Goal: Task Accomplishment & Management: Complete application form

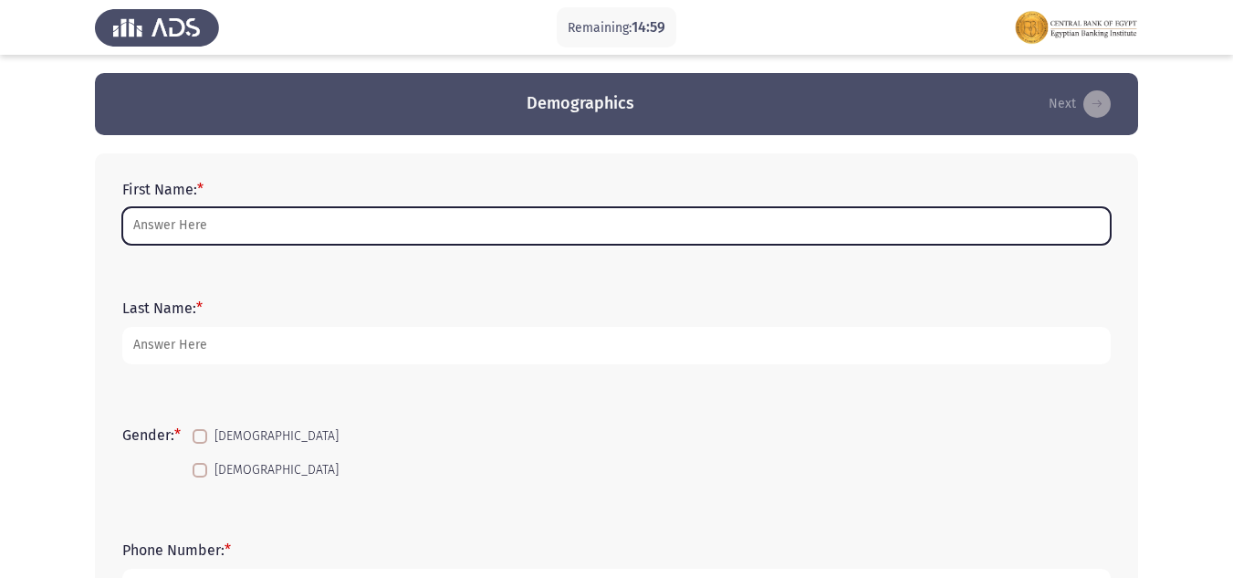
click at [184, 225] on input "First Name: *" at bounding box center [616, 225] width 988 height 37
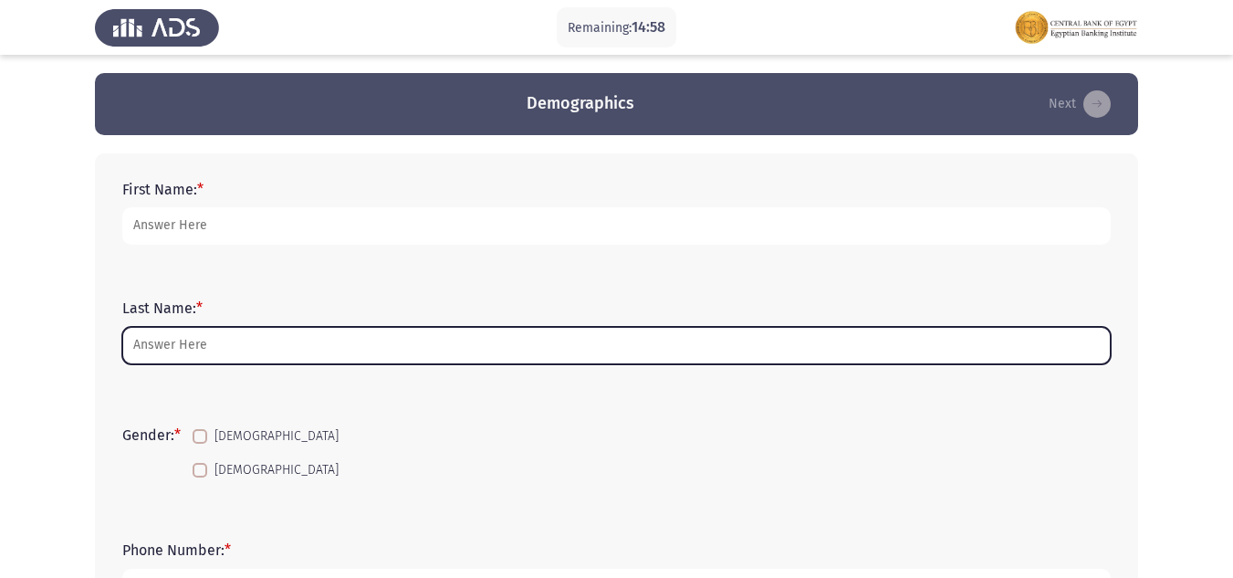
click at [172, 351] on input "Last Name: *" at bounding box center [616, 345] width 988 height 37
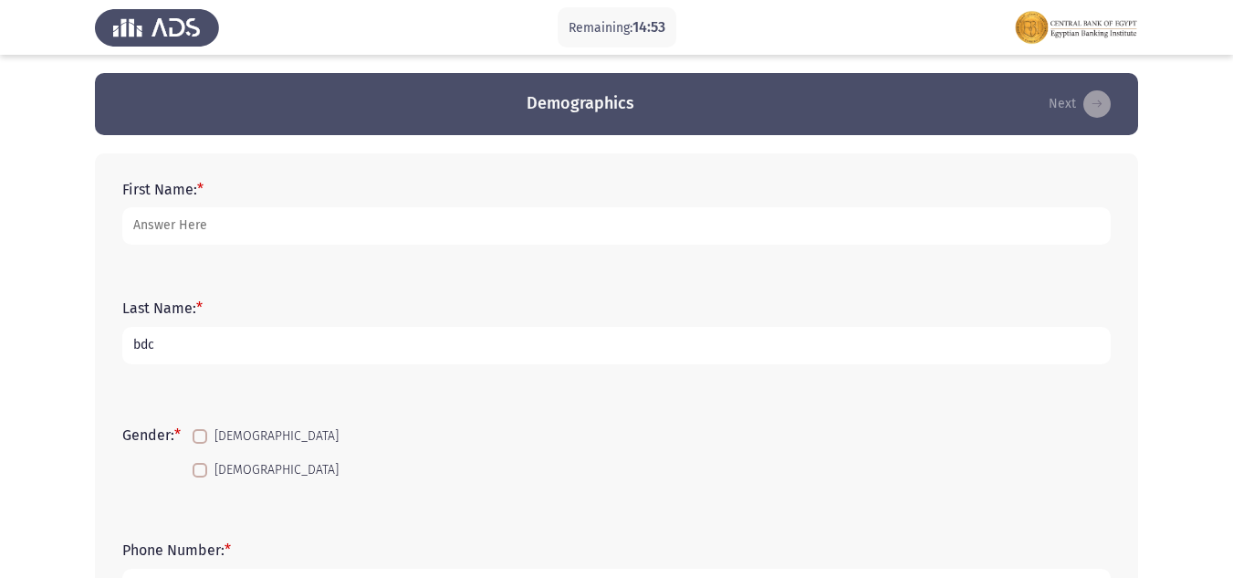
type input "bdc"
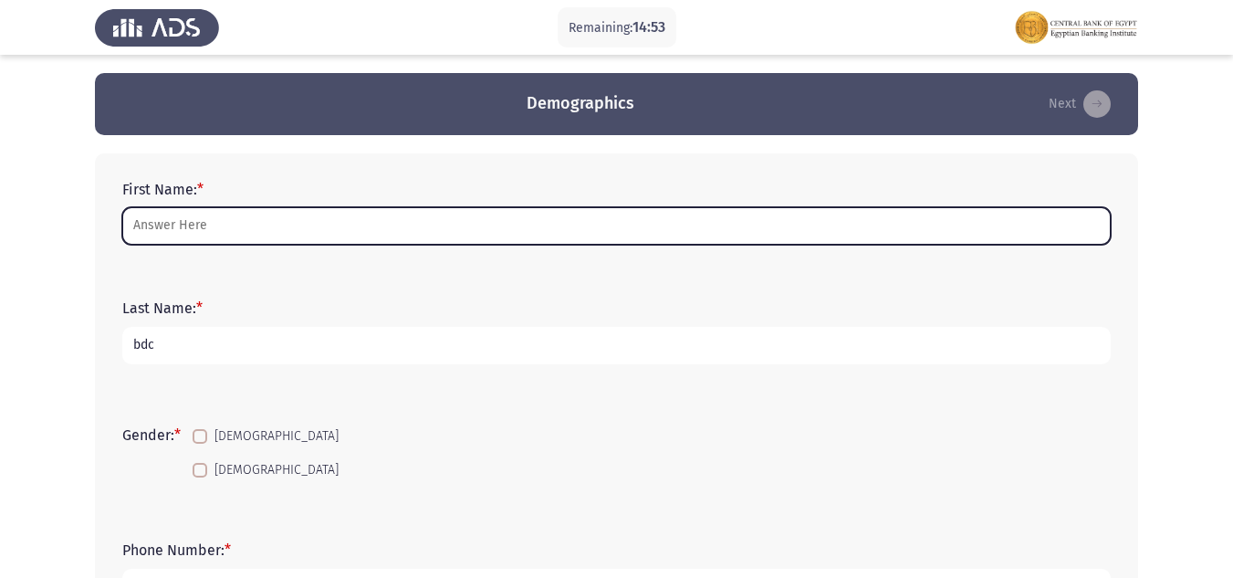
click at [269, 222] on input "First Name: *" at bounding box center [616, 225] width 988 height 37
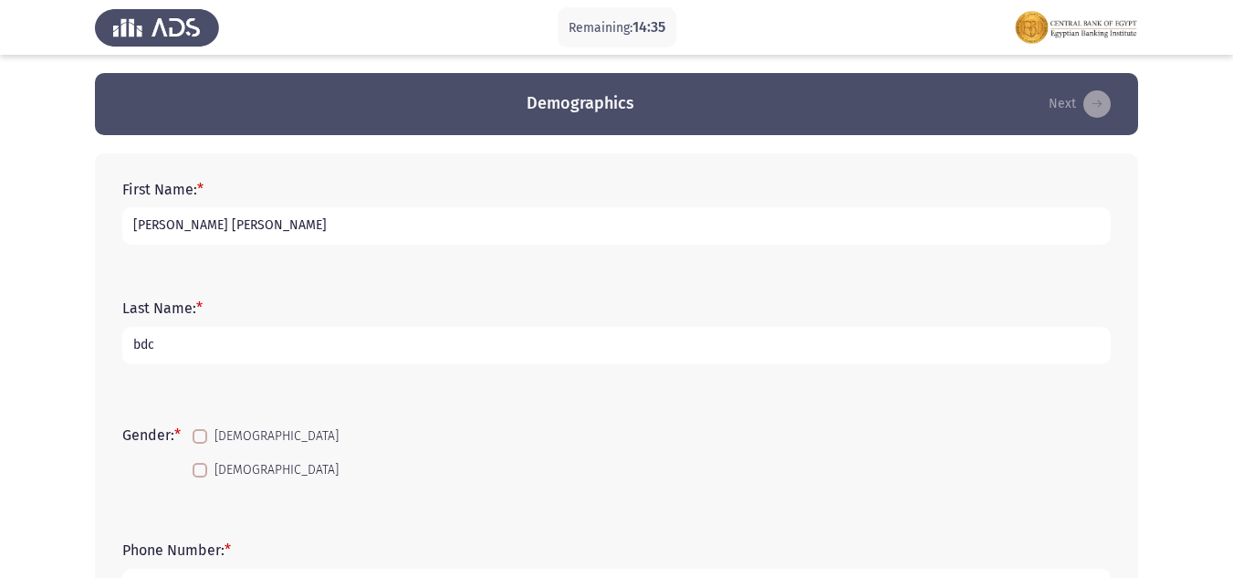
type input "[PERSON_NAME] [PERSON_NAME]"
click at [206, 467] on span at bounding box center [200, 470] width 15 height 15
click at [200, 477] on input "[DEMOGRAPHIC_DATA]" at bounding box center [199, 477] width 1 height 1
checkbox input "true"
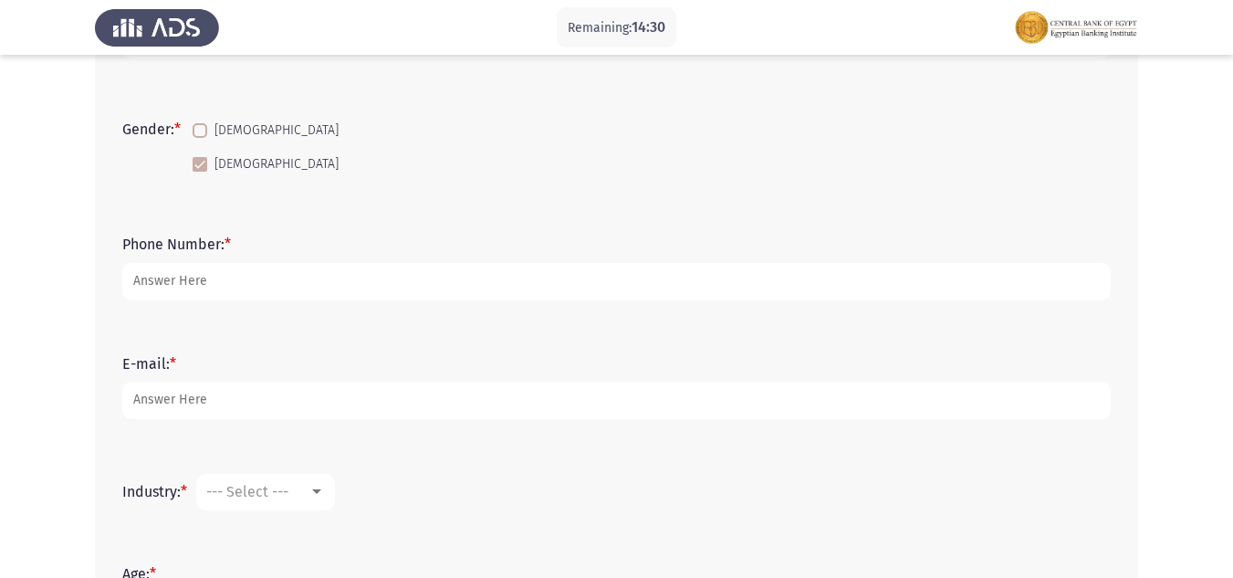
scroll to position [274, 0]
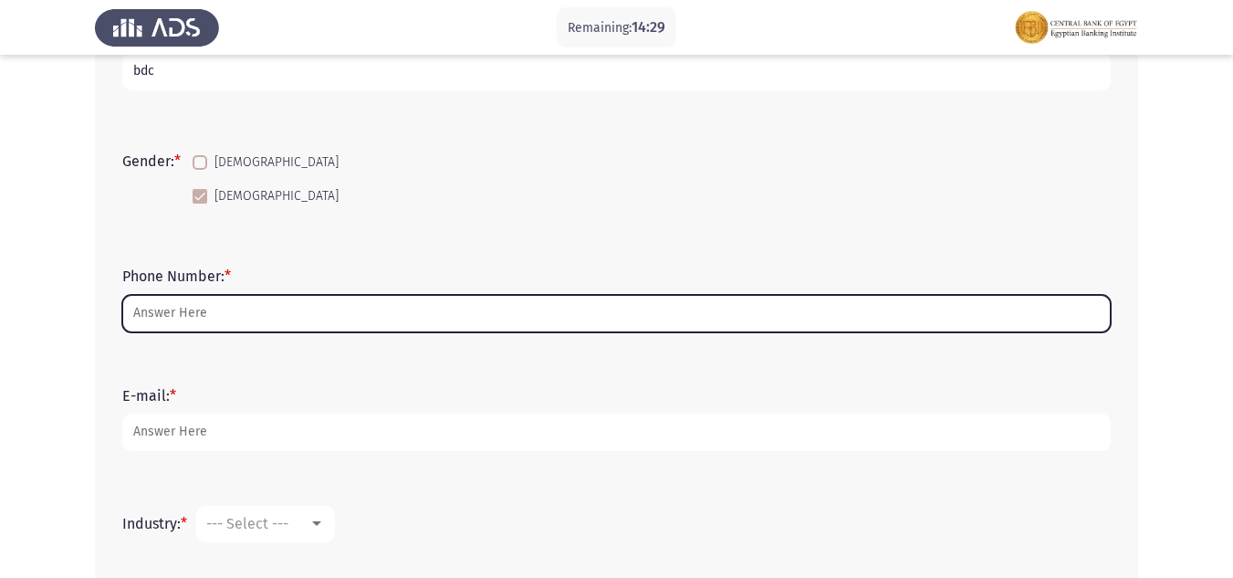
click at [211, 312] on input "Phone Number: *" at bounding box center [616, 313] width 988 height 37
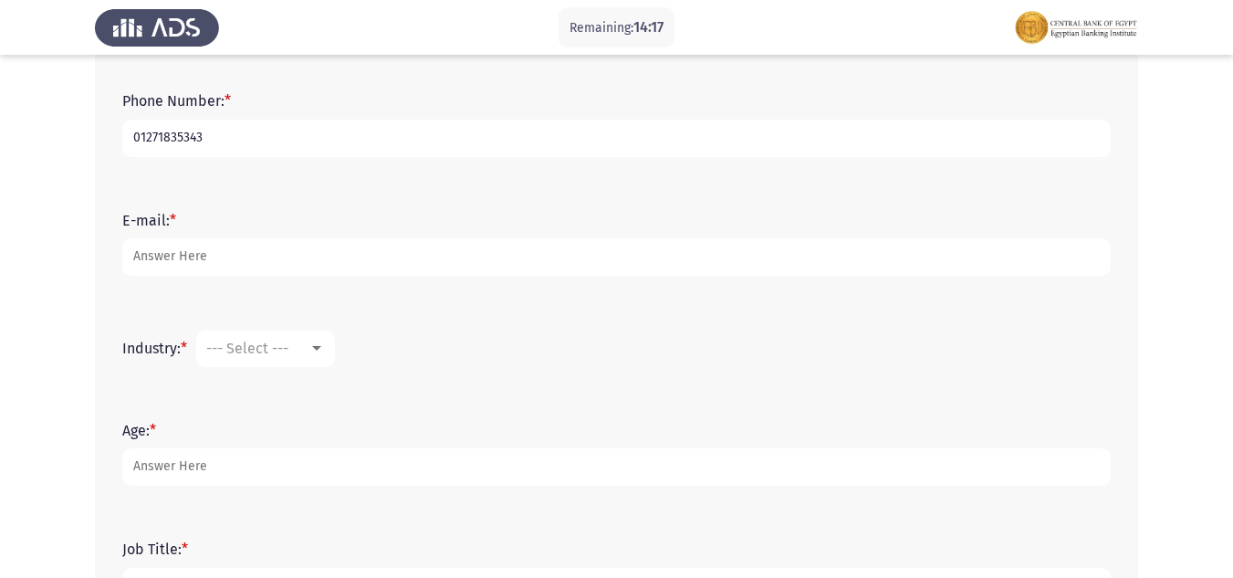
scroll to position [456, 0]
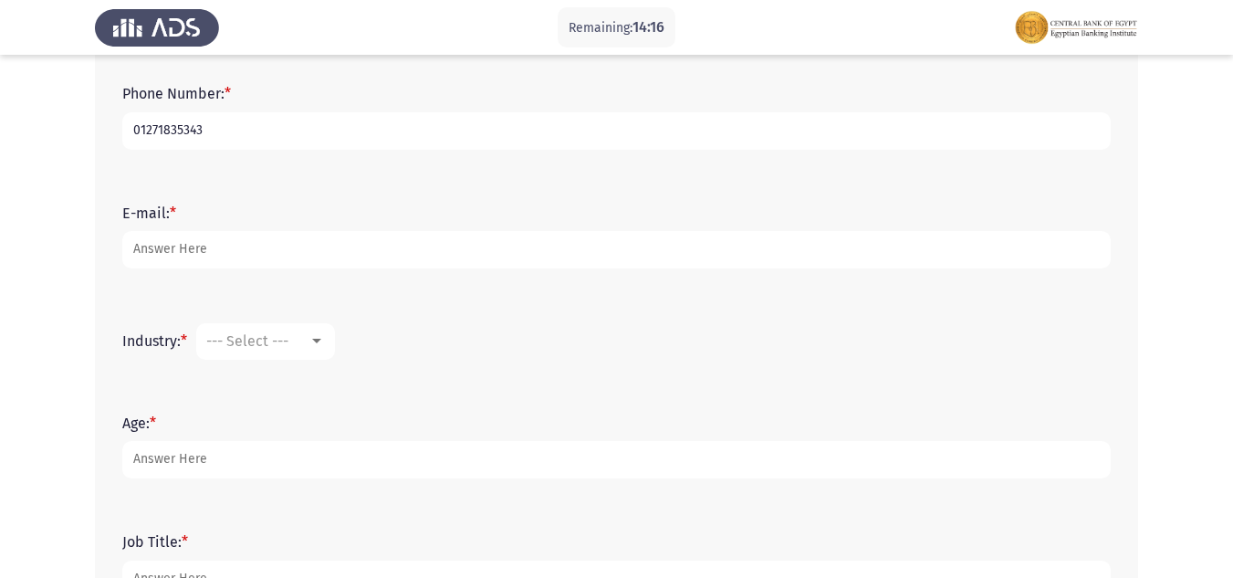
type input "01271835343"
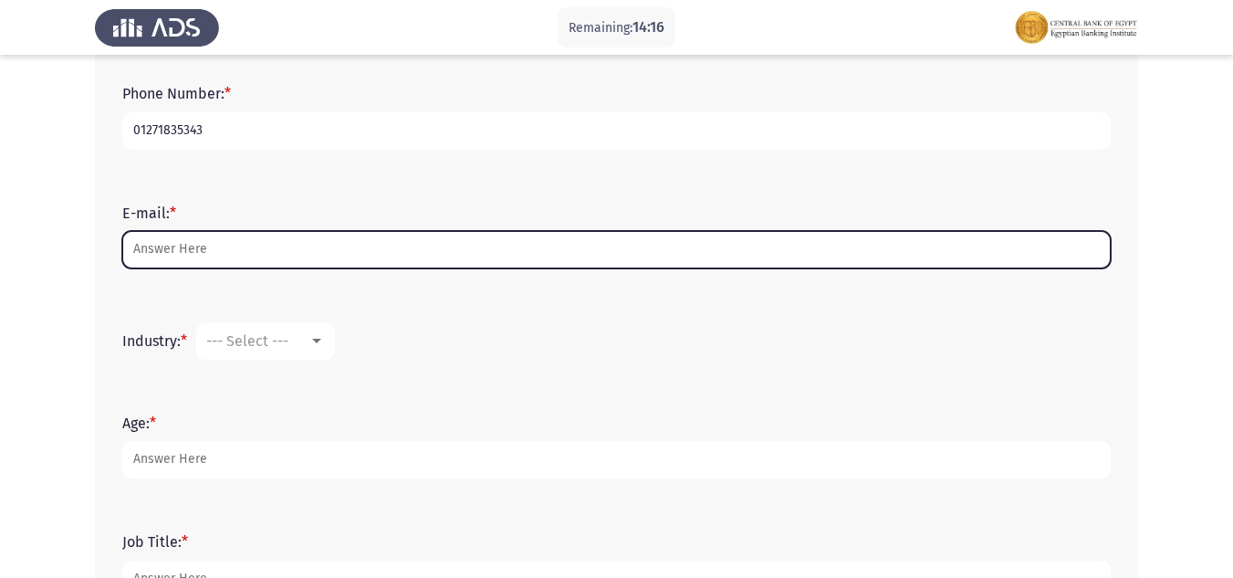
click at [225, 244] on input "E-mail: *" at bounding box center [616, 249] width 988 height 37
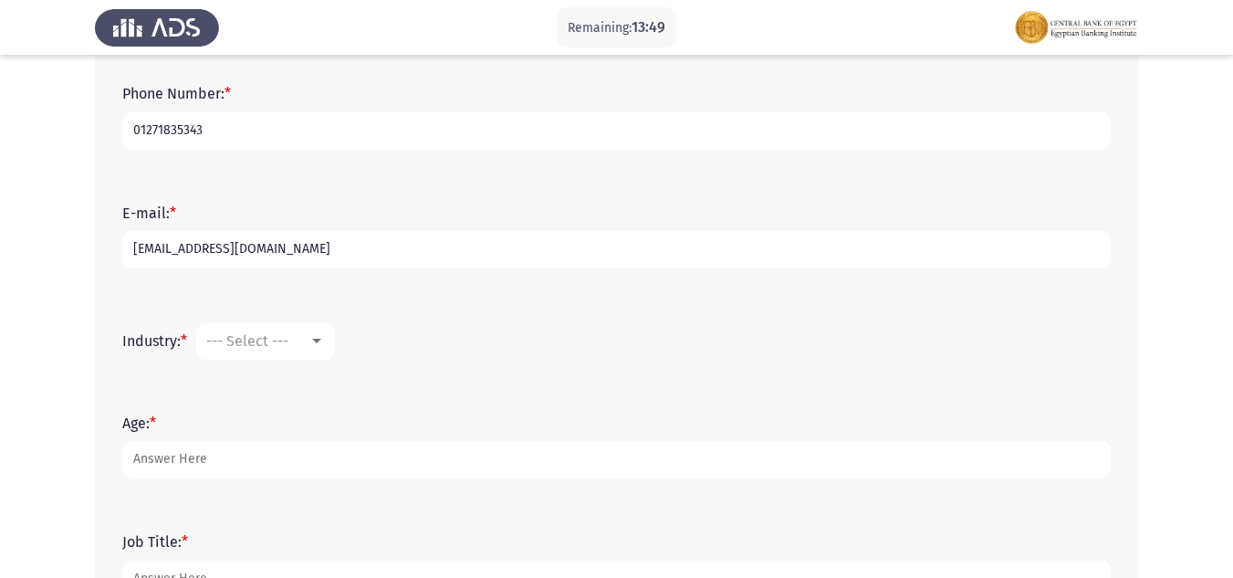
type input "[EMAIL_ADDRESS][DOMAIN_NAME]"
click at [267, 344] on span "--- Select ---" at bounding box center [247, 340] width 82 height 17
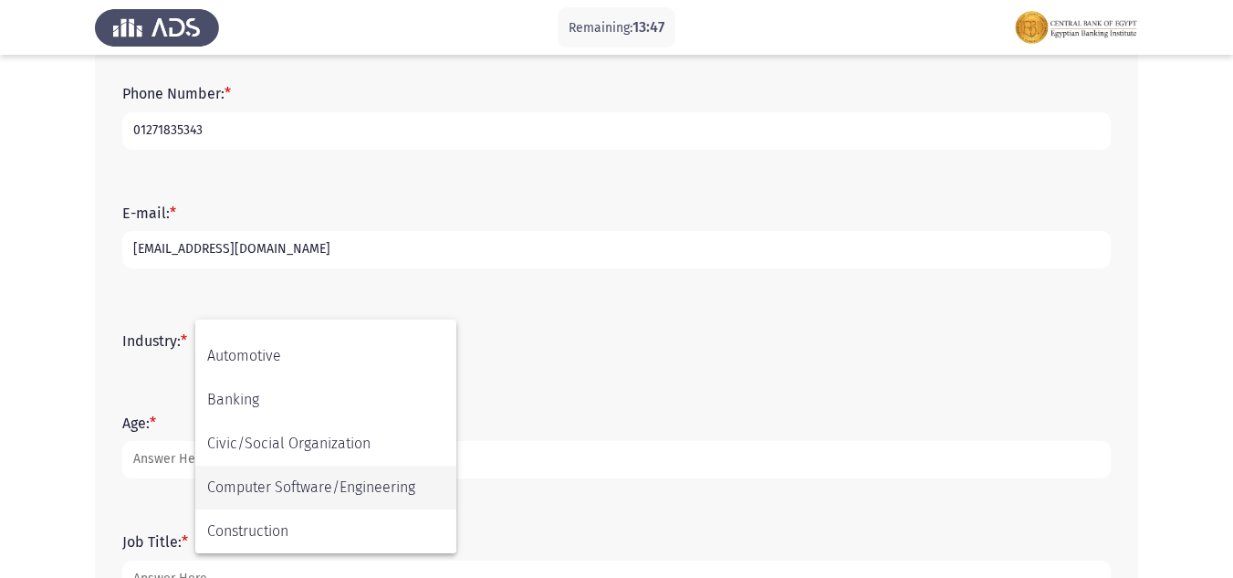
scroll to position [183, 0]
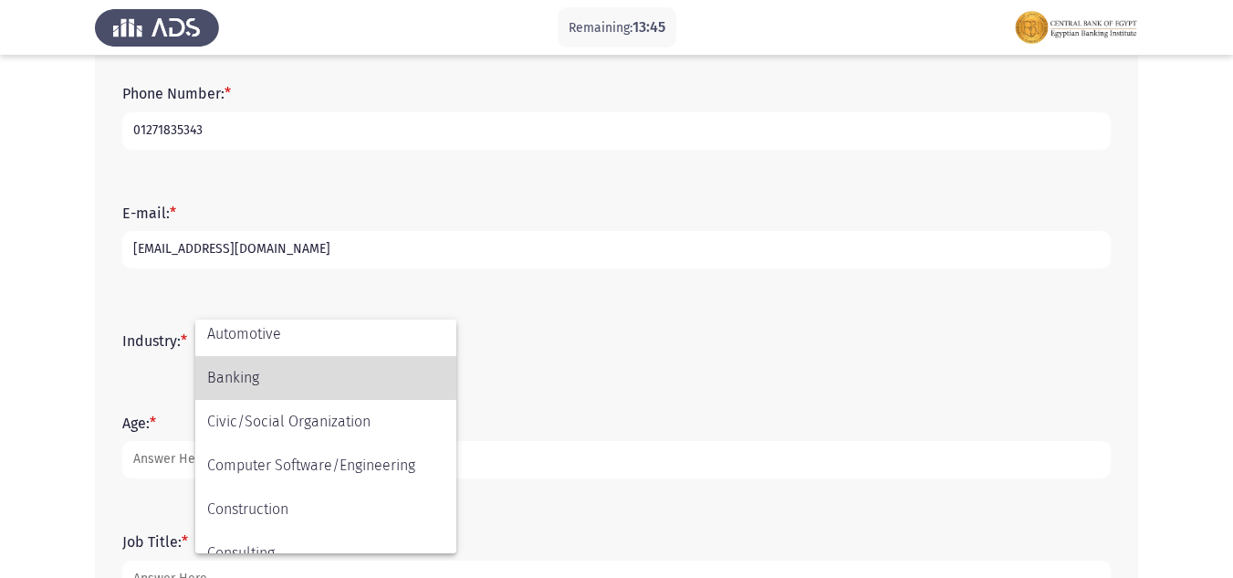
click at [239, 376] on span "Banking" at bounding box center [325, 378] width 237 height 44
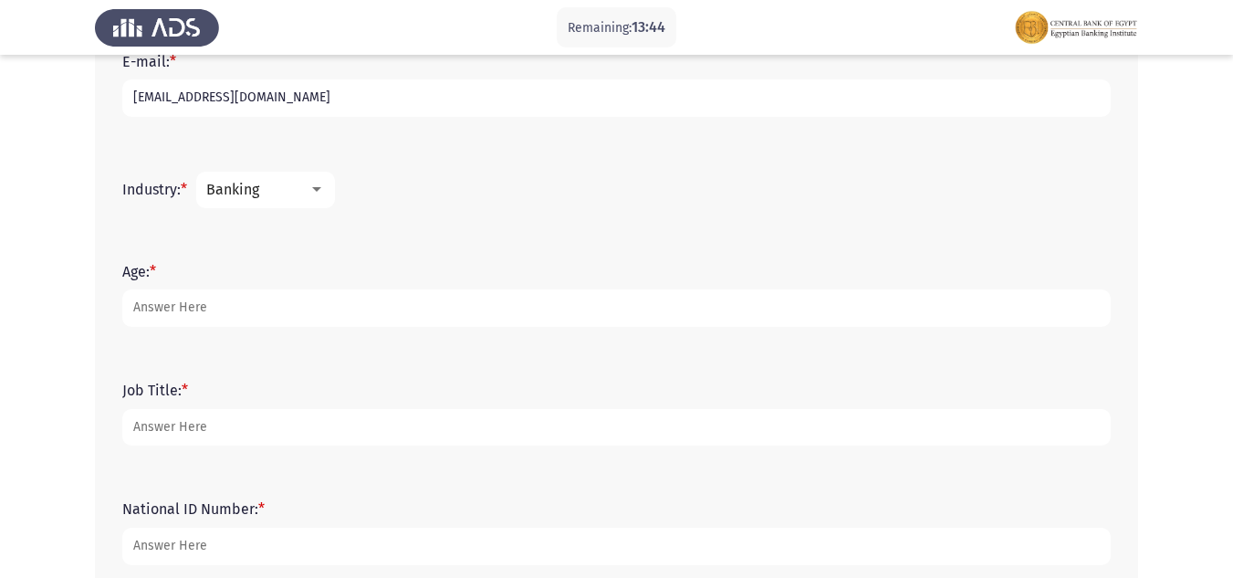
scroll to position [639, 0]
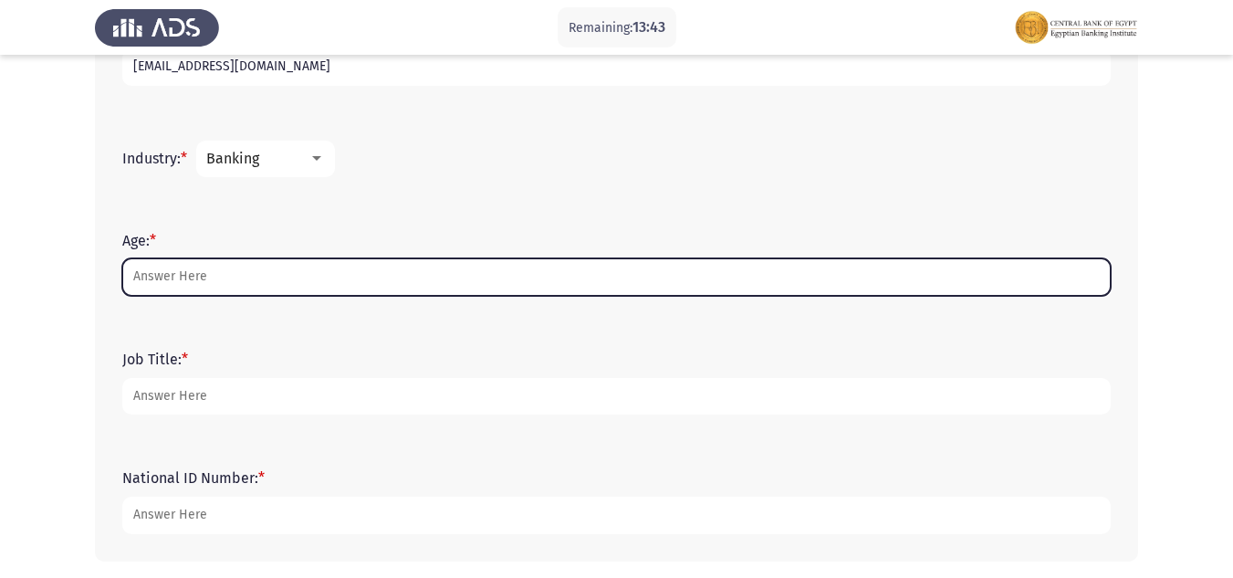
click at [191, 283] on input "Age: *" at bounding box center [616, 276] width 988 height 37
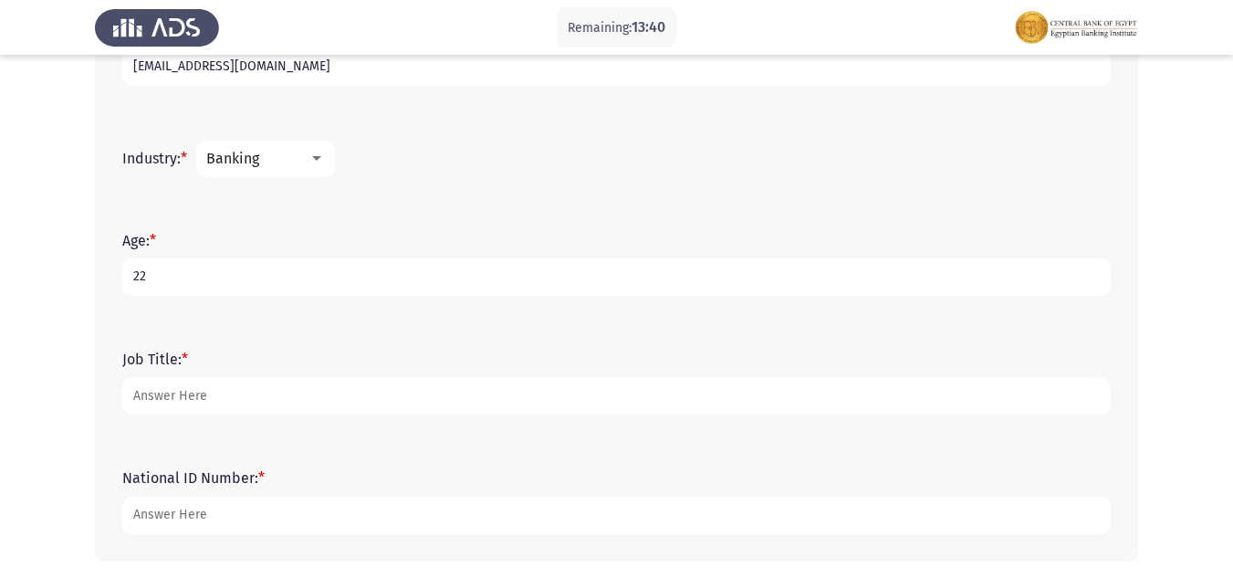
type input "22"
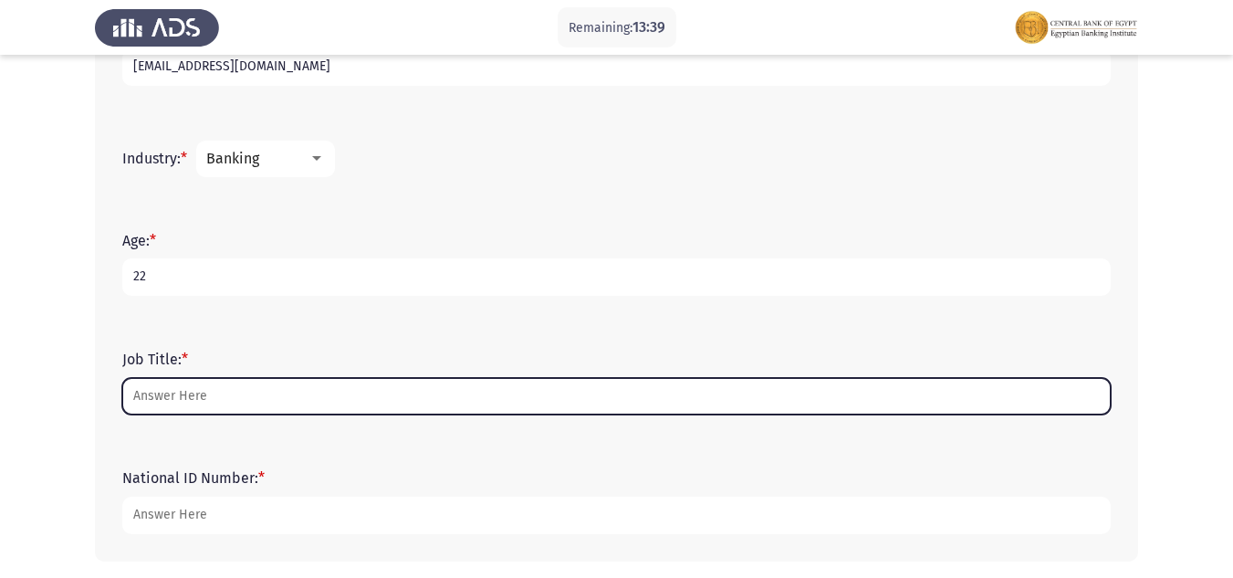
click at [187, 403] on input "Job Title: *" at bounding box center [616, 396] width 988 height 37
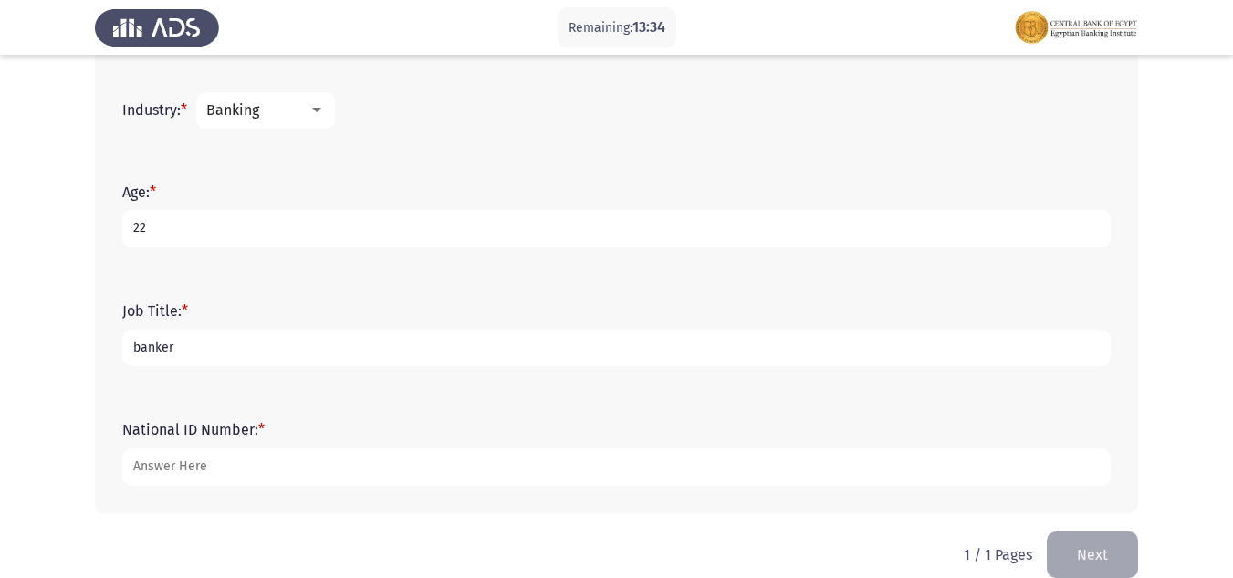
scroll to position [714, 0]
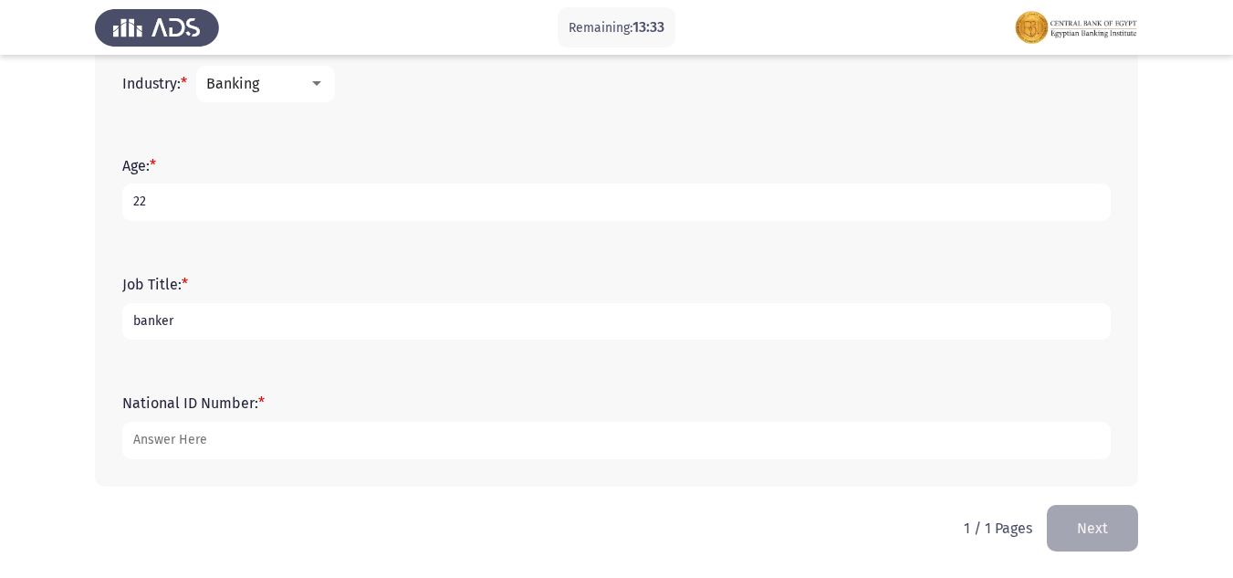
type input "banker"
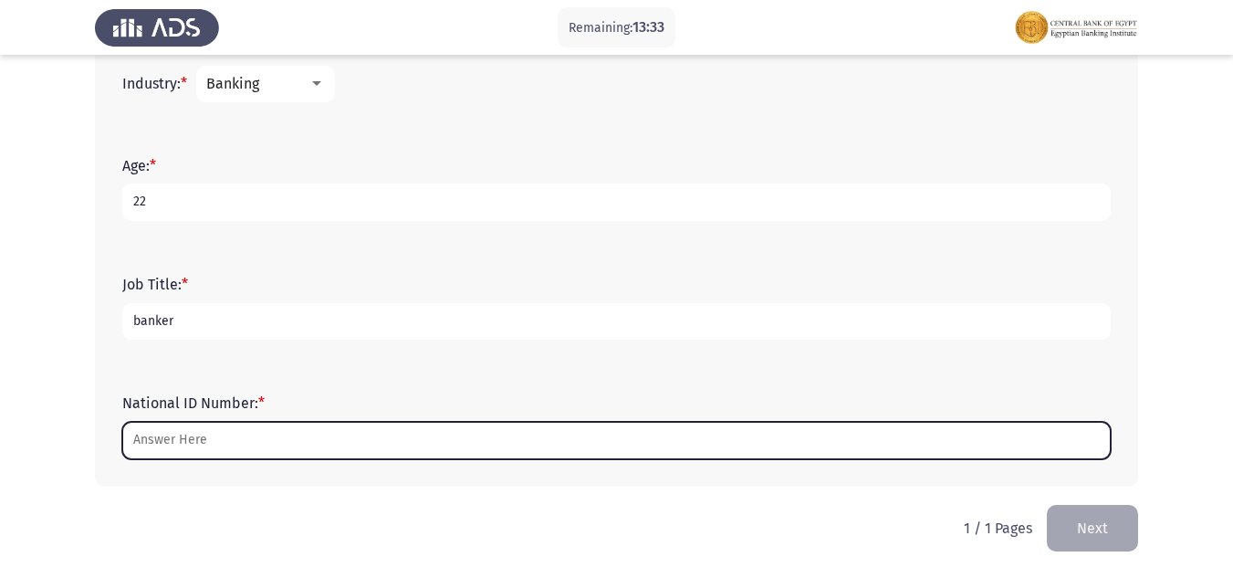
click at [217, 454] on input "National ID Number: *" at bounding box center [616, 440] width 988 height 37
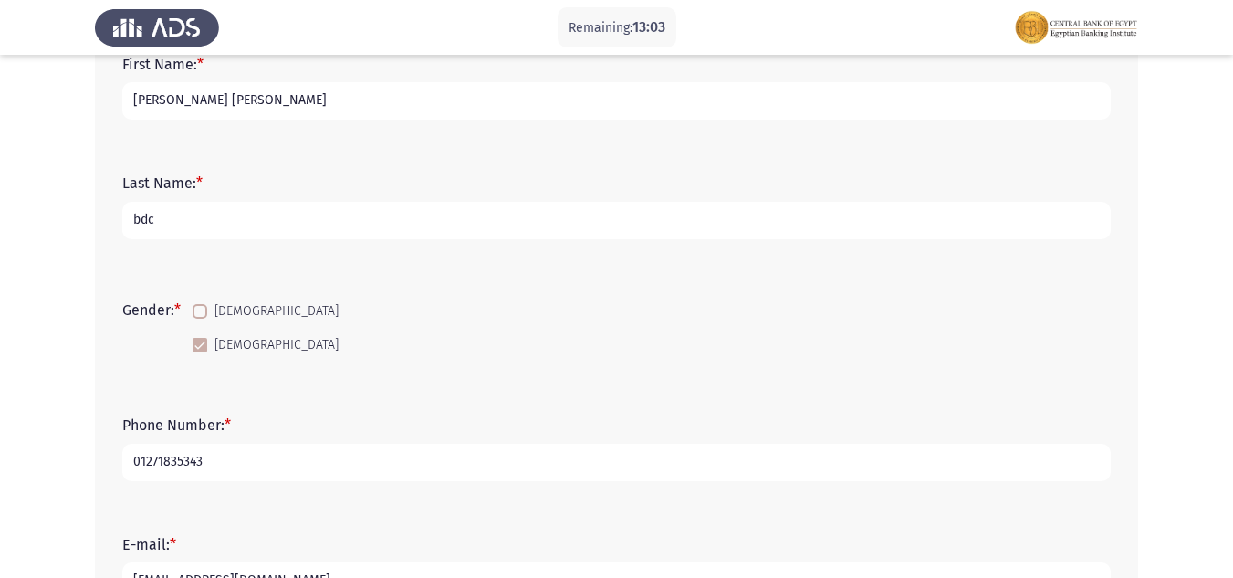
scroll to position [128, 0]
type input "30301250106089"
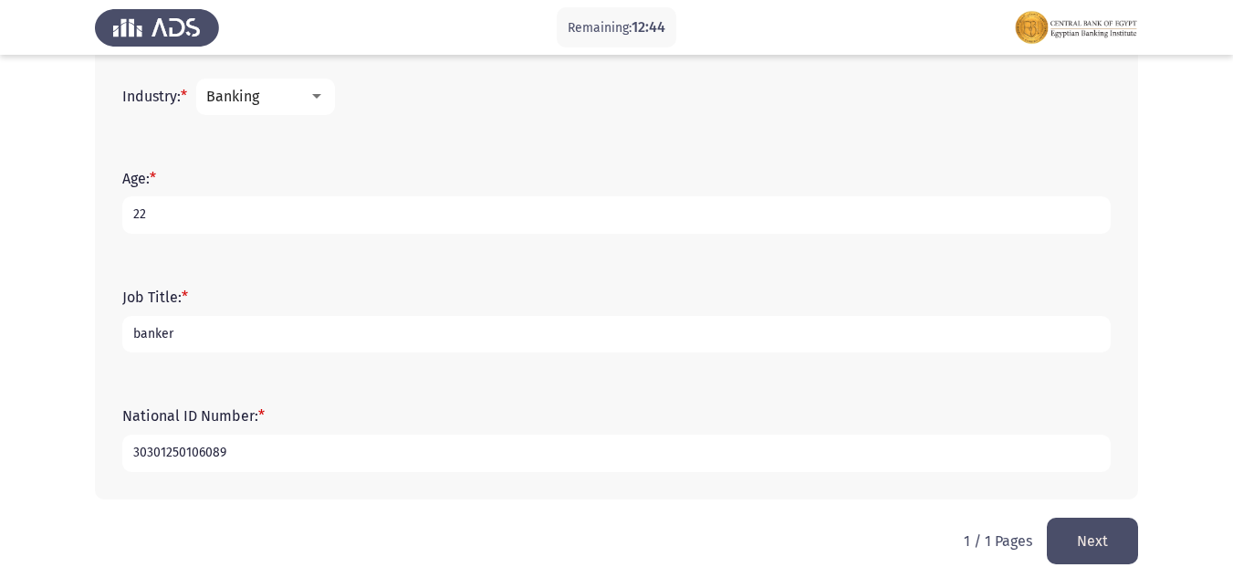
scroll to position [714, 0]
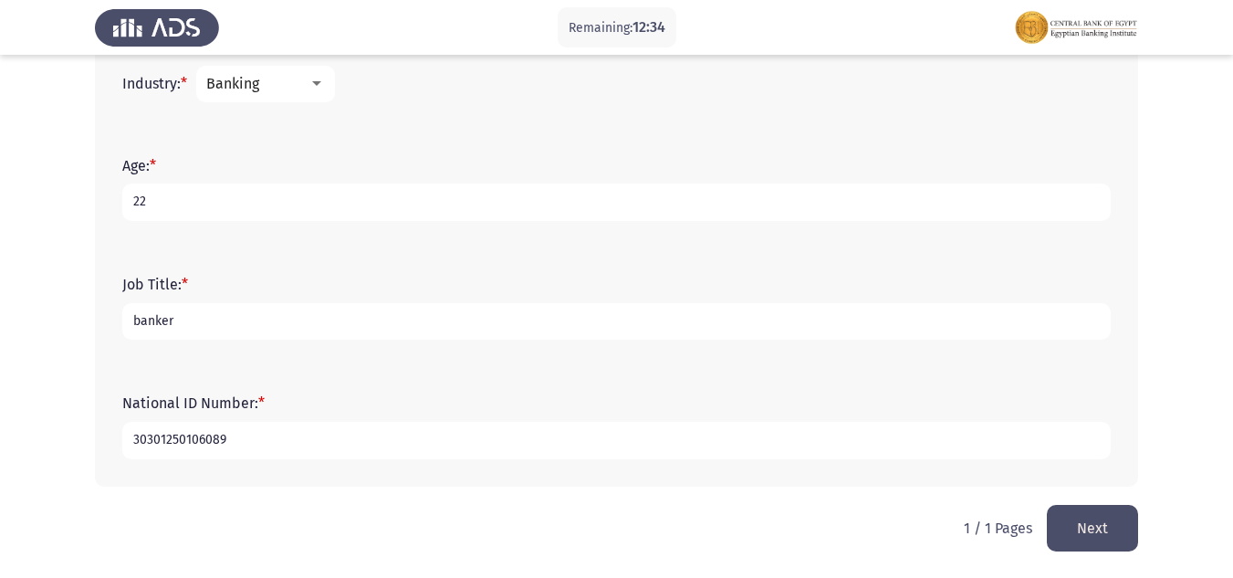
click at [1120, 515] on button "Next" at bounding box center [1092, 528] width 91 height 47
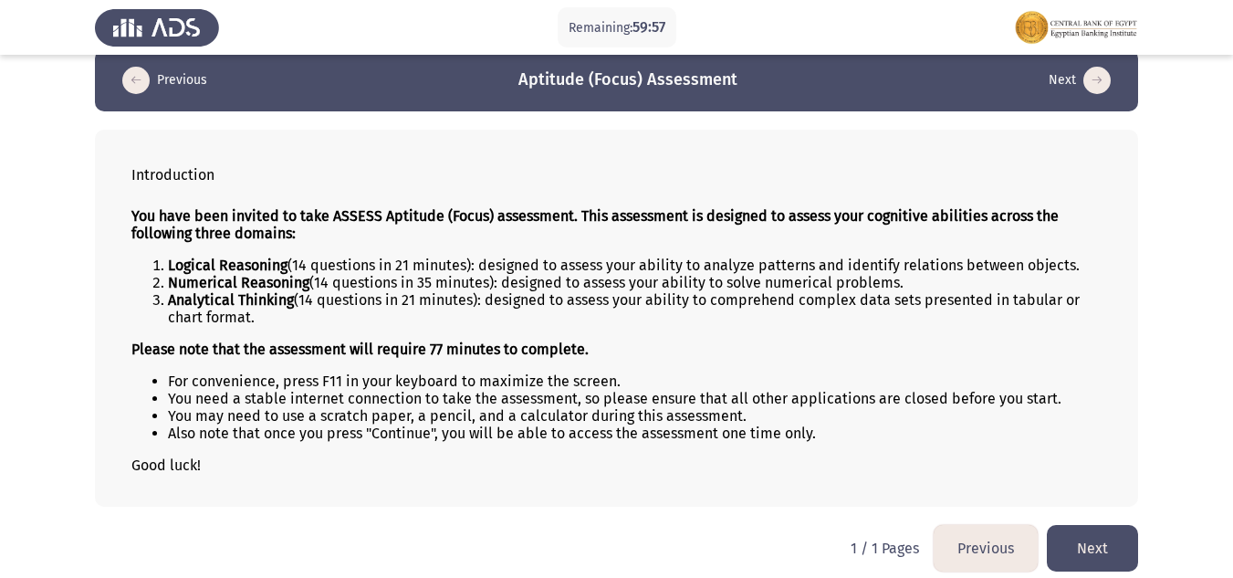
scroll to position [36, 0]
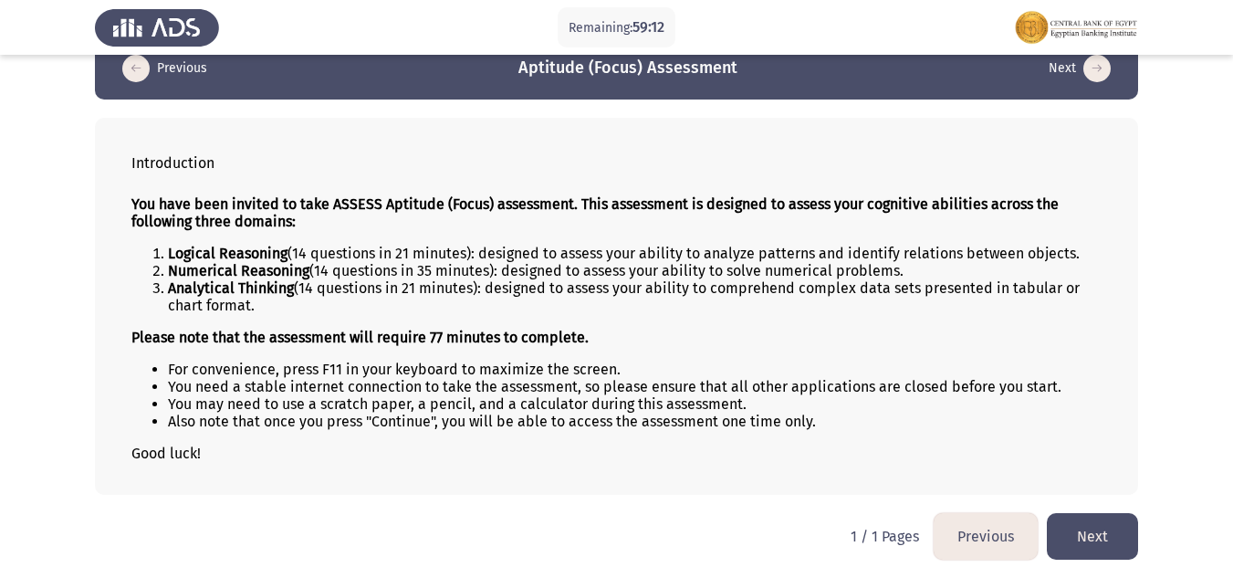
click at [1102, 537] on button "Next" at bounding box center [1092, 536] width 91 height 47
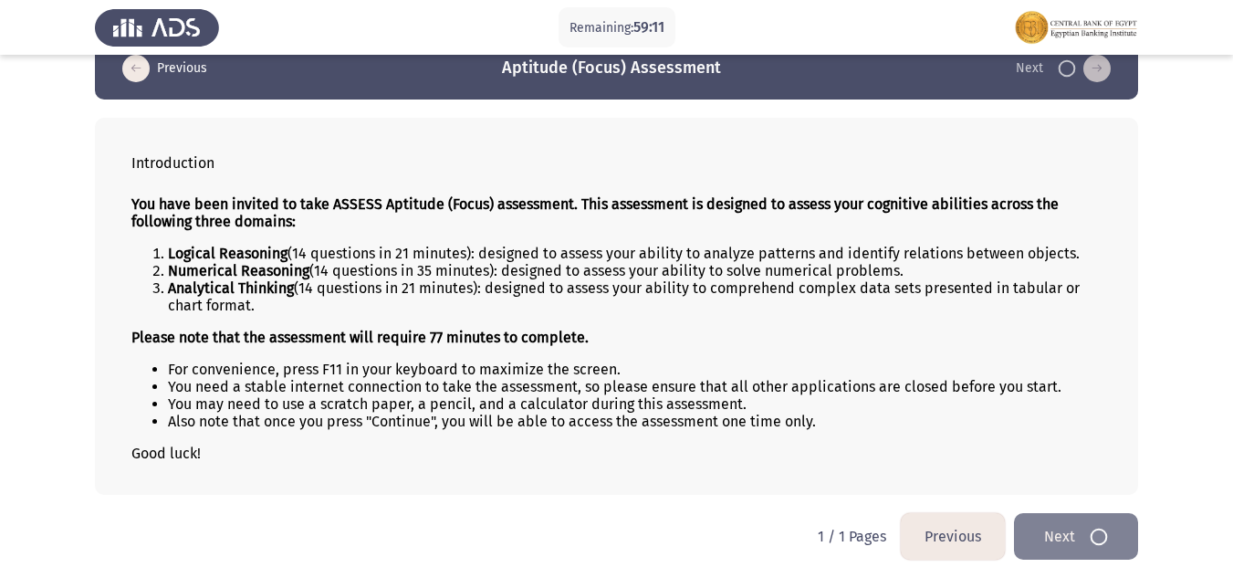
scroll to position [0, 0]
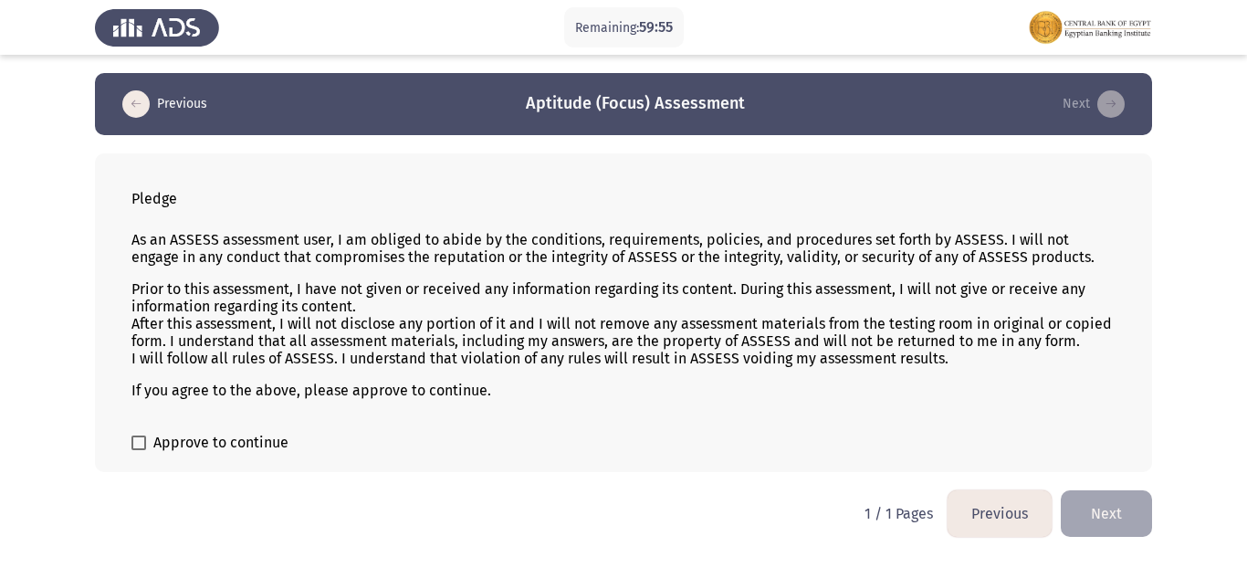
click at [185, 439] on span "Approve to continue" at bounding box center [220, 443] width 135 height 22
click at [139, 450] on input "Approve to continue" at bounding box center [138, 450] width 1 height 1
checkbox input "true"
click at [1106, 499] on button "Next" at bounding box center [1105, 513] width 91 height 47
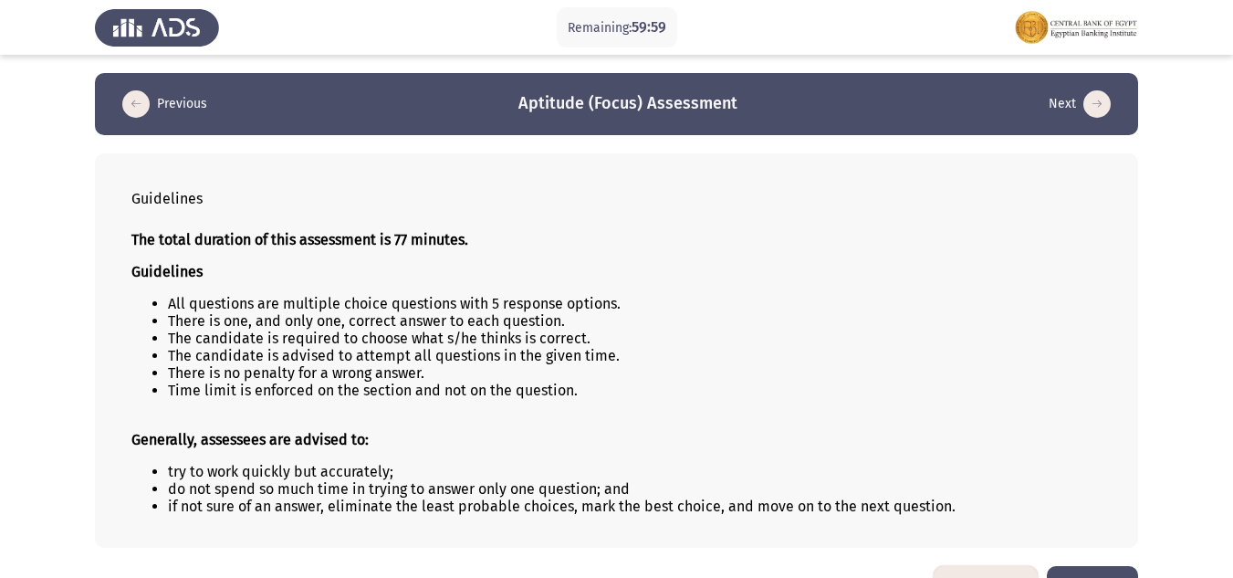
scroll to position [53, 0]
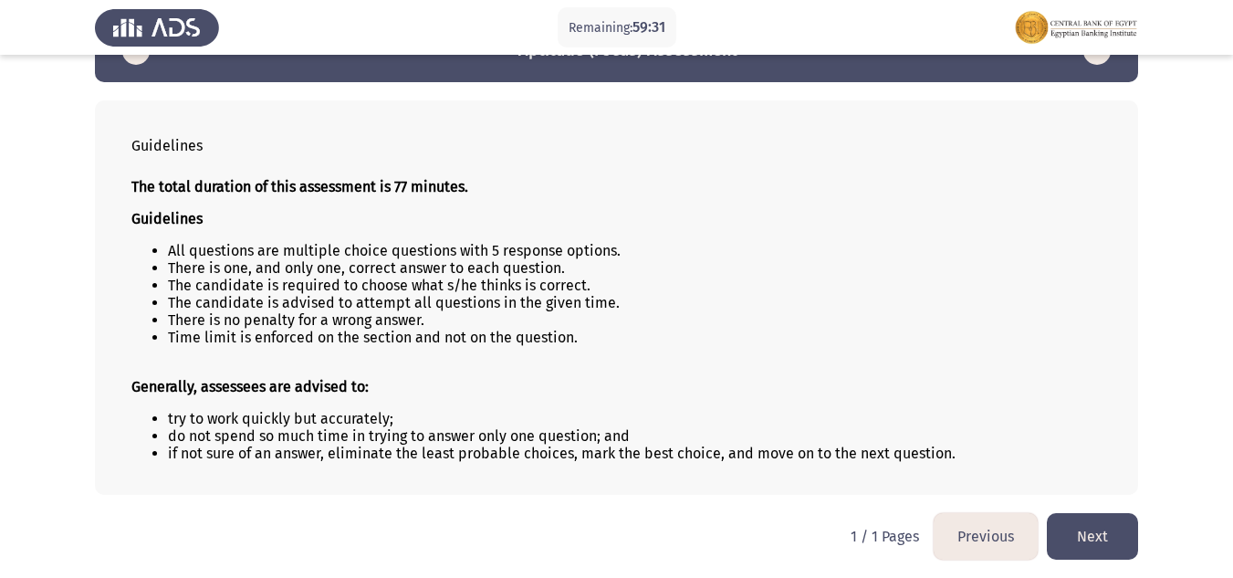
click at [1095, 534] on button "Next" at bounding box center [1092, 536] width 91 height 47
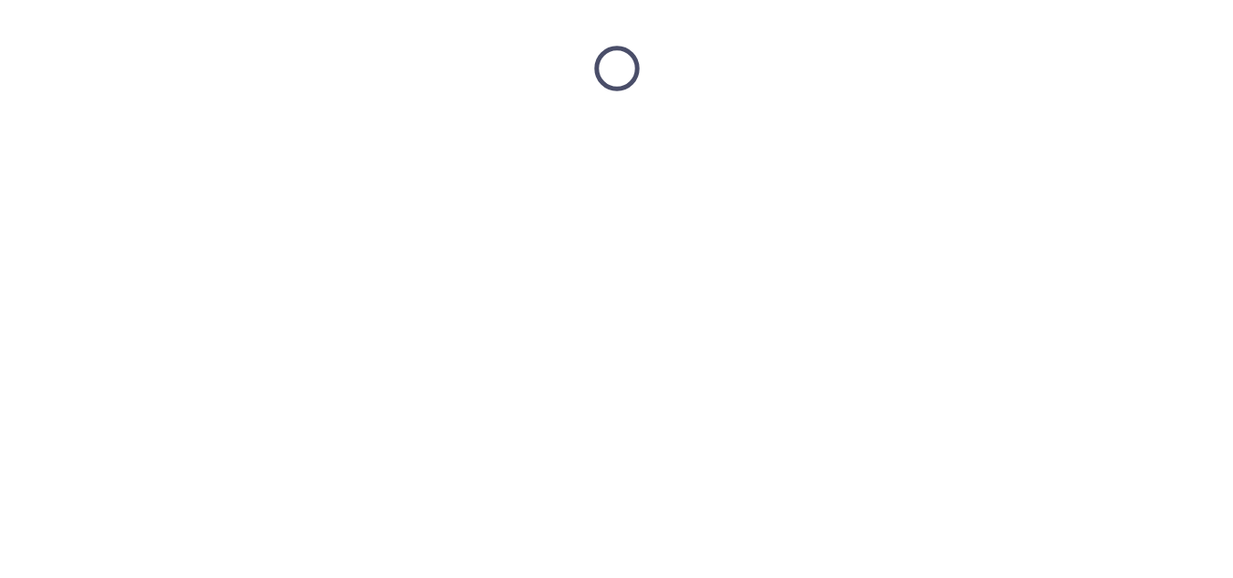
scroll to position [0, 0]
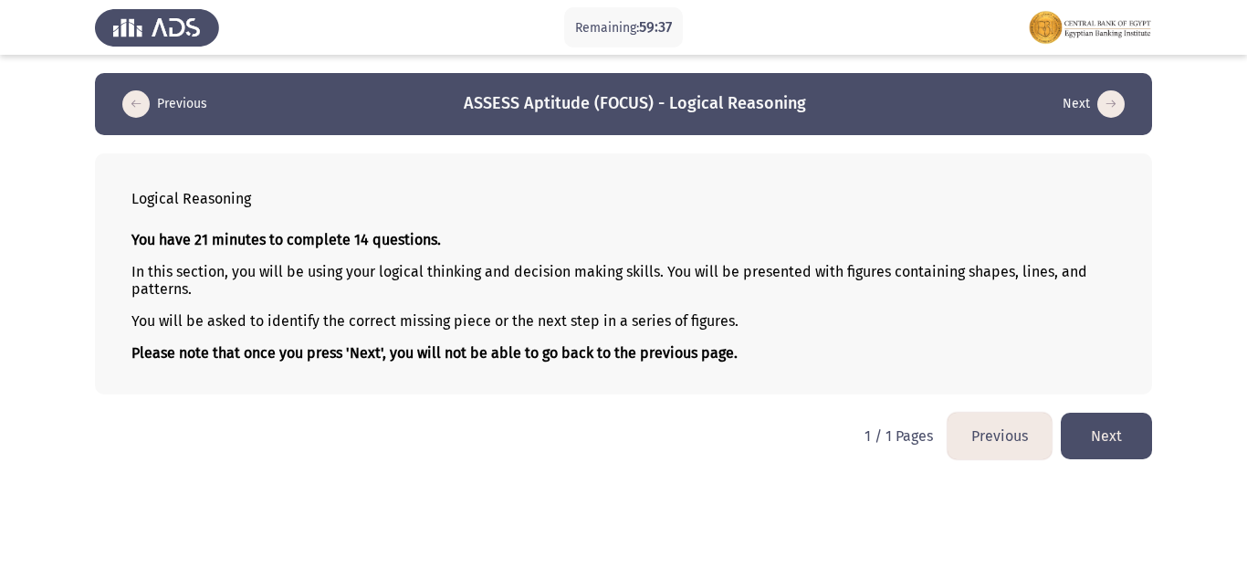
click at [1121, 444] on button "Next" at bounding box center [1105, 436] width 91 height 47
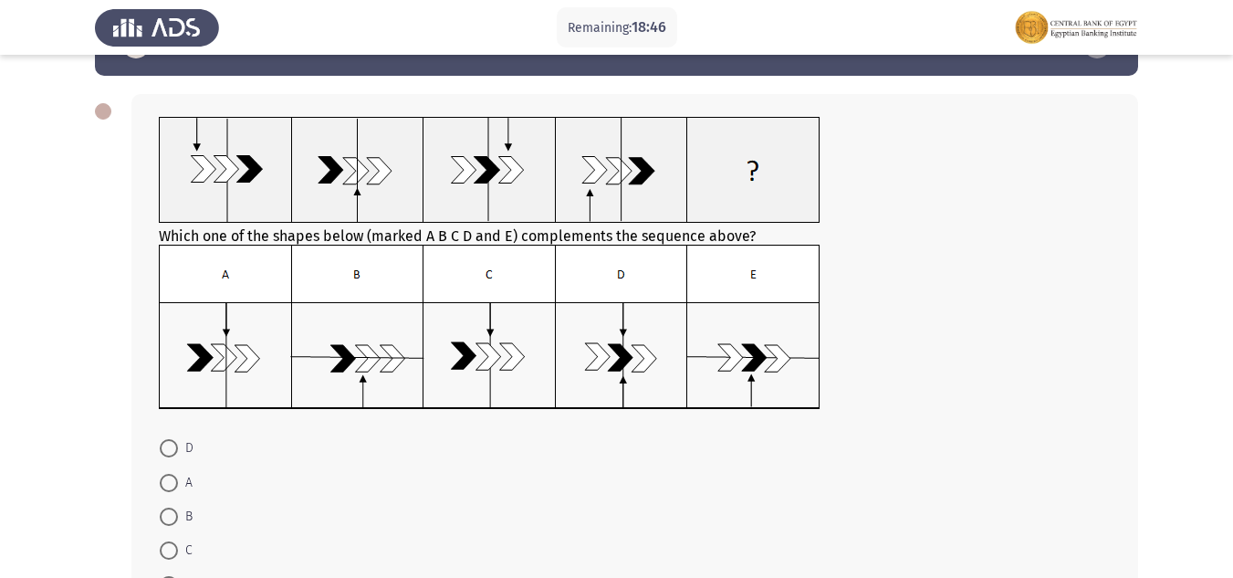
scroll to position [91, 0]
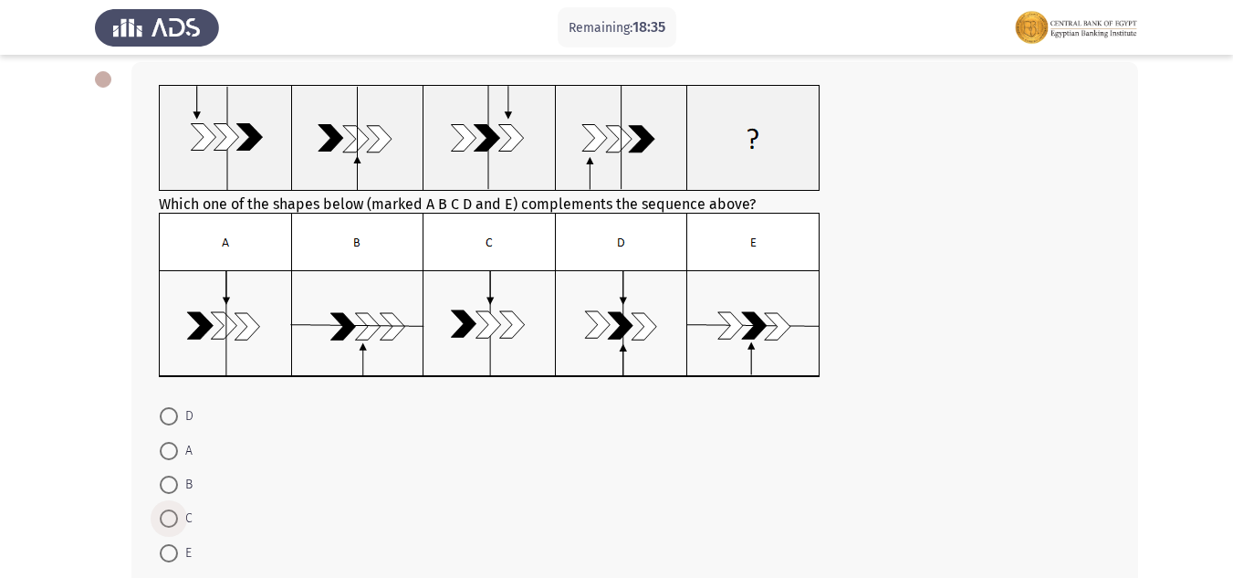
click at [185, 518] on span "C" at bounding box center [185, 518] width 15 height 22
click at [178, 518] on input "C" at bounding box center [169, 518] width 18 height 18
radio input "true"
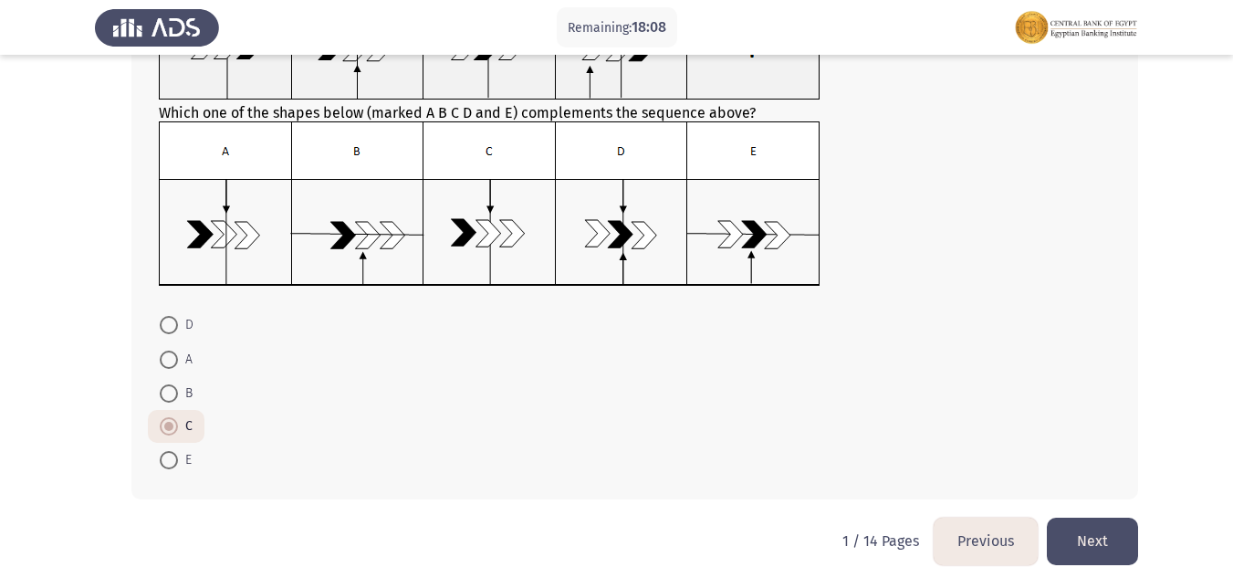
scroll to position [195, 0]
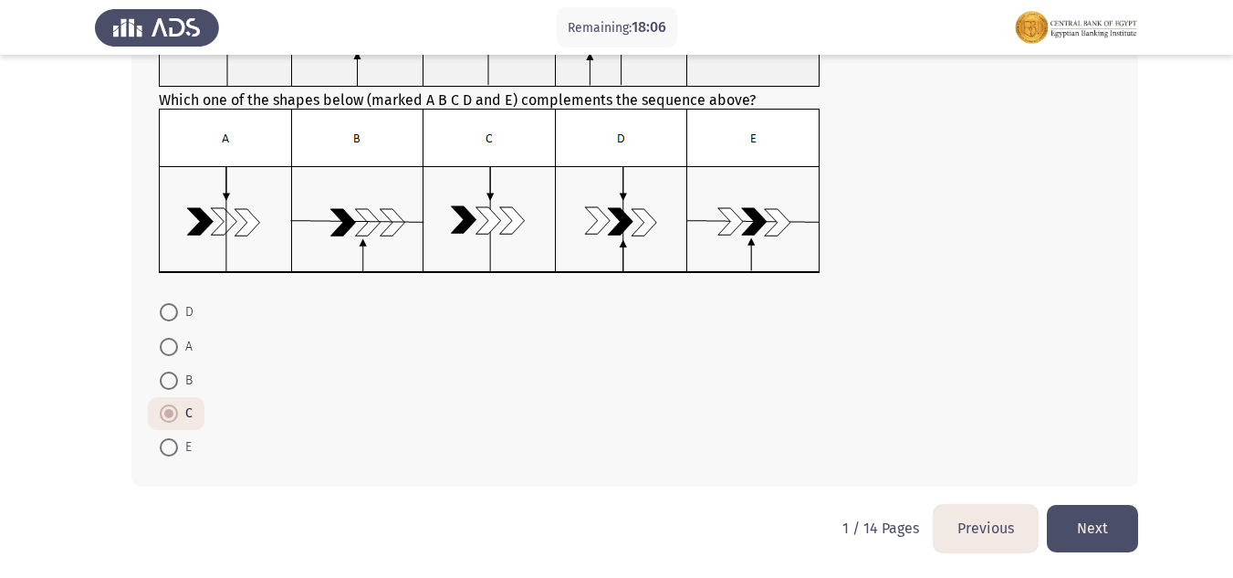
click at [1075, 507] on button "Next" at bounding box center [1092, 528] width 91 height 47
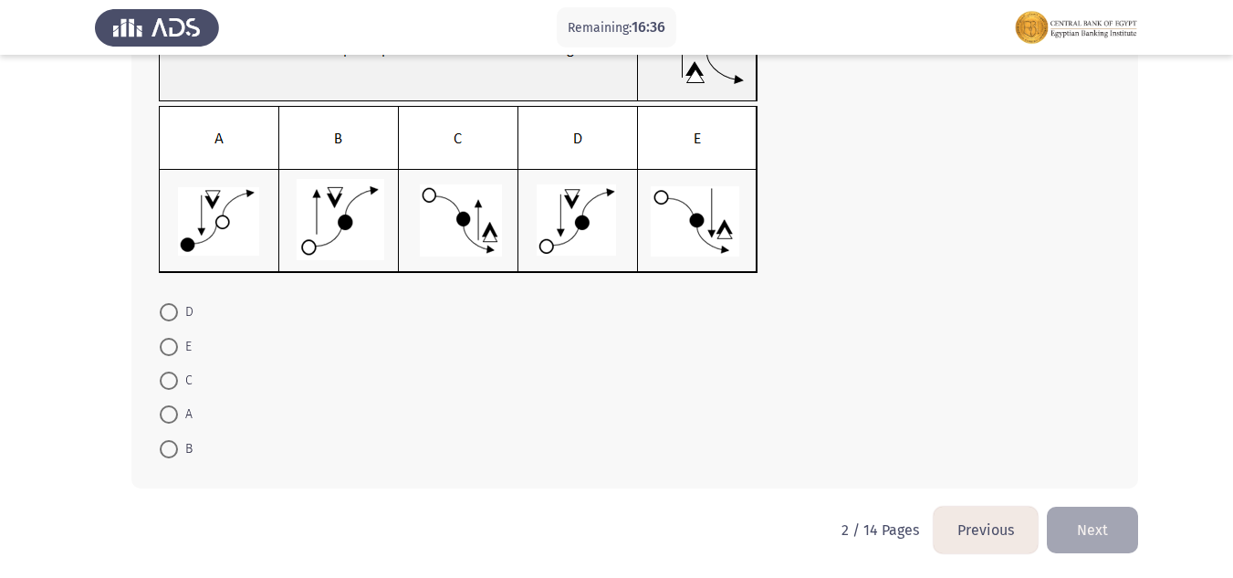
scroll to position [181, 0]
click at [172, 305] on span at bounding box center [169, 310] width 18 height 18
click at [172, 305] on input "D" at bounding box center [169, 310] width 18 height 18
radio input "true"
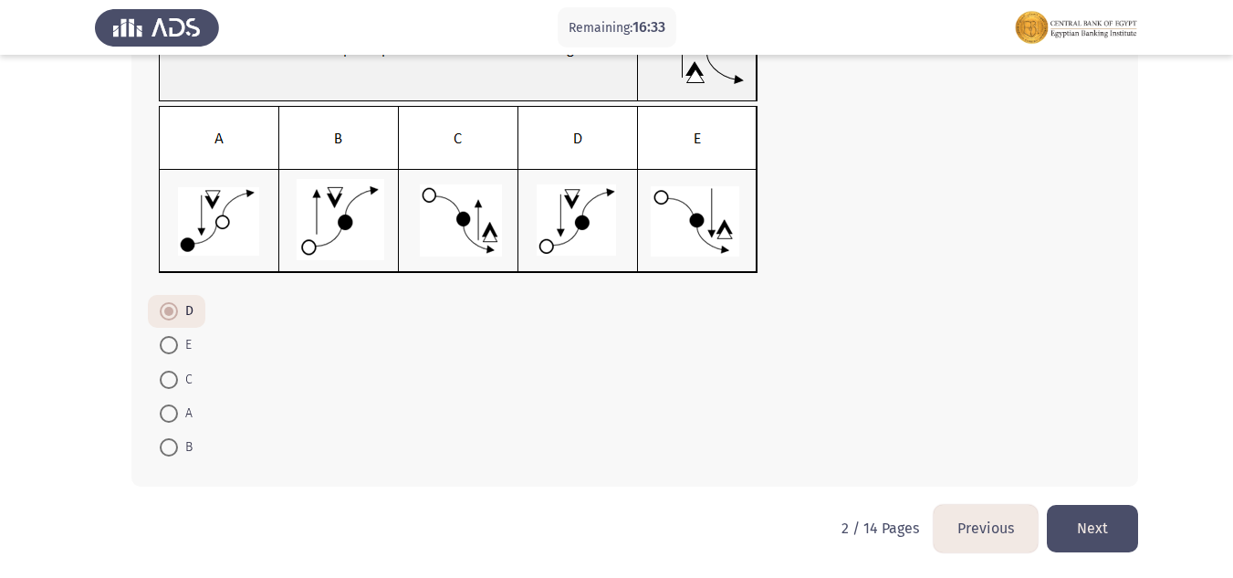
click at [1087, 518] on button "Next" at bounding box center [1092, 528] width 91 height 47
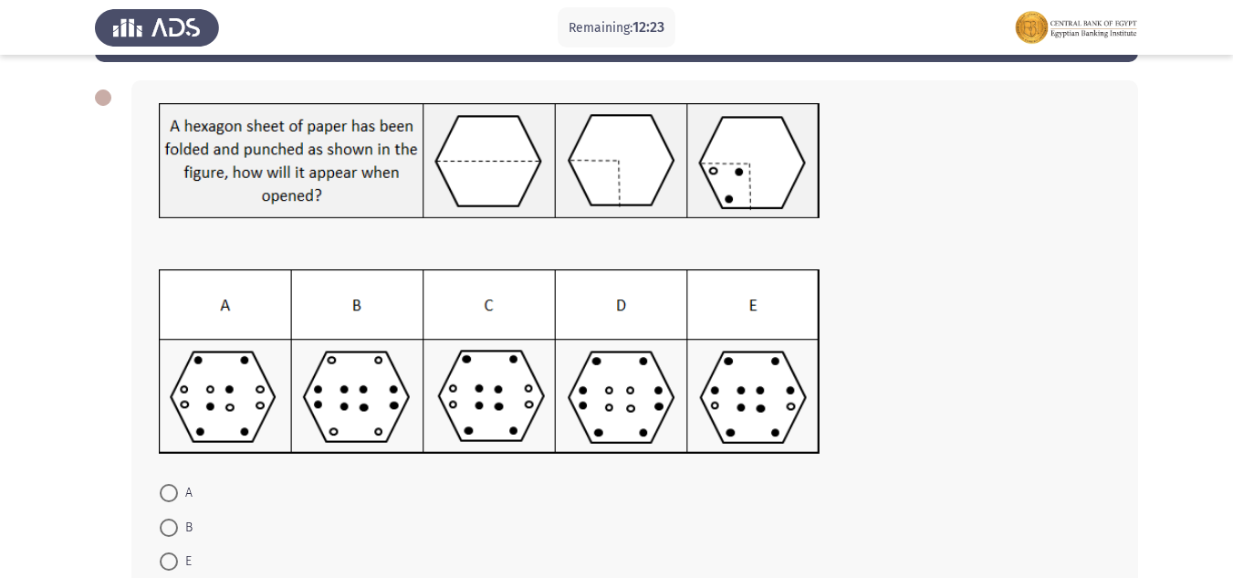
scroll to position [164, 0]
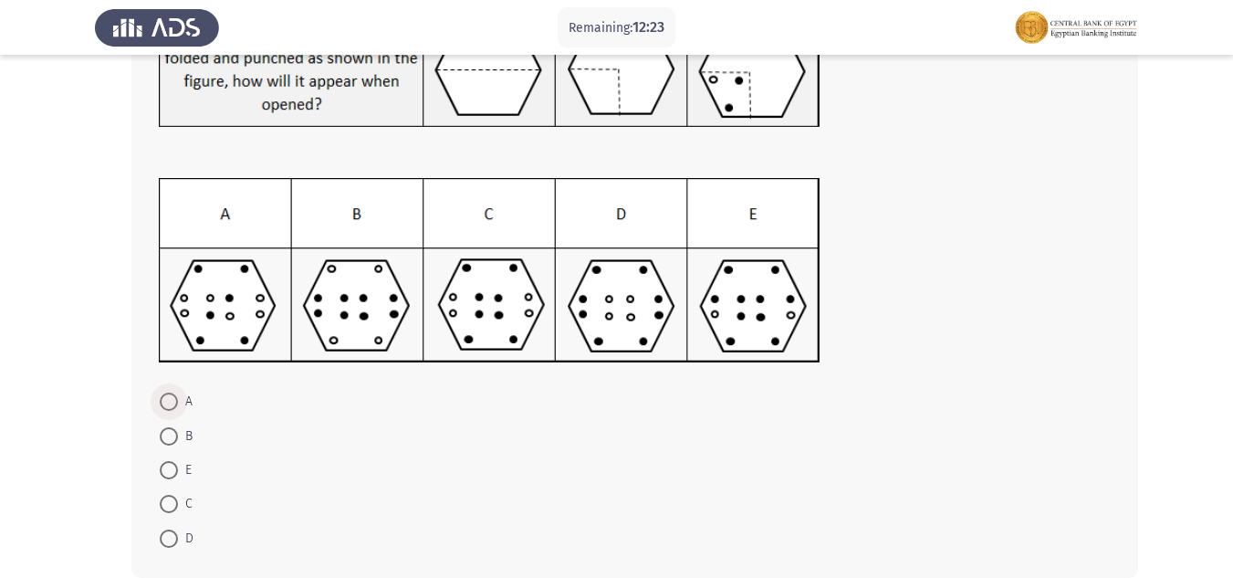
click at [162, 405] on span at bounding box center [169, 401] width 18 height 18
click at [162, 405] on input "A" at bounding box center [169, 401] width 18 height 18
radio input "true"
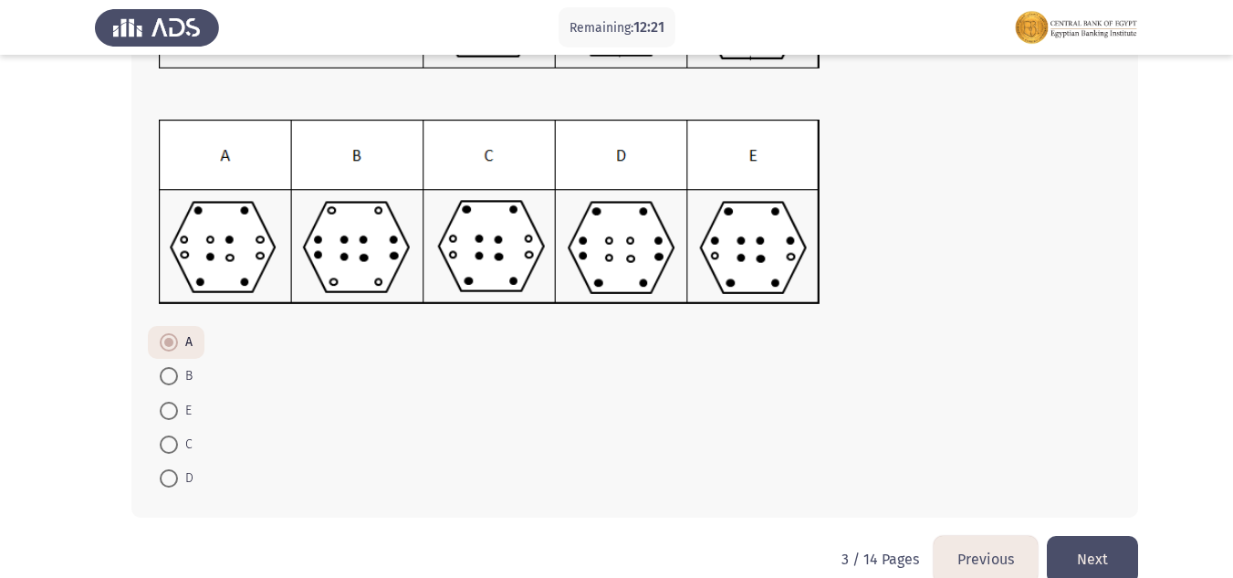
scroll to position [254, 0]
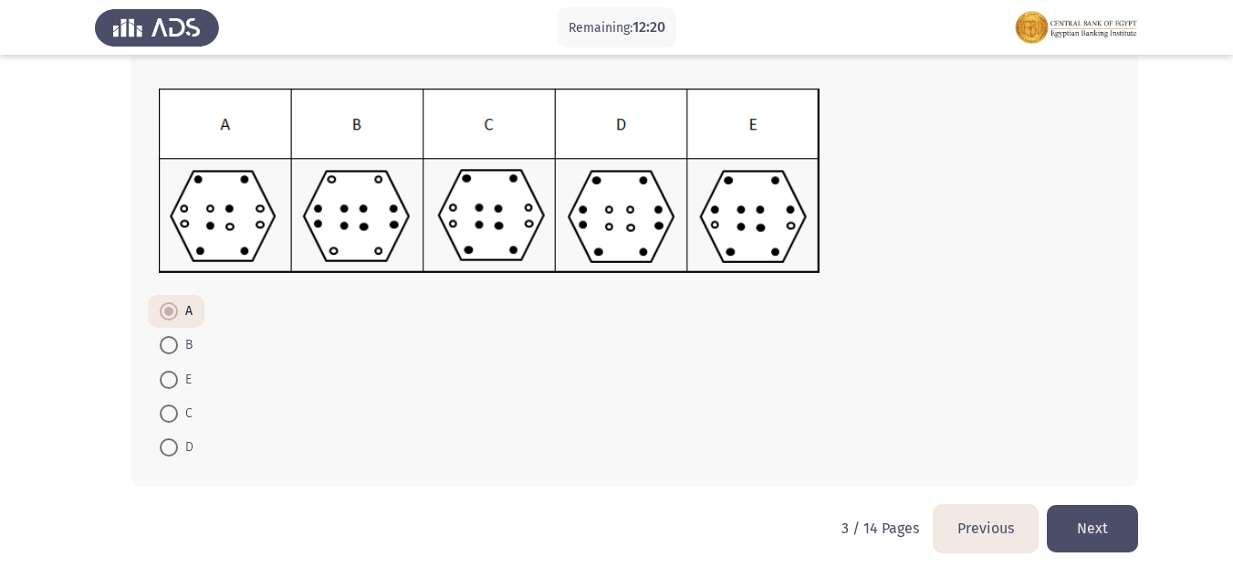
click at [1107, 535] on button "Next" at bounding box center [1092, 528] width 91 height 47
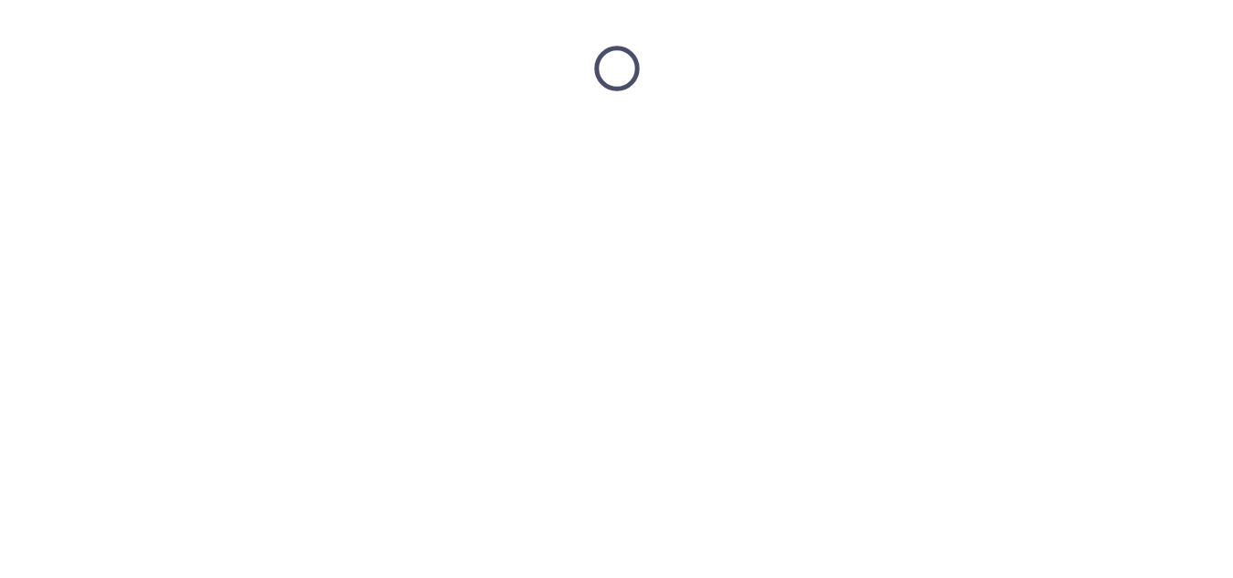
scroll to position [0, 0]
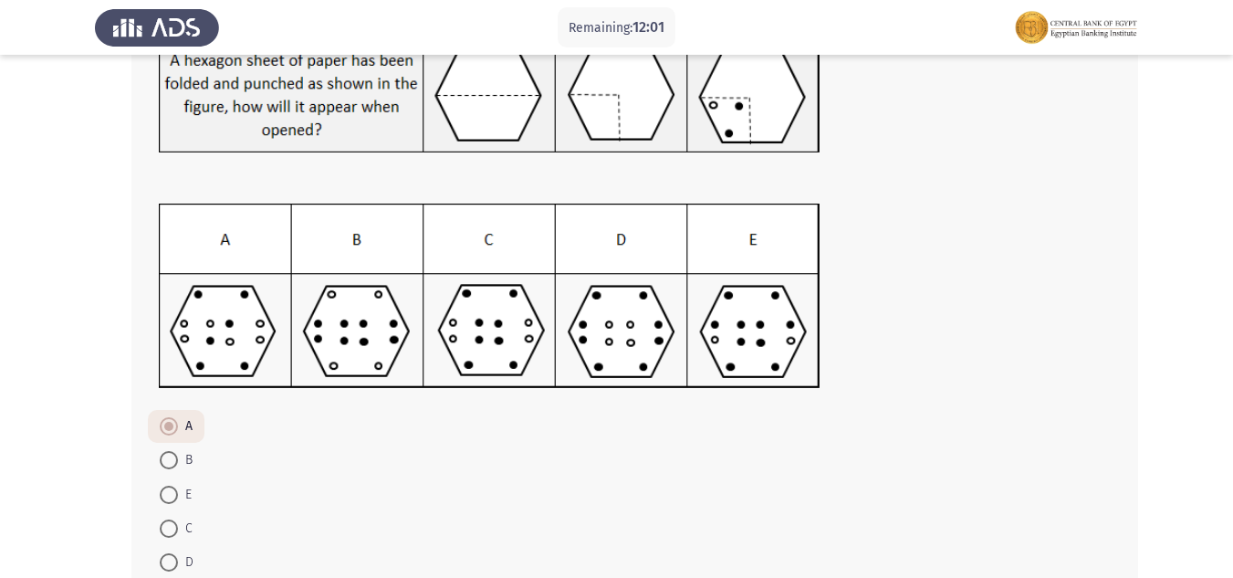
scroll to position [254, 0]
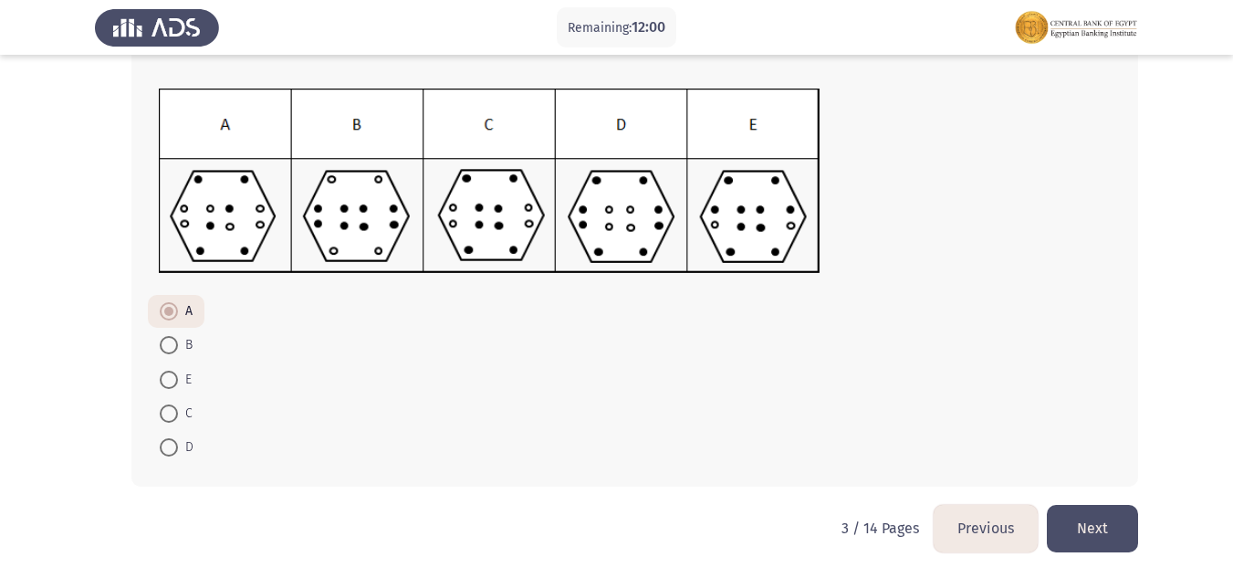
click at [1081, 514] on button "Next" at bounding box center [1092, 528] width 91 height 47
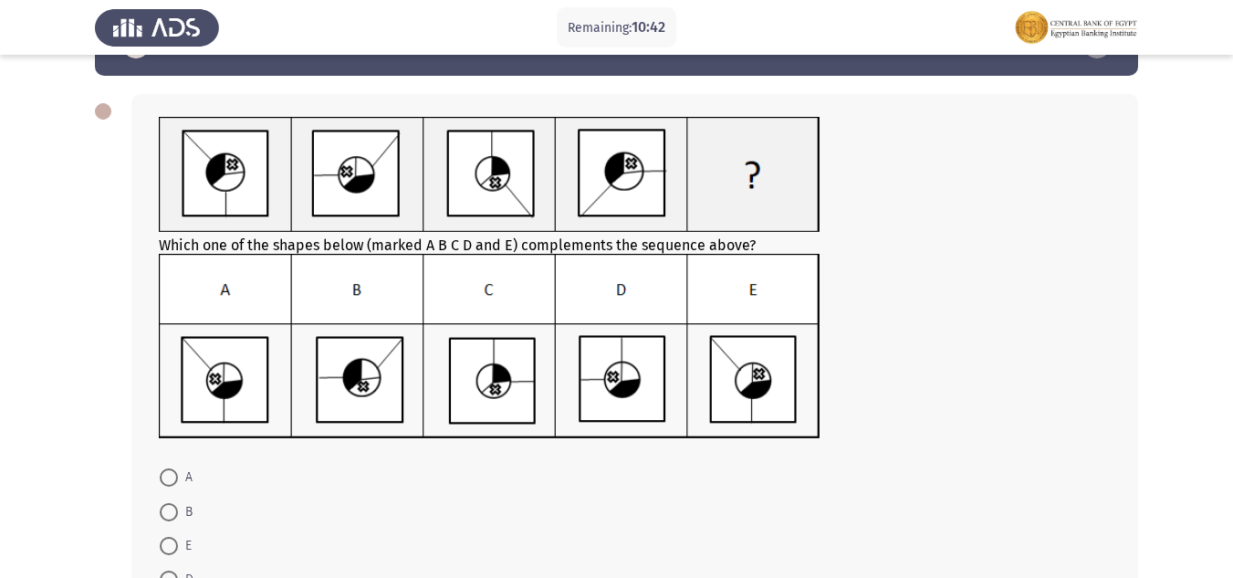
scroll to position [91, 0]
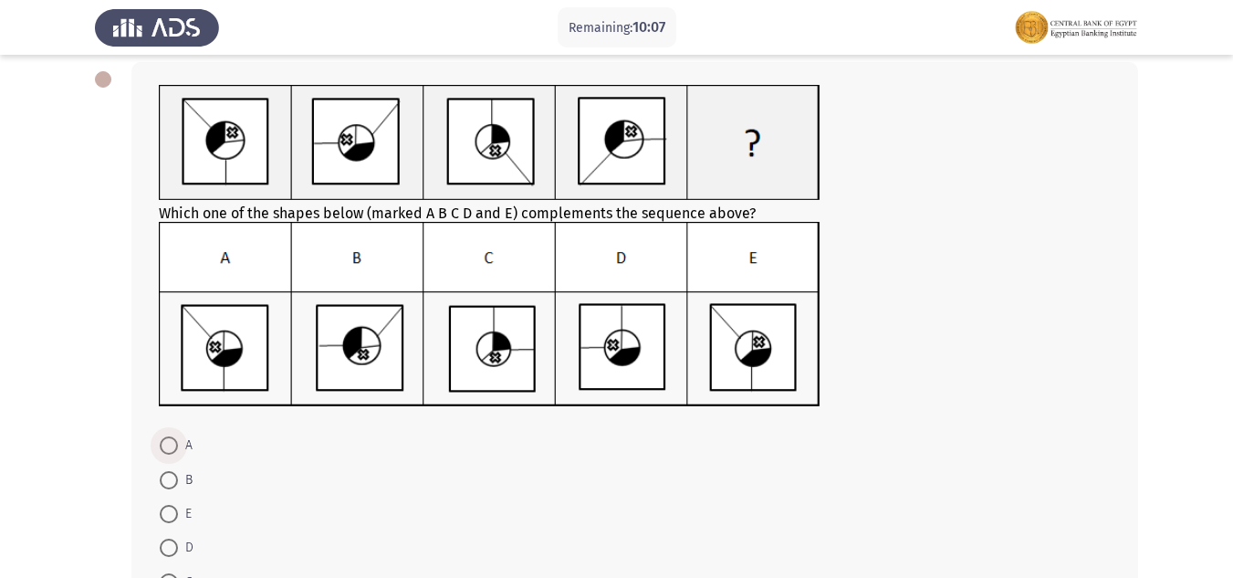
click at [172, 447] on span at bounding box center [169, 445] width 18 height 18
click at [172, 447] on input "A" at bounding box center [169, 445] width 18 height 18
radio input "true"
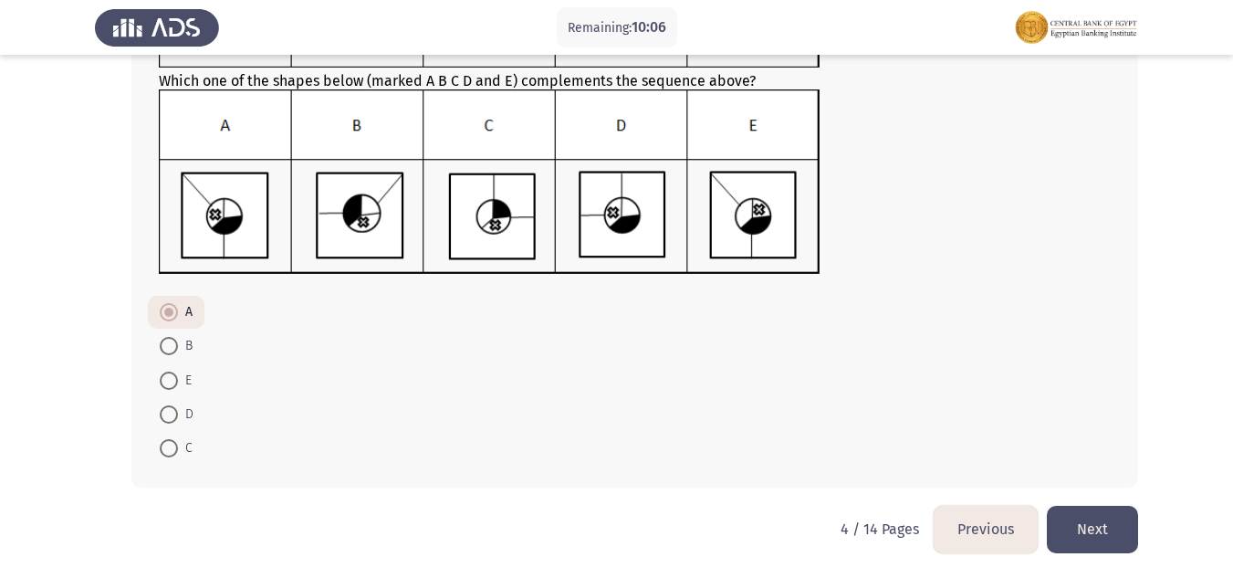
scroll to position [225, 0]
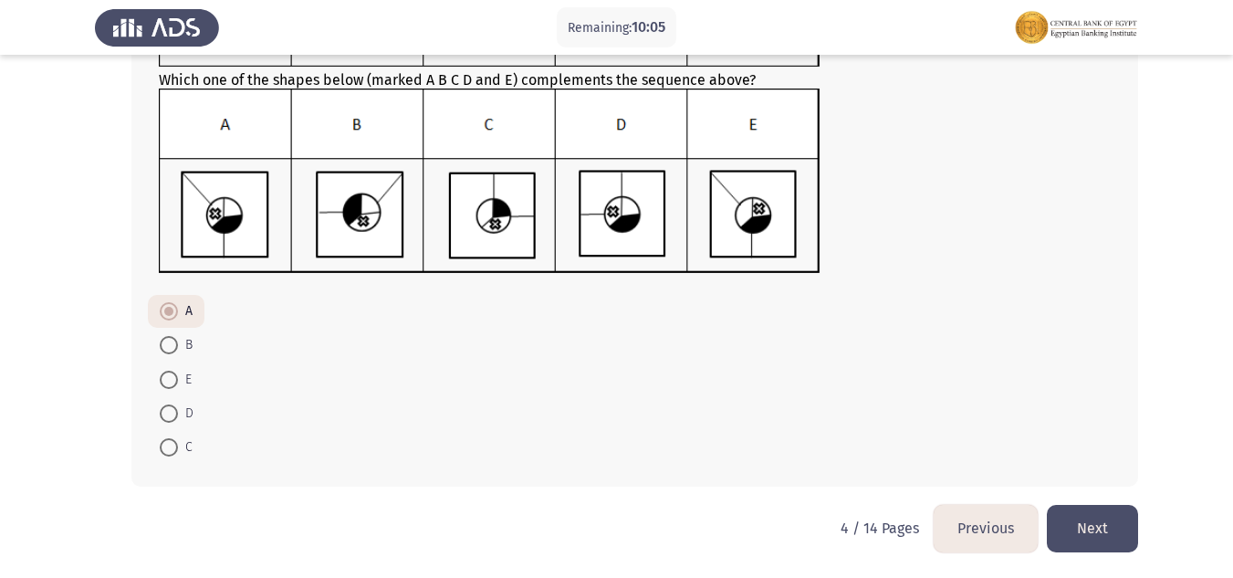
click at [1079, 531] on button "Next" at bounding box center [1092, 528] width 91 height 47
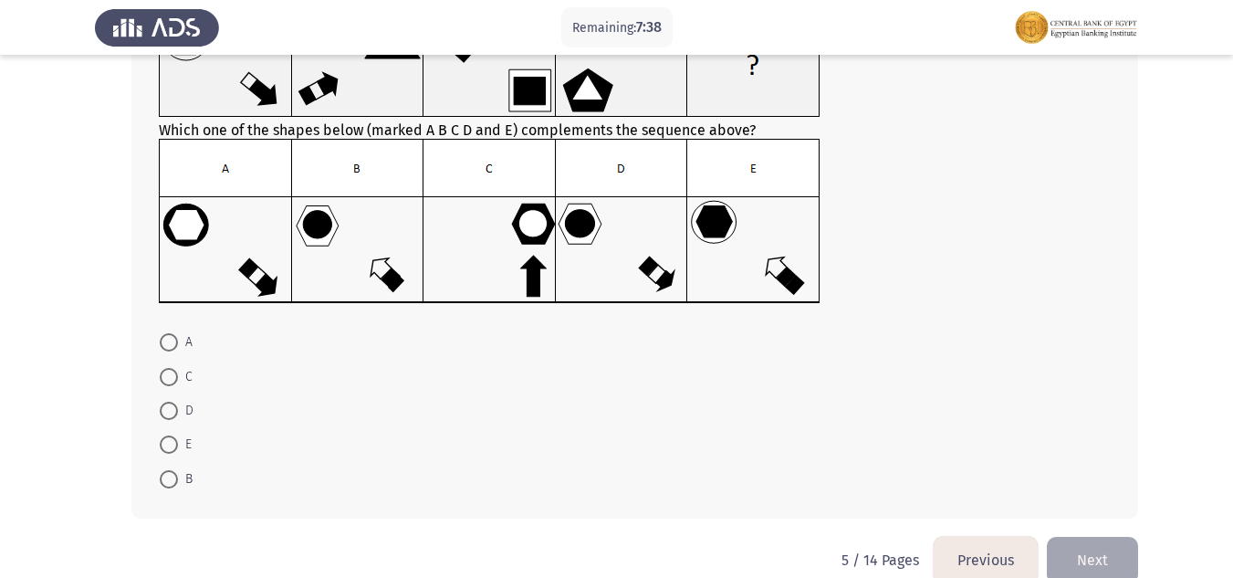
scroll to position [197, 0]
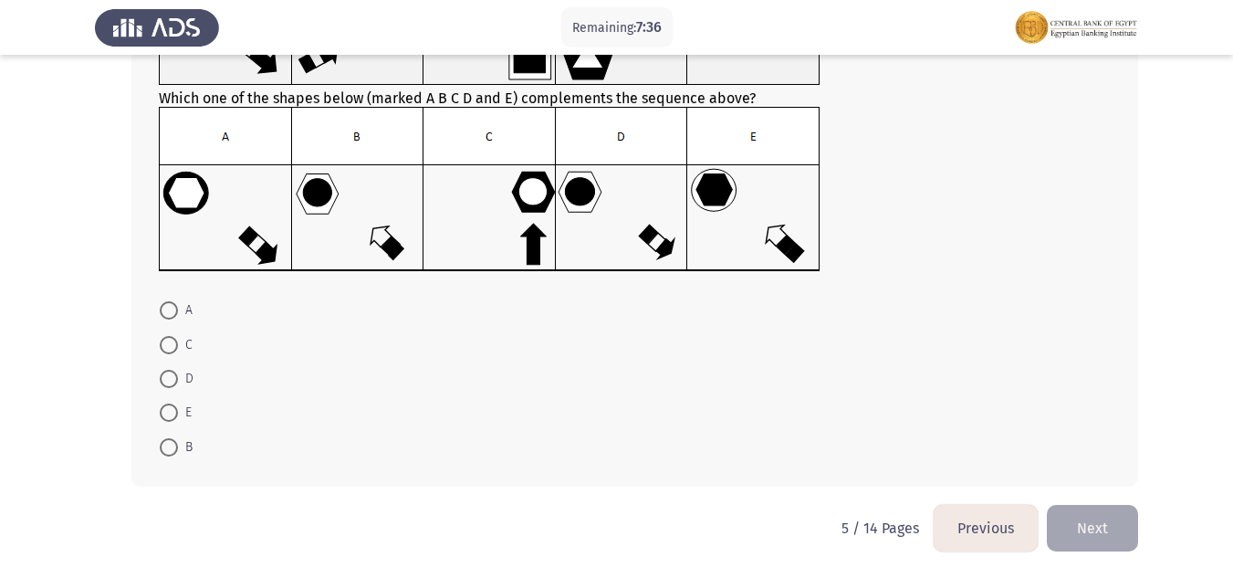
click at [174, 378] on span at bounding box center [169, 379] width 18 height 18
click at [174, 378] on input "D" at bounding box center [169, 379] width 18 height 18
radio input "true"
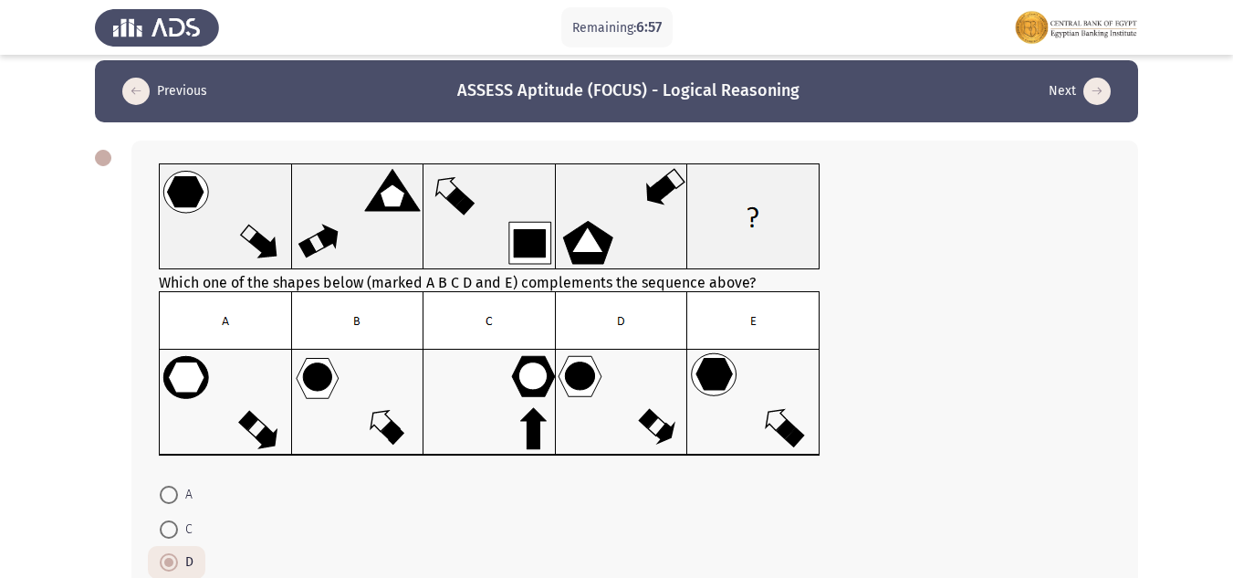
scroll to position [104, 0]
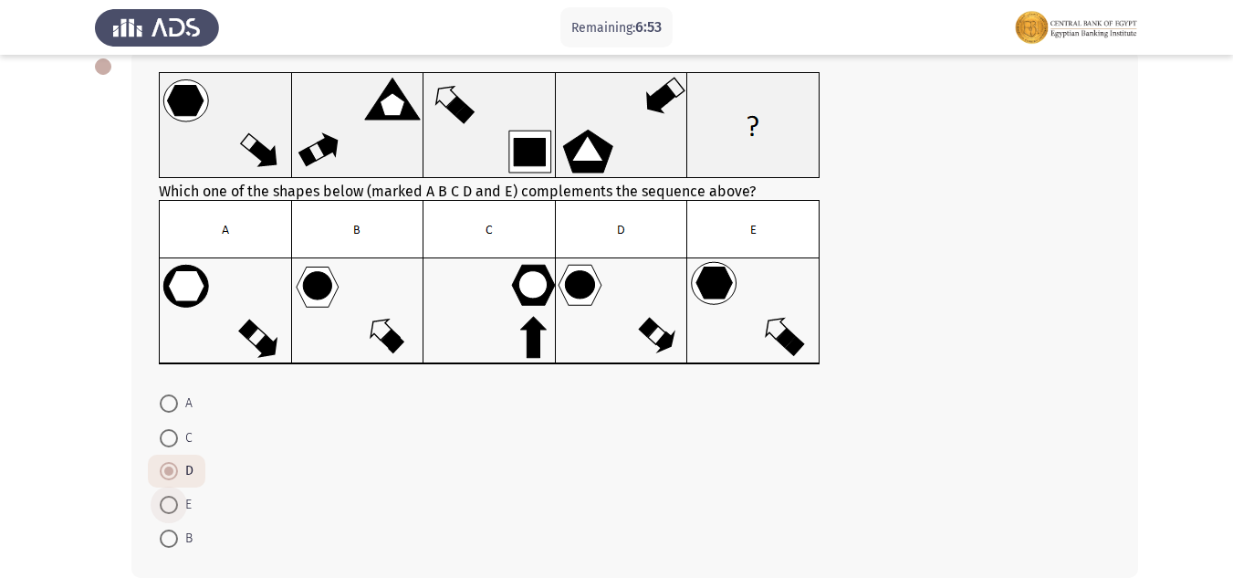
click at [172, 502] on span at bounding box center [169, 505] width 18 height 18
click at [172, 502] on input "E" at bounding box center [169, 505] width 18 height 18
radio input "true"
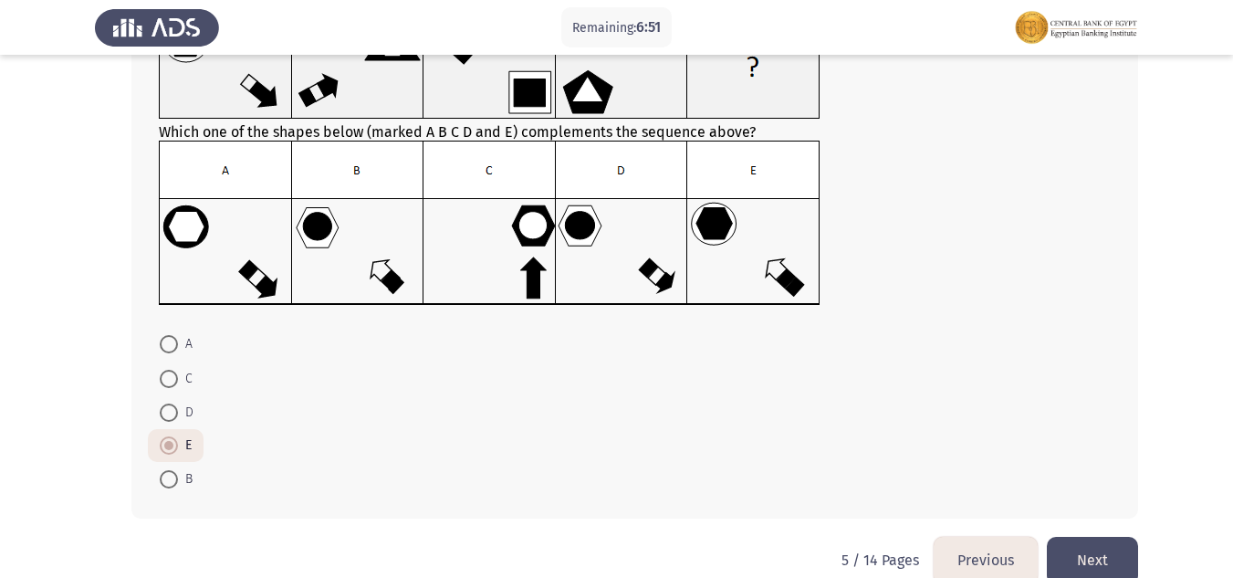
scroll to position [195, 0]
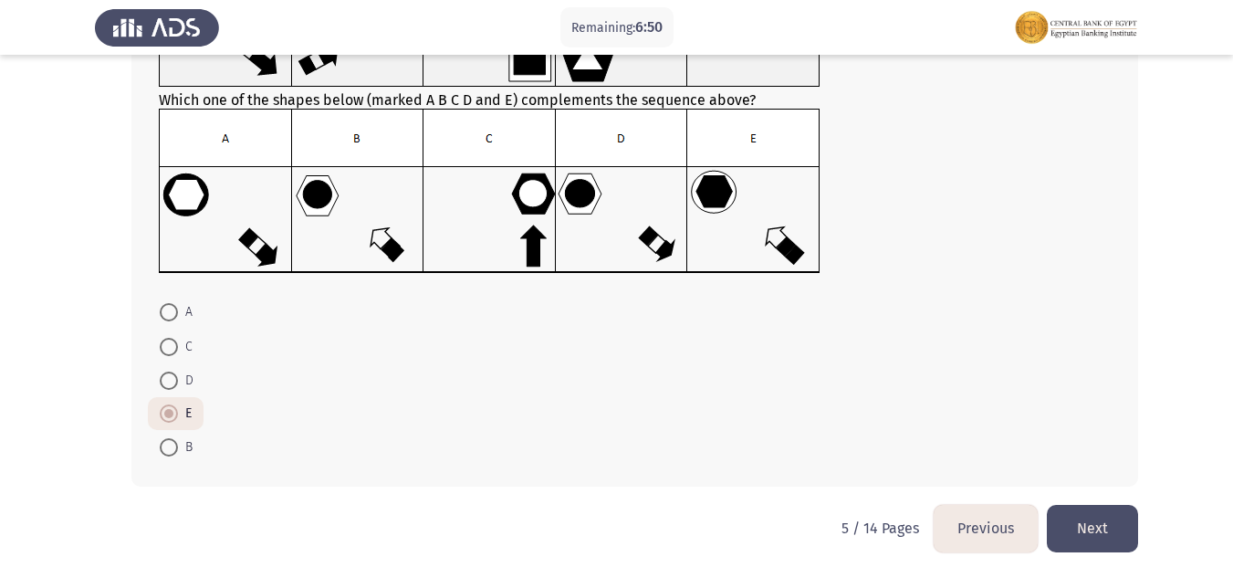
click at [1100, 526] on button "Next" at bounding box center [1092, 528] width 91 height 47
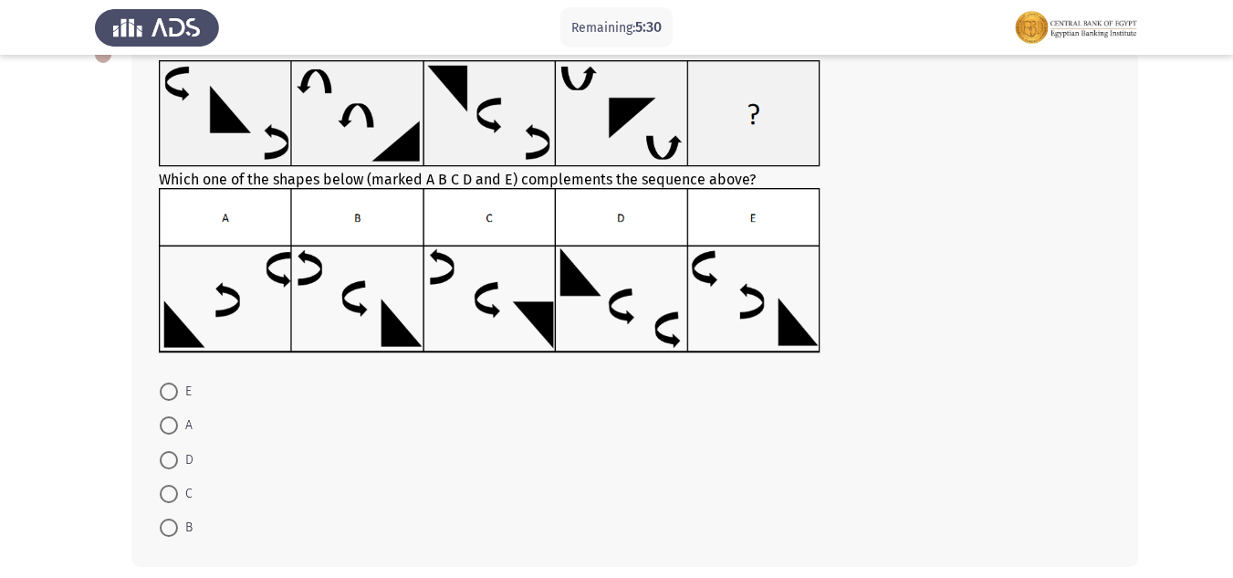
scroll to position [196, 0]
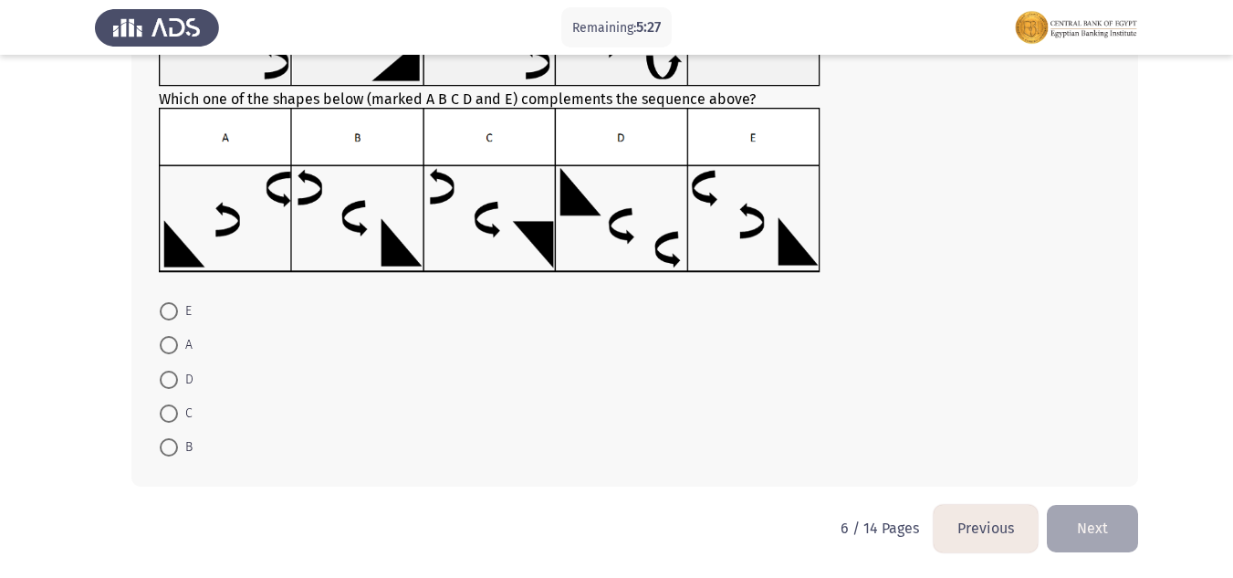
click at [165, 307] on span at bounding box center [169, 311] width 18 height 18
click at [165, 307] on input "E" at bounding box center [169, 311] width 18 height 18
radio input "true"
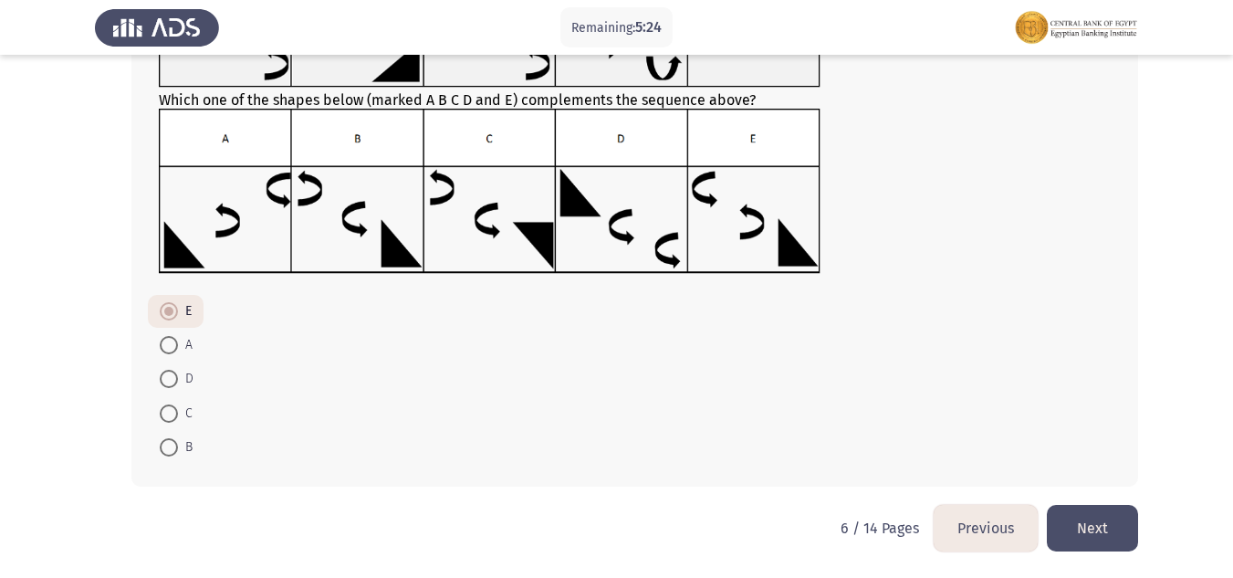
click at [1102, 517] on button "Next" at bounding box center [1092, 528] width 91 height 47
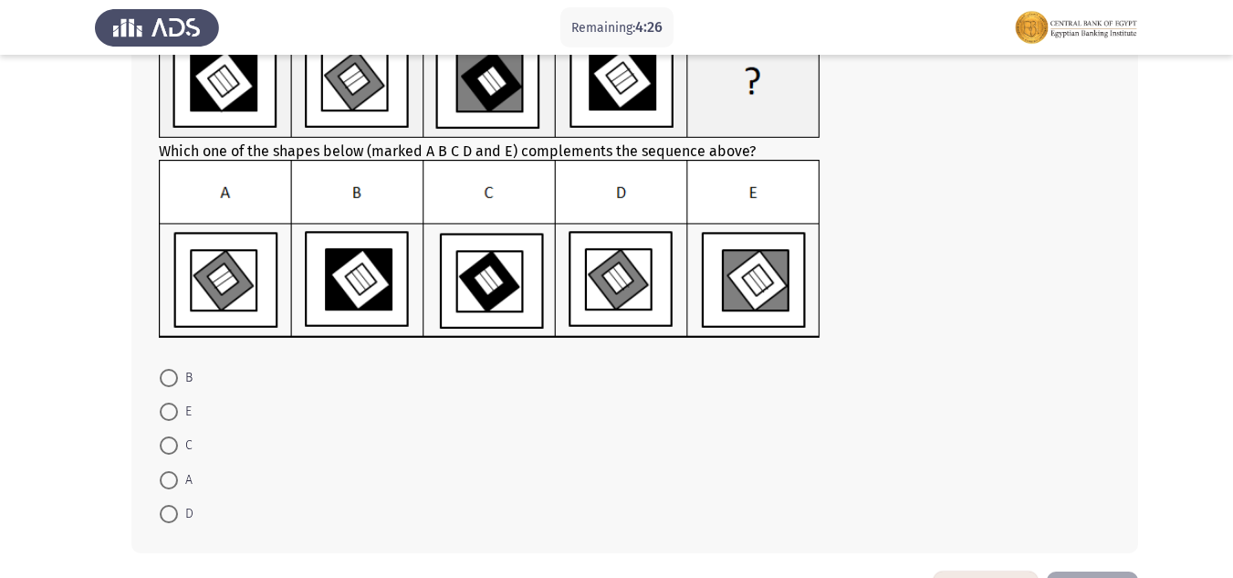
scroll to position [183, 0]
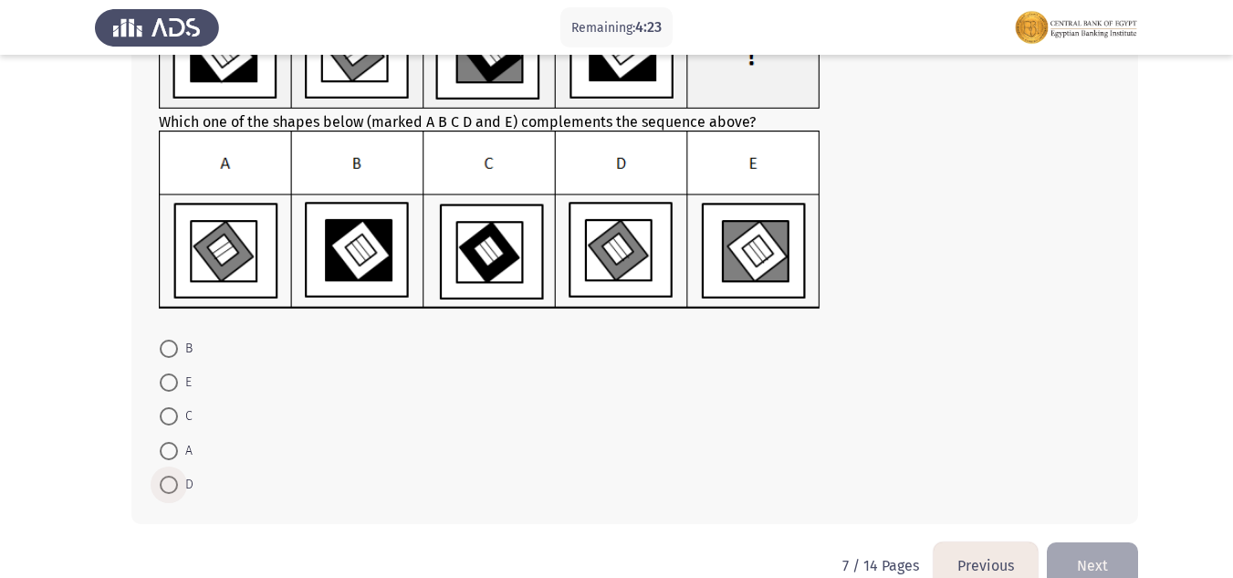
click at [177, 491] on span at bounding box center [169, 484] width 18 height 18
click at [177, 491] on input "D" at bounding box center [169, 484] width 18 height 18
radio input "true"
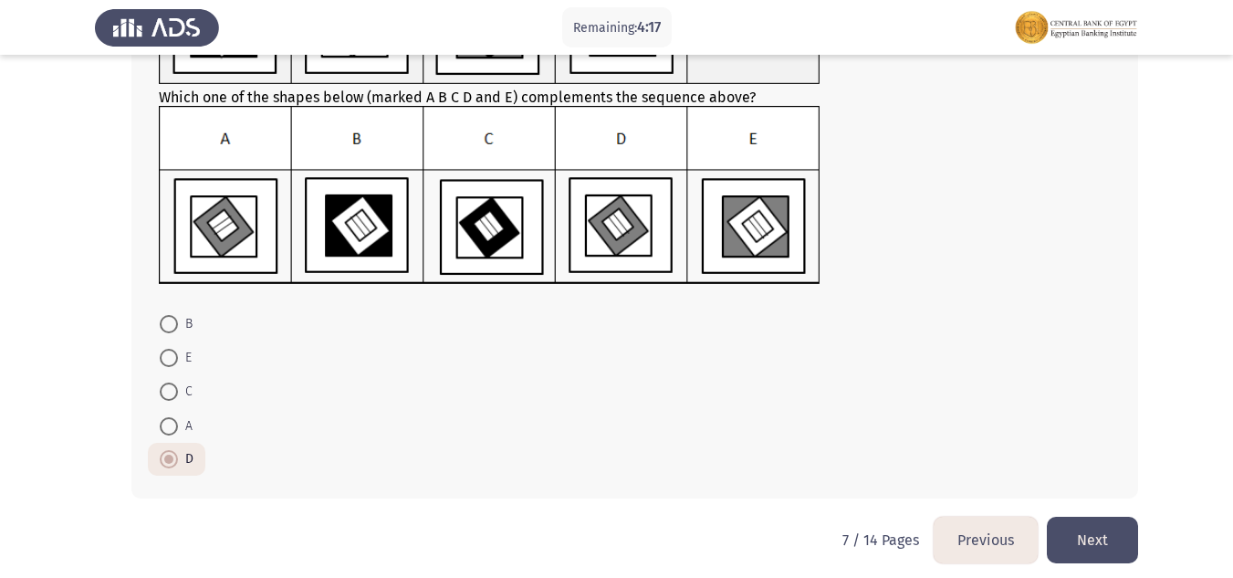
scroll to position [219, 0]
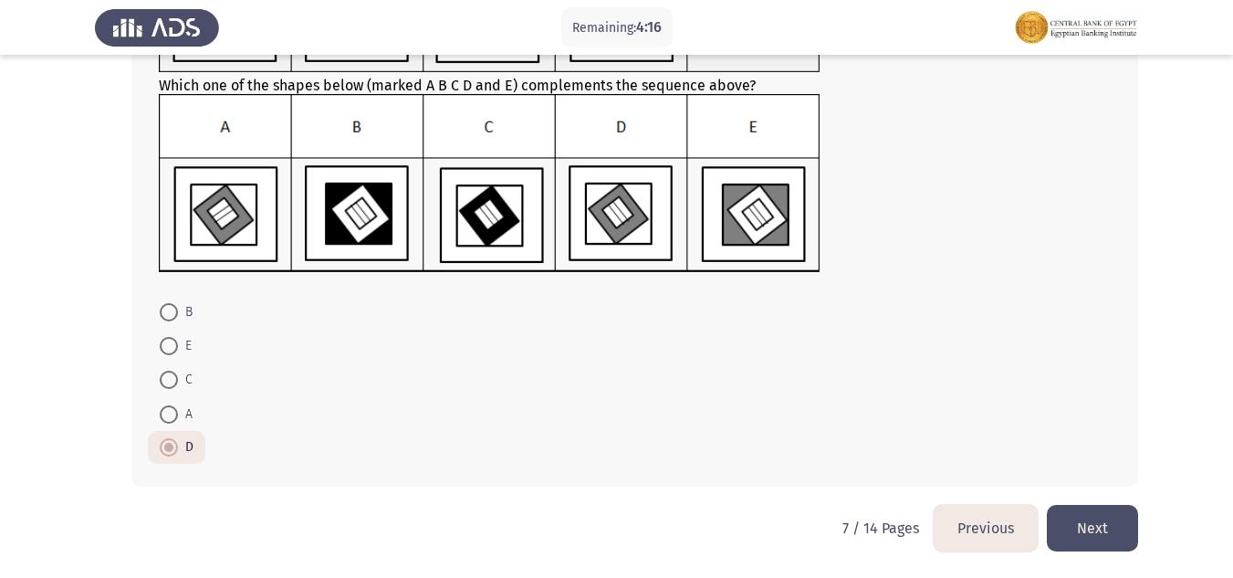
click at [1089, 534] on button "Next" at bounding box center [1092, 528] width 91 height 47
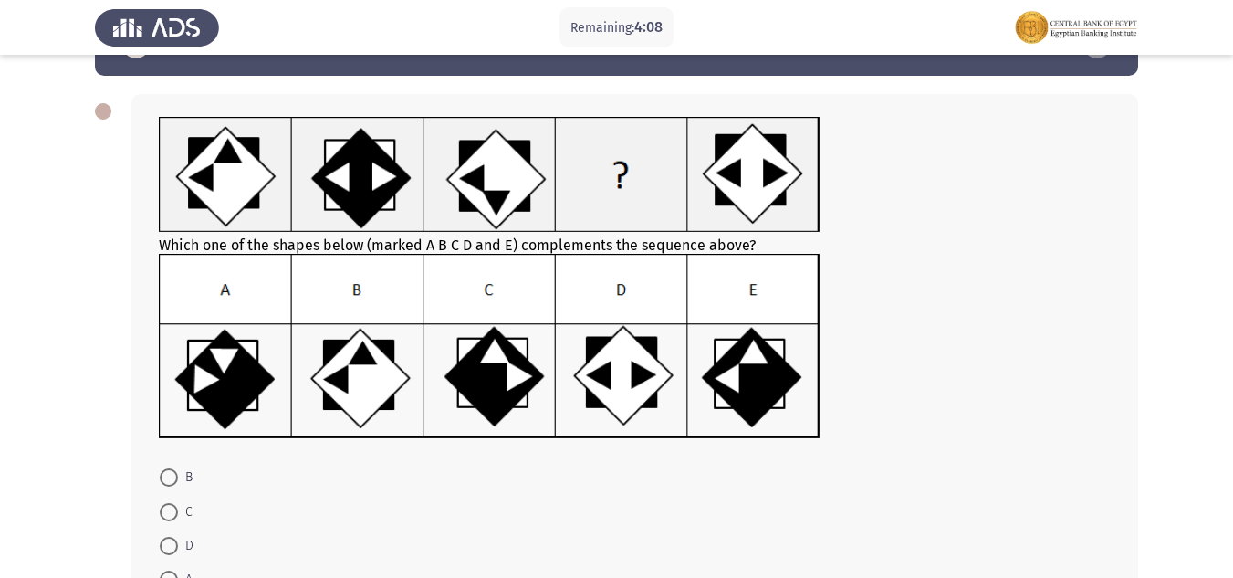
scroll to position [91, 0]
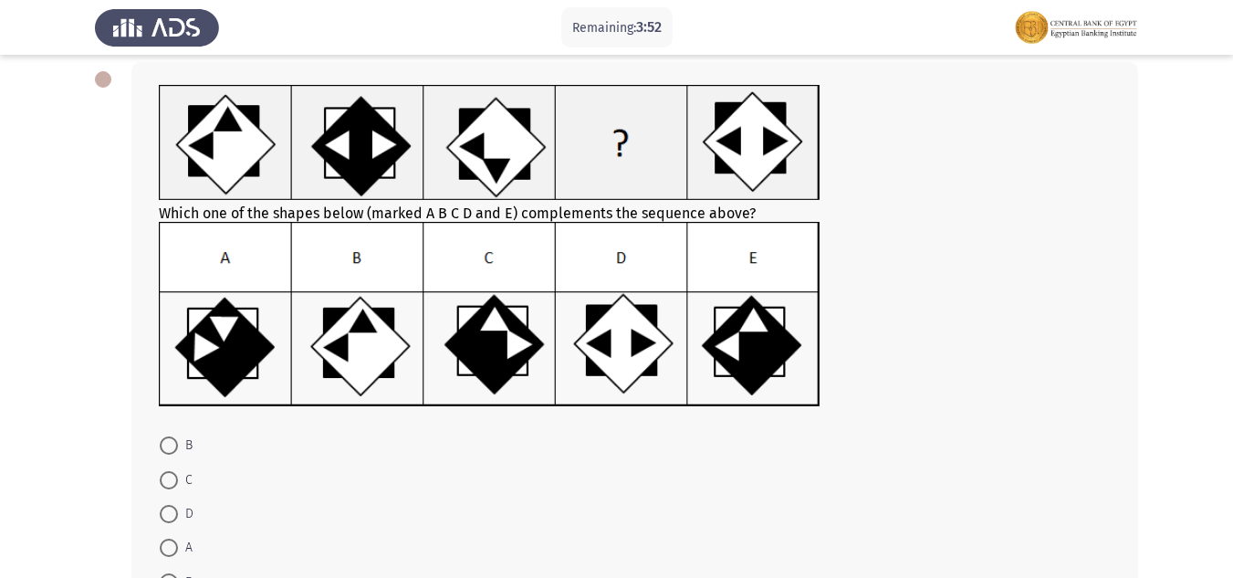
click at [162, 437] on span at bounding box center [169, 445] width 18 height 18
click at [162, 437] on input "B" at bounding box center [169, 445] width 18 height 18
radio input "true"
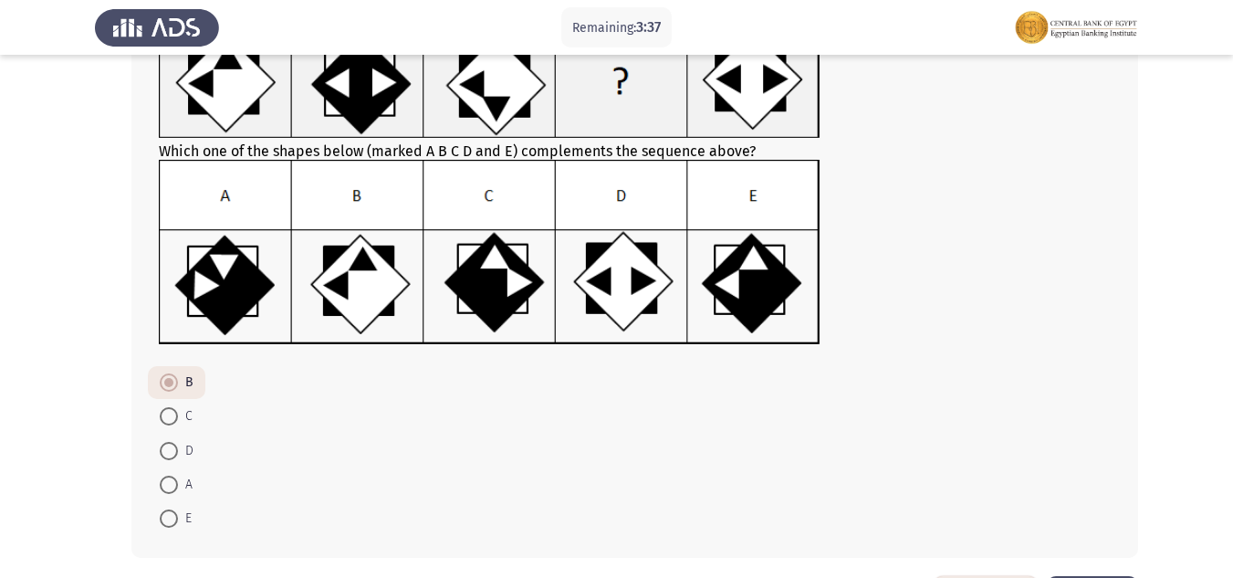
scroll to position [183, 0]
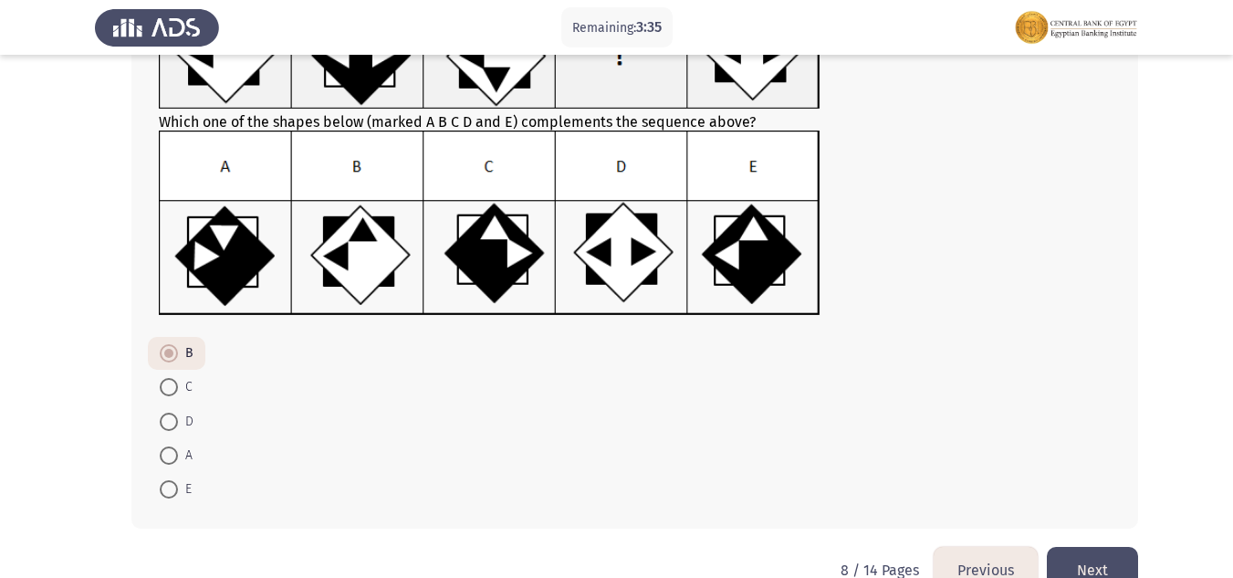
click at [175, 488] on span at bounding box center [169, 489] width 18 height 18
click at [175, 488] on input "E" at bounding box center [169, 489] width 18 height 18
radio input "true"
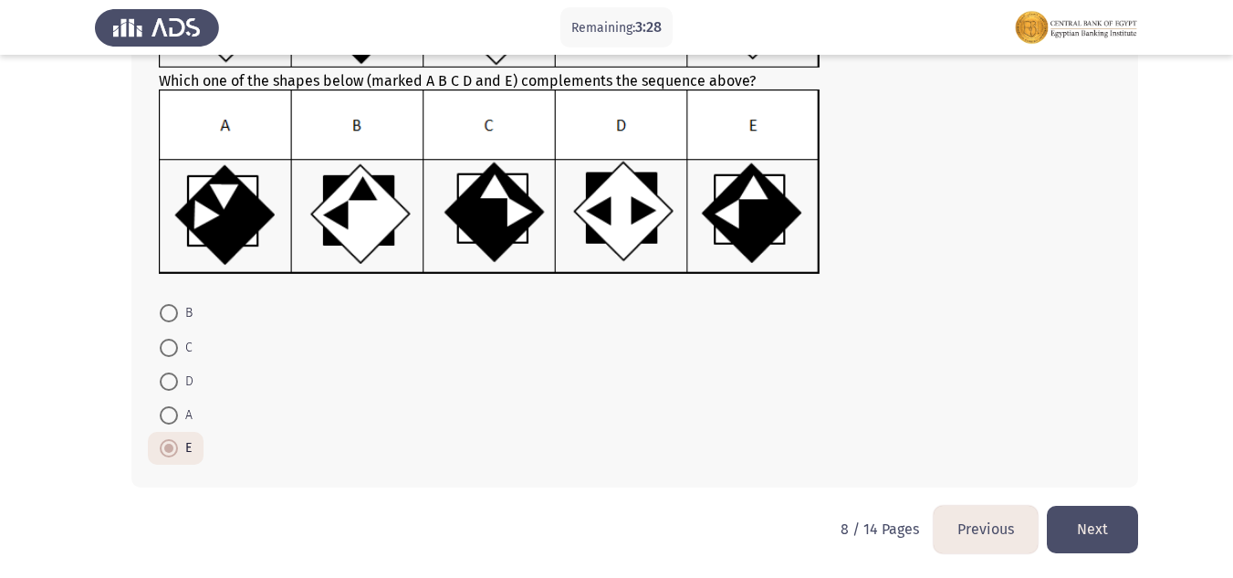
scroll to position [225, 0]
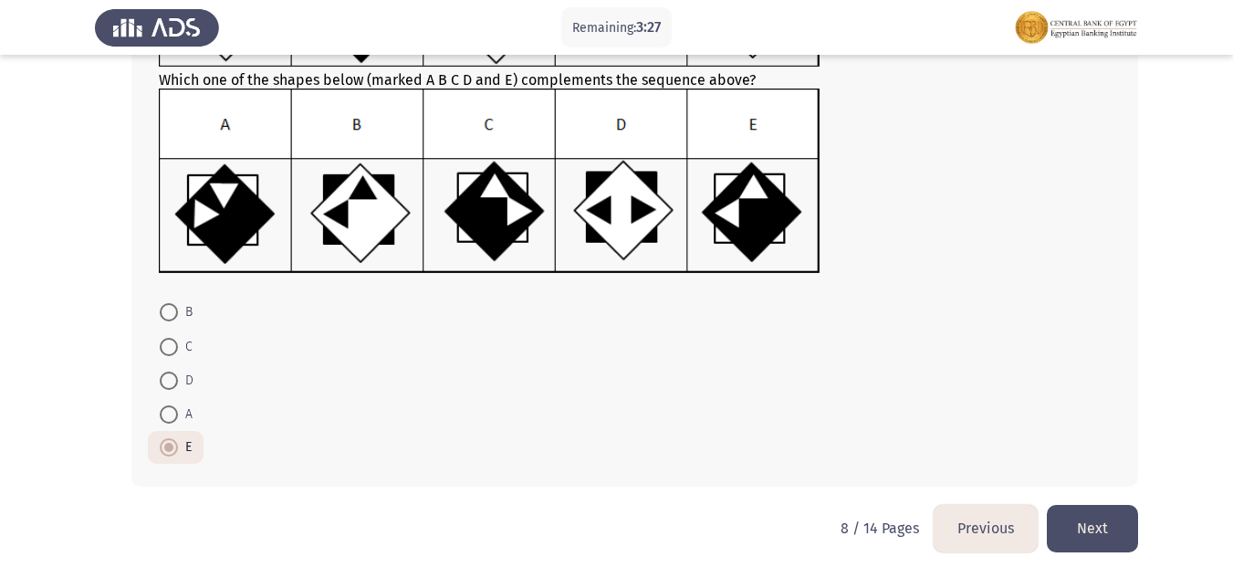
click at [1092, 533] on button "Next" at bounding box center [1092, 528] width 91 height 47
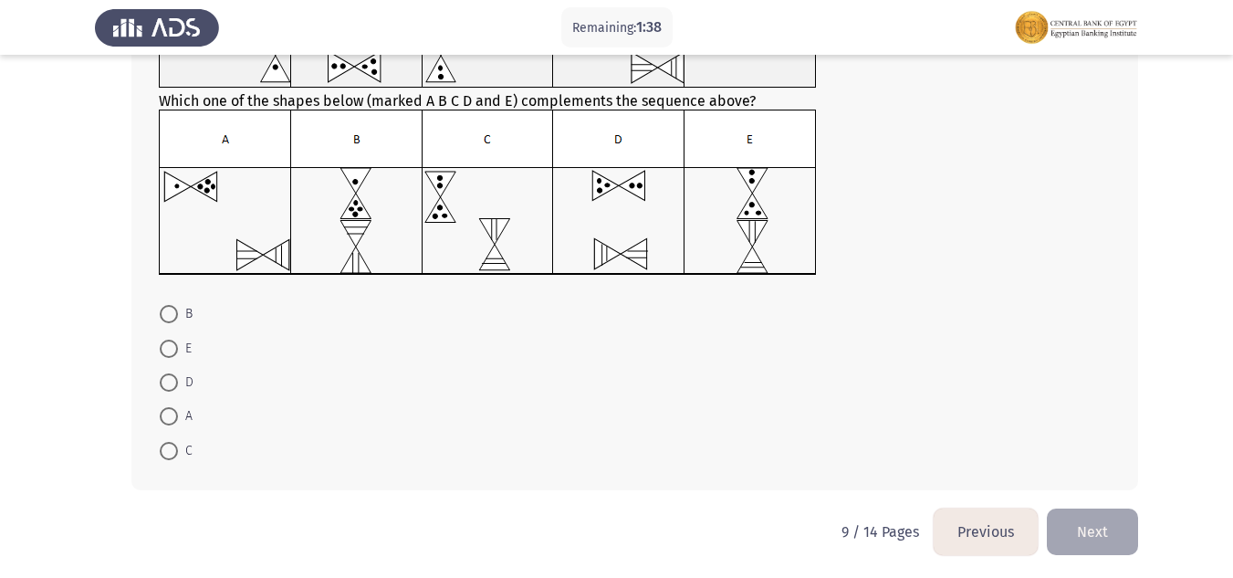
scroll to position [199, 0]
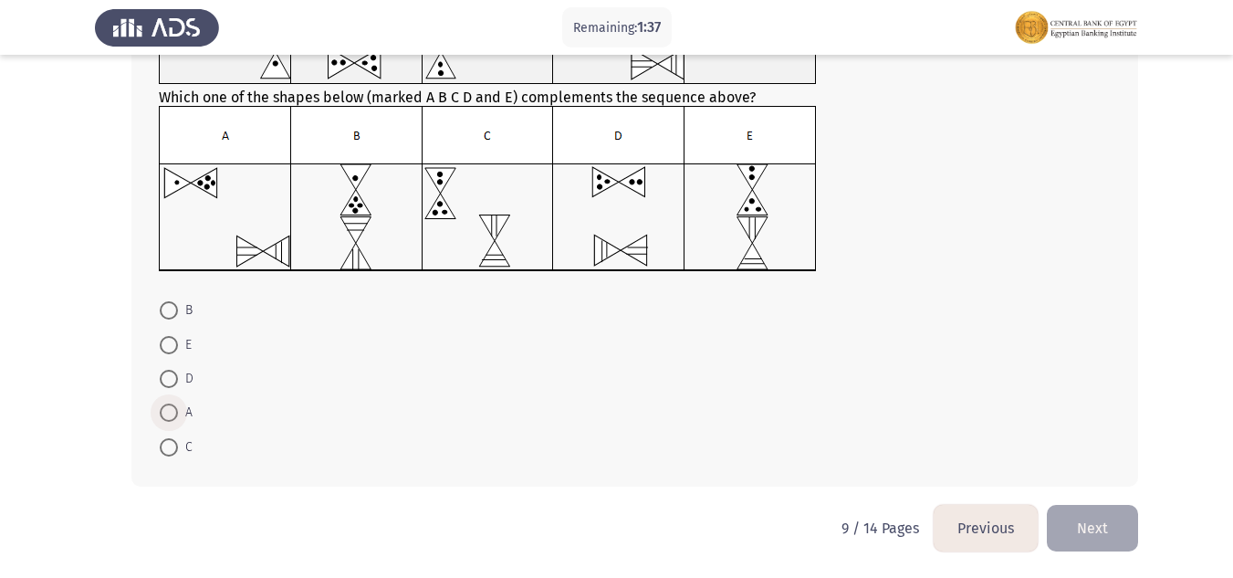
click at [175, 410] on span at bounding box center [169, 412] width 18 height 18
click at [175, 410] on input "A" at bounding box center [169, 412] width 18 height 18
radio input "true"
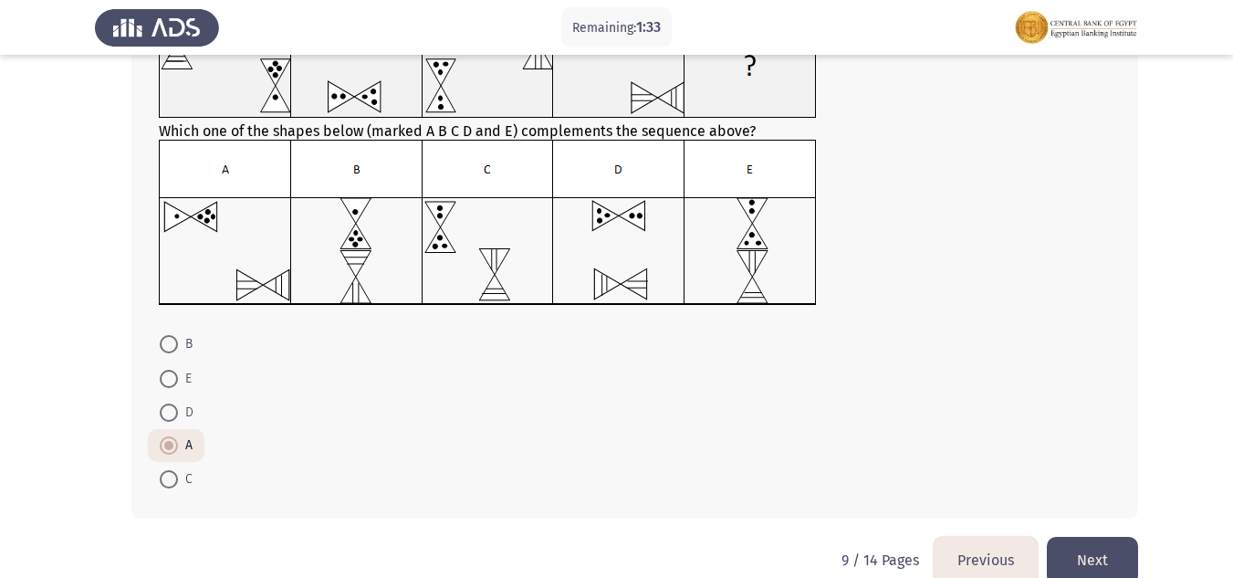
scroll to position [197, 0]
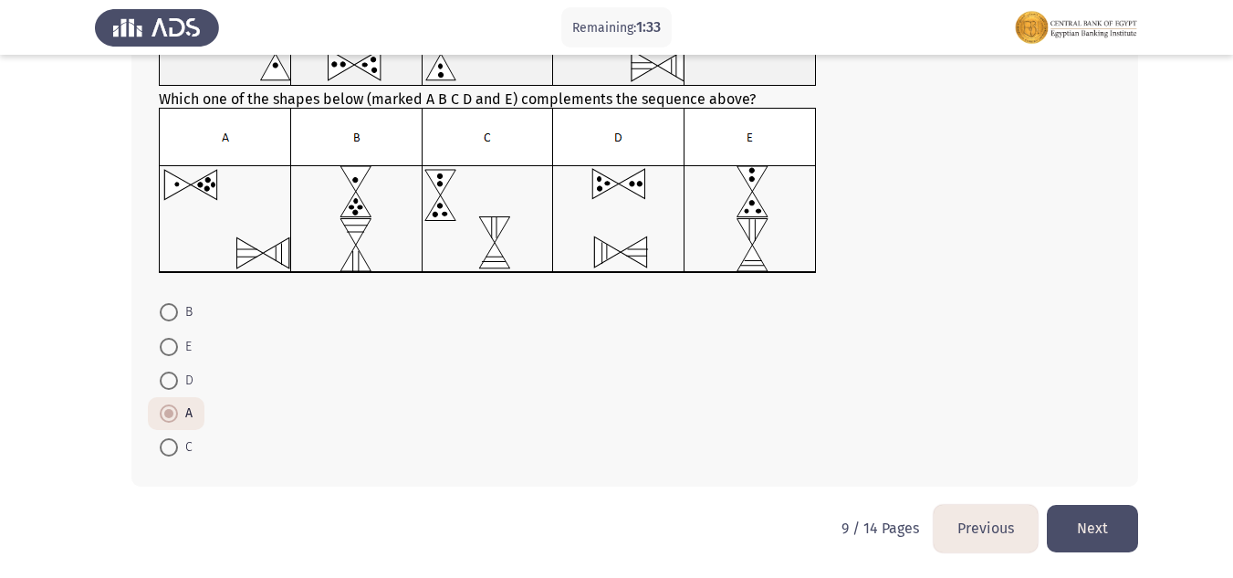
click at [1092, 519] on button "Next" at bounding box center [1092, 528] width 91 height 47
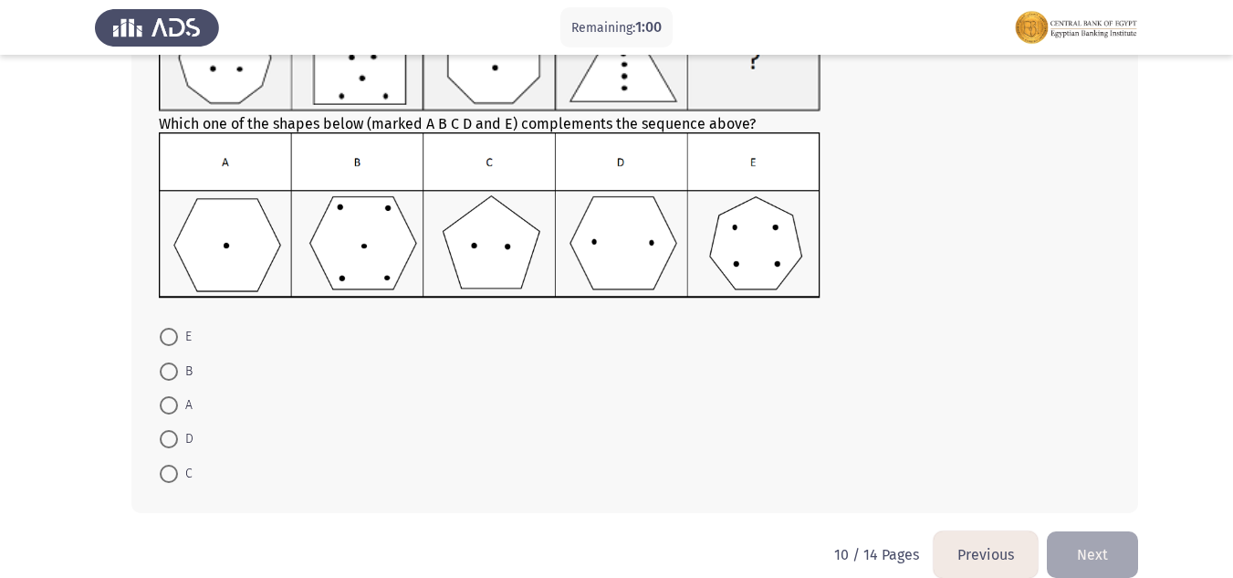
scroll to position [198, 0]
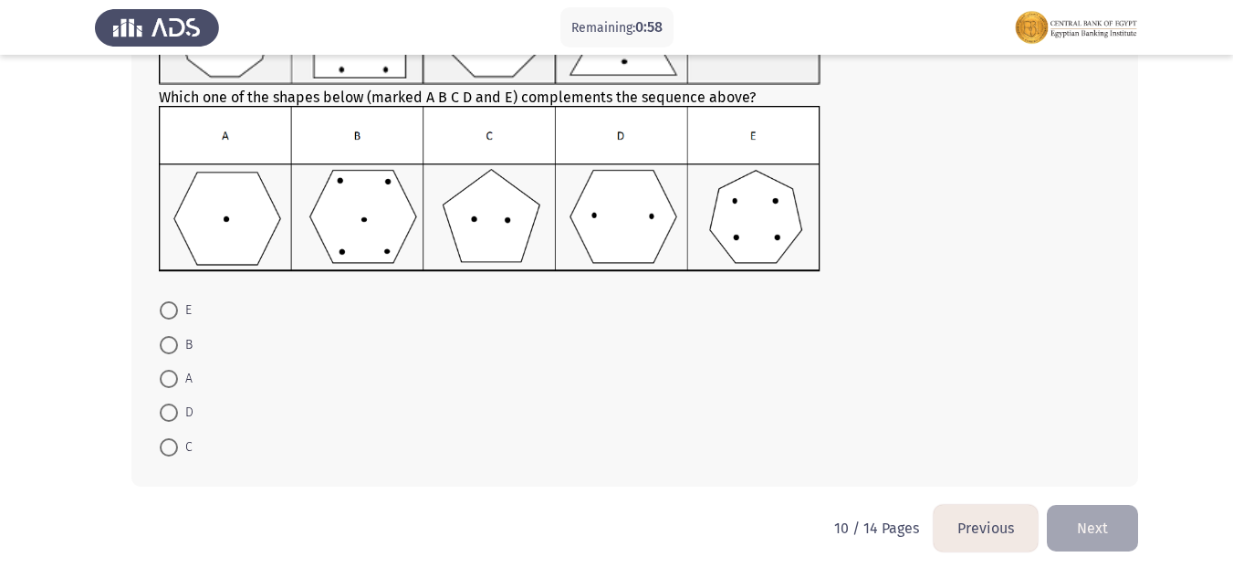
click at [182, 446] on span "C" at bounding box center [185, 447] width 15 height 22
click at [178, 446] on input "C" at bounding box center [169, 447] width 18 height 18
radio input "true"
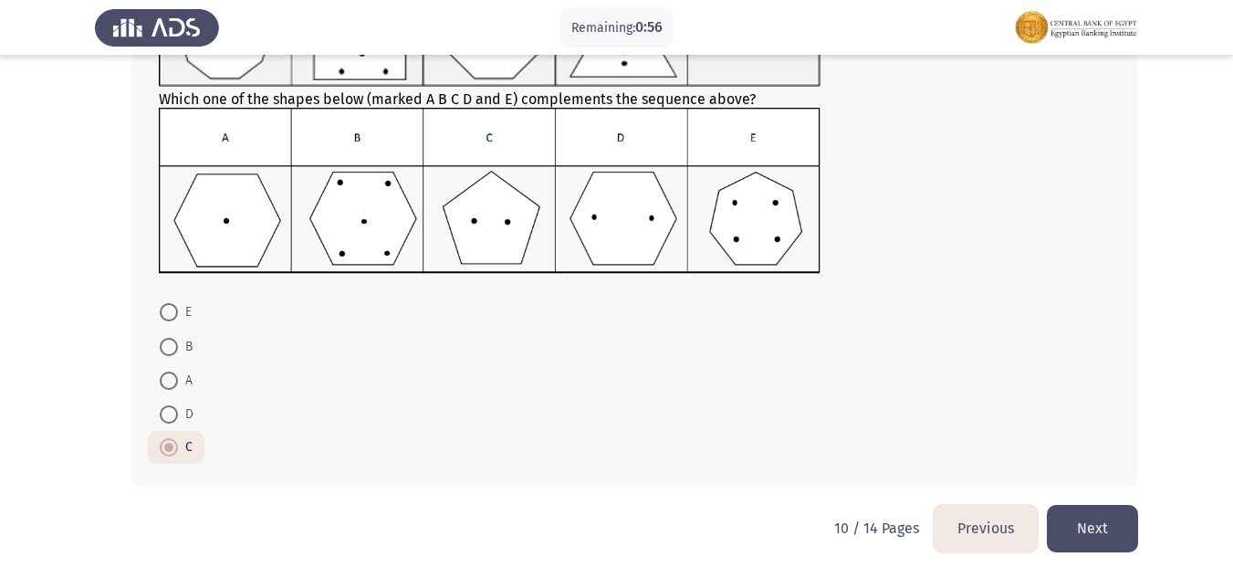
click at [1066, 526] on button "Next" at bounding box center [1092, 528] width 91 height 47
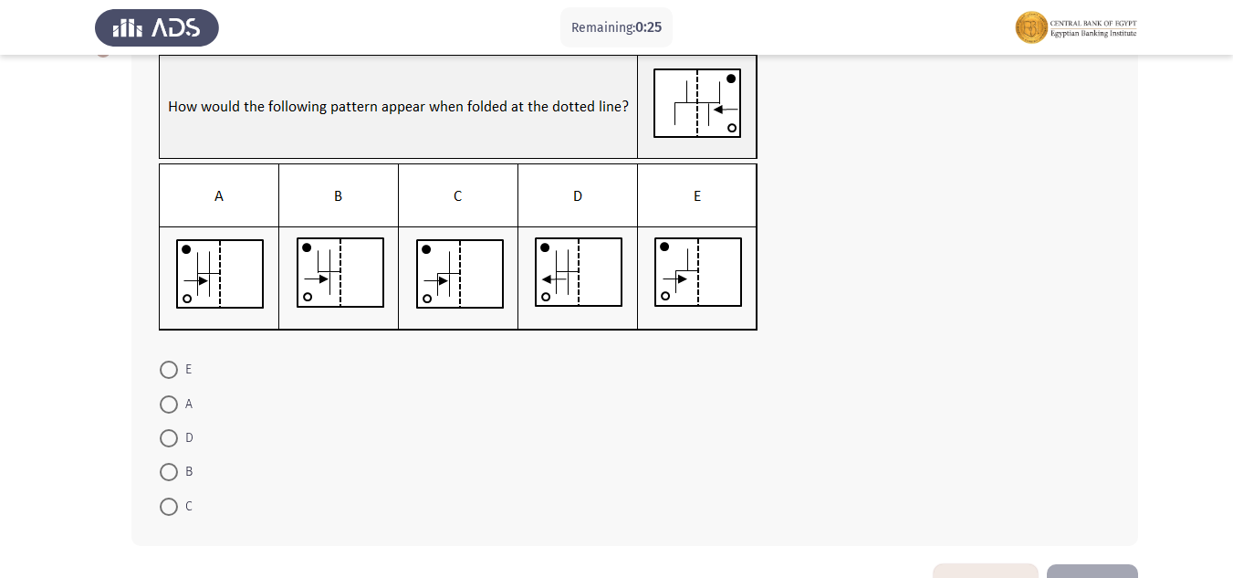
scroll to position [89, 0]
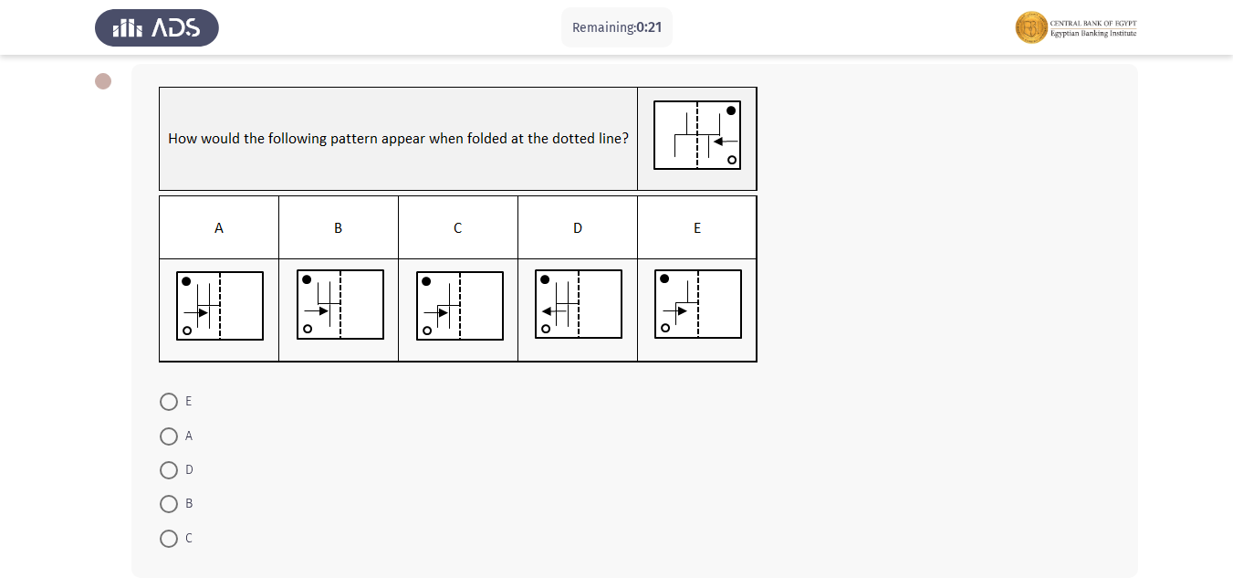
click at [165, 437] on span at bounding box center [169, 436] width 18 height 18
click at [165, 437] on input "A" at bounding box center [169, 436] width 18 height 18
radio input "true"
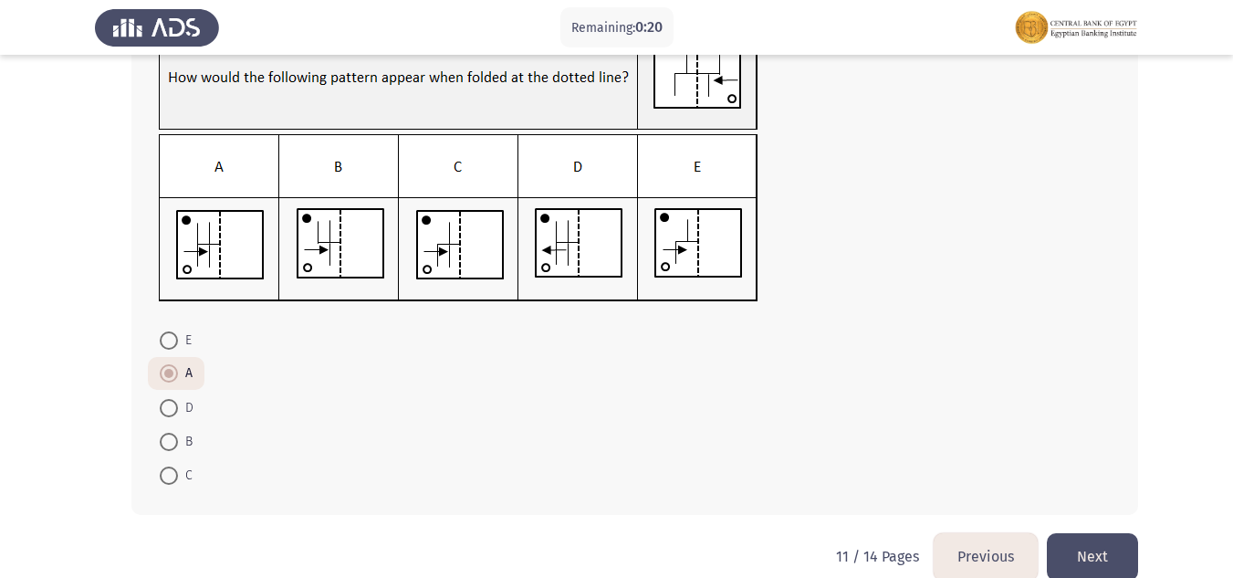
scroll to position [179, 0]
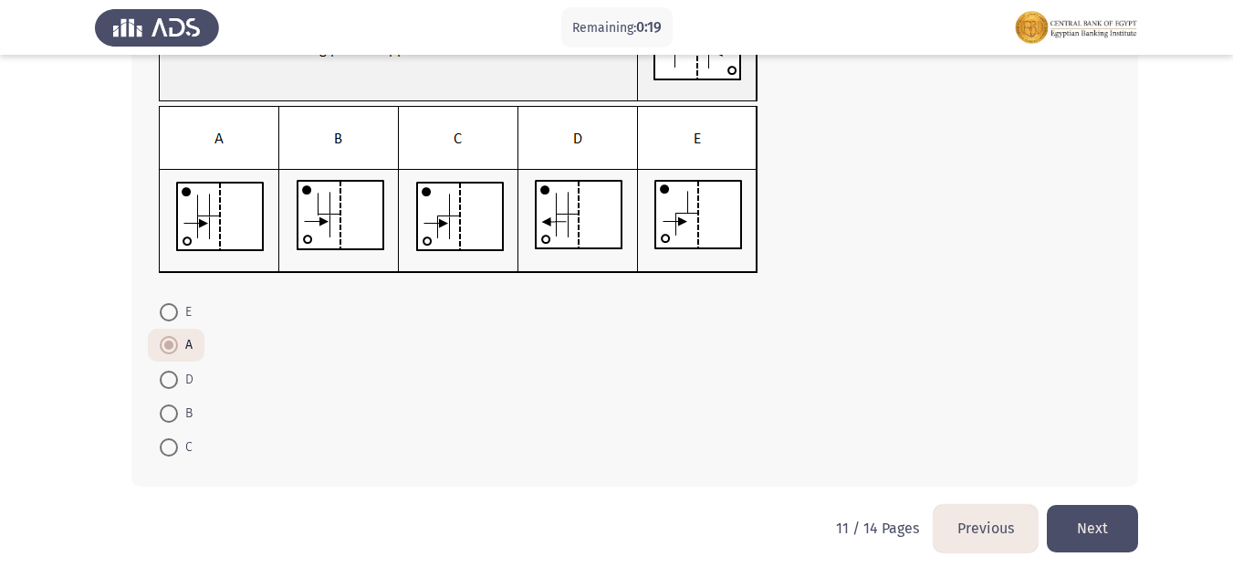
click at [1092, 525] on button "Next" at bounding box center [1092, 528] width 91 height 47
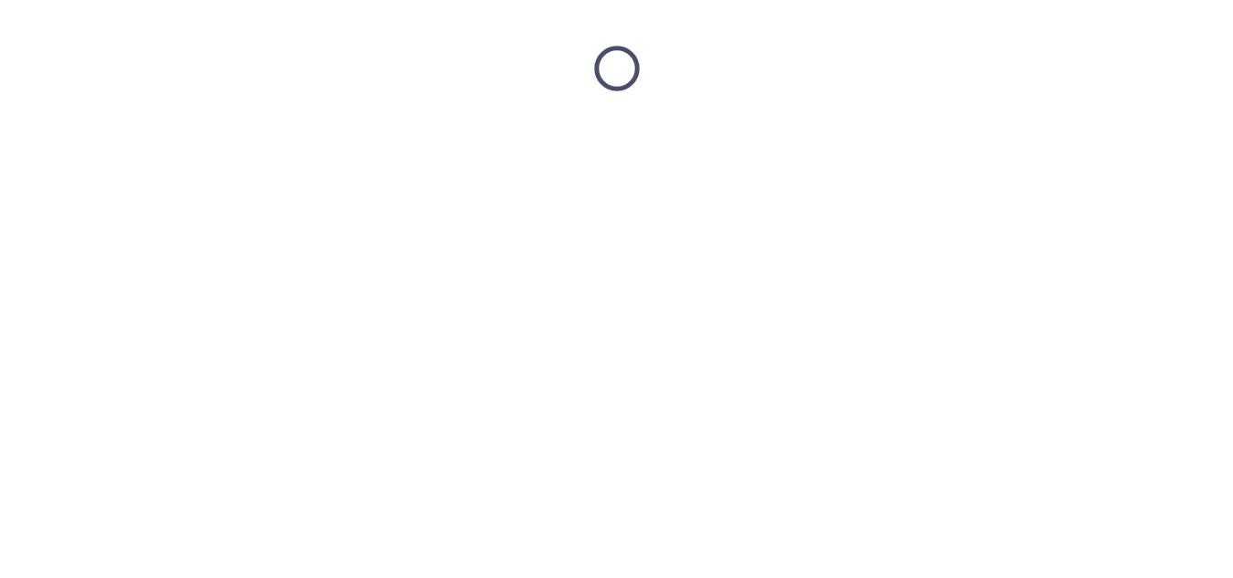
scroll to position [0, 0]
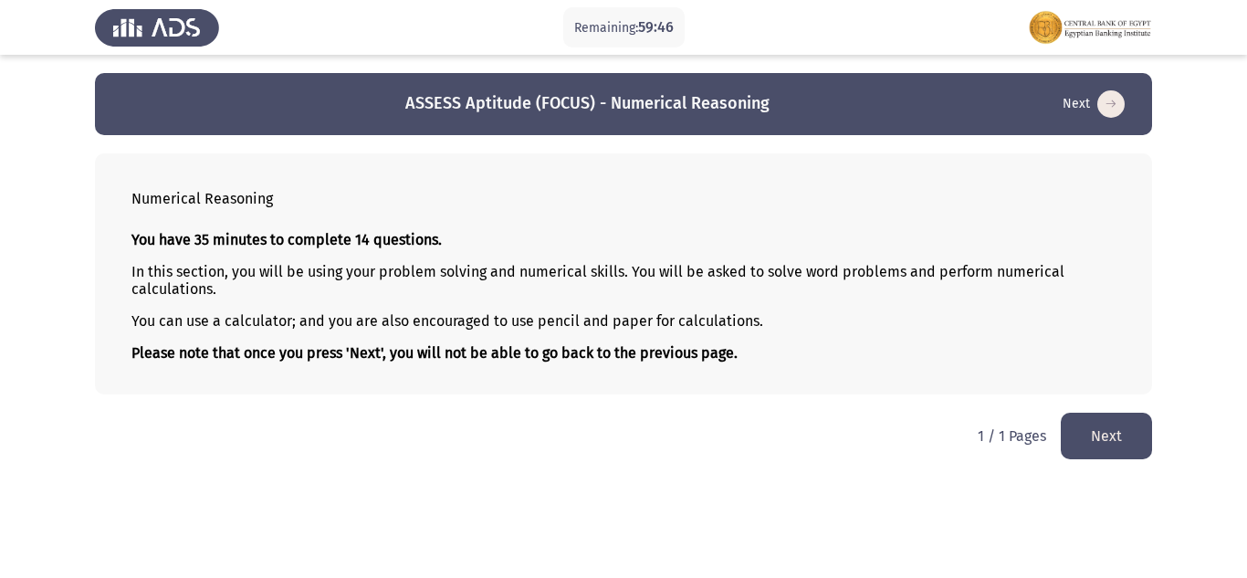
click at [1090, 444] on button "Next" at bounding box center [1105, 436] width 91 height 47
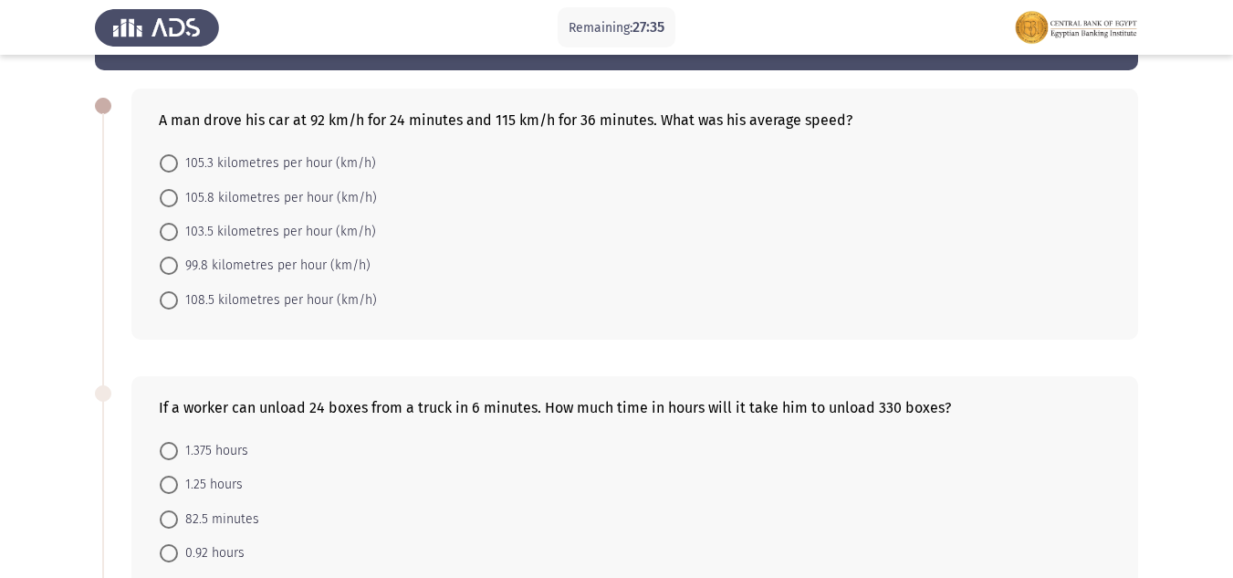
scroll to position [91, 0]
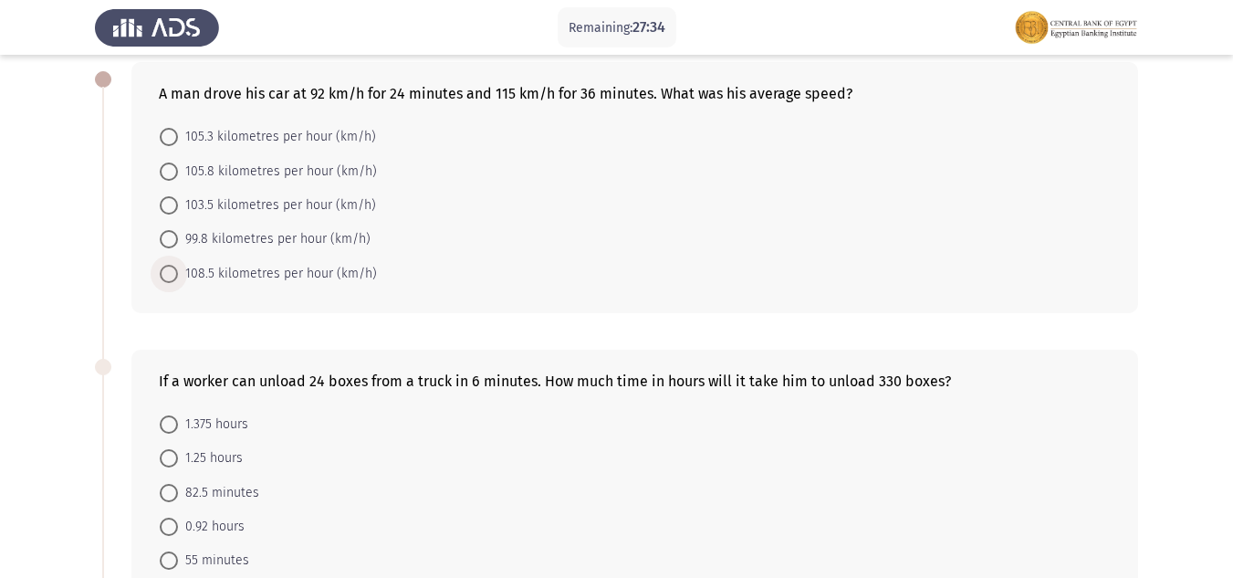
click at [310, 269] on span "108.5 kilometres per hour (km/h)" at bounding box center [277, 274] width 199 height 22
click at [178, 269] on input "108.5 kilometres per hour (km/h)" at bounding box center [169, 274] width 18 height 18
radio input "true"
click at [310, 269] on span "108.5 kilometres per hour (km/h)" at bounding box center [277, 274] width 199 height 22
click at [178, 269] on input "108.5 kilometres per hour (km/h)" at bounding box center [169, 274] width 18 height 18
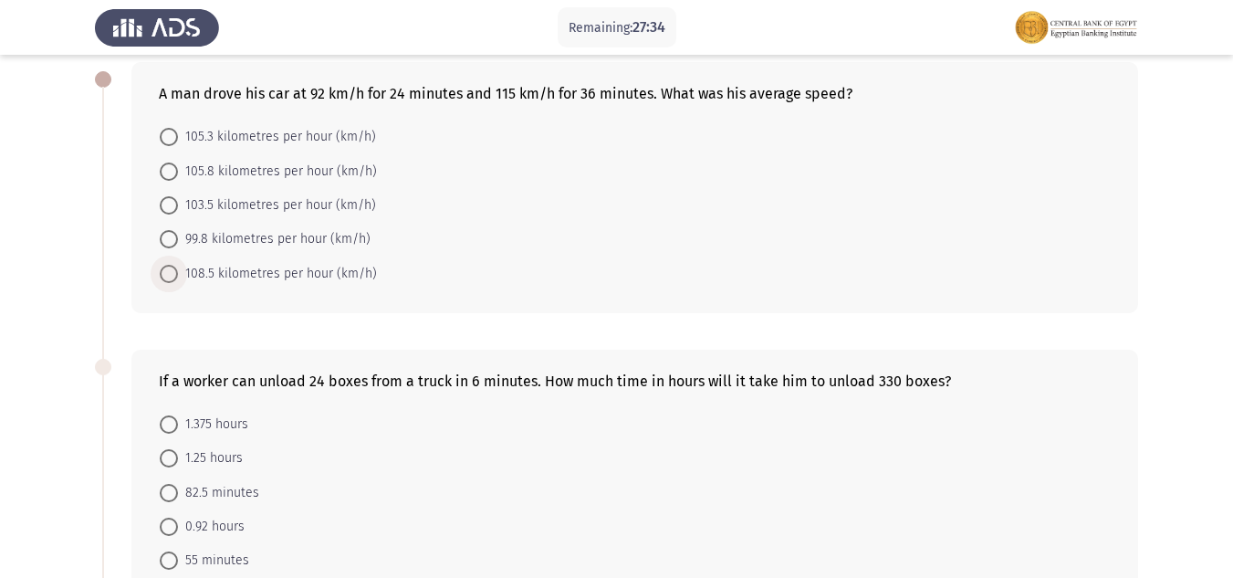
click at [310, 269] on span "108.5 kilometres per hour (km/h)" at bounding box center [277, 274] width 199 height 22
click at [178, 269] on input "108.5 kilometres per hour (km/h)" at bounding box center [169, 274] width 18 height 18
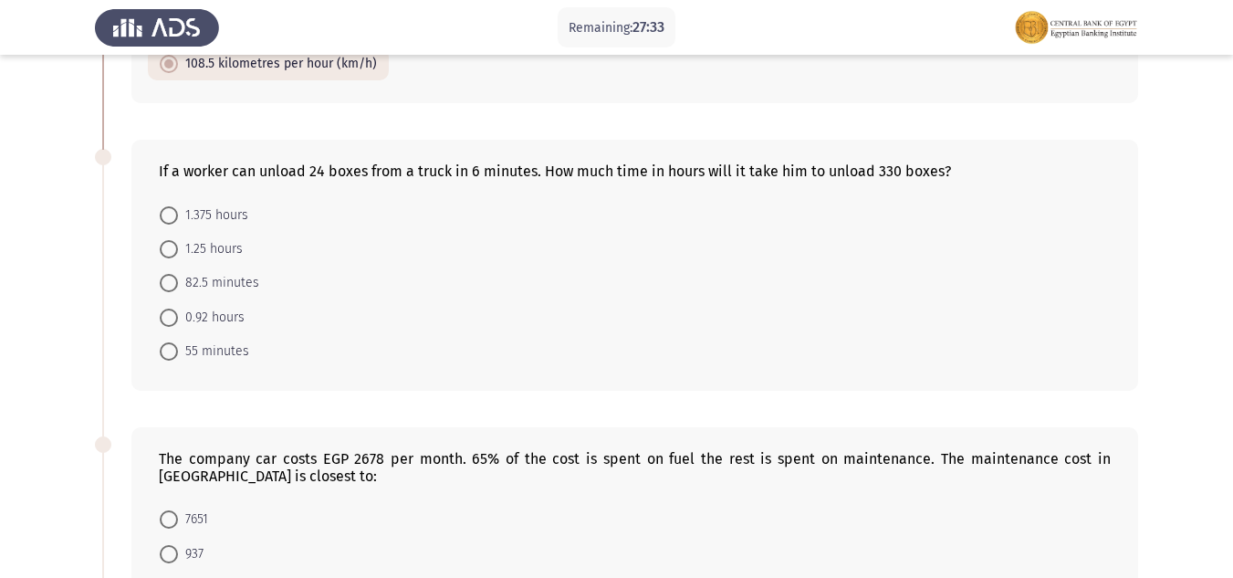
scroll to position [365, 0]
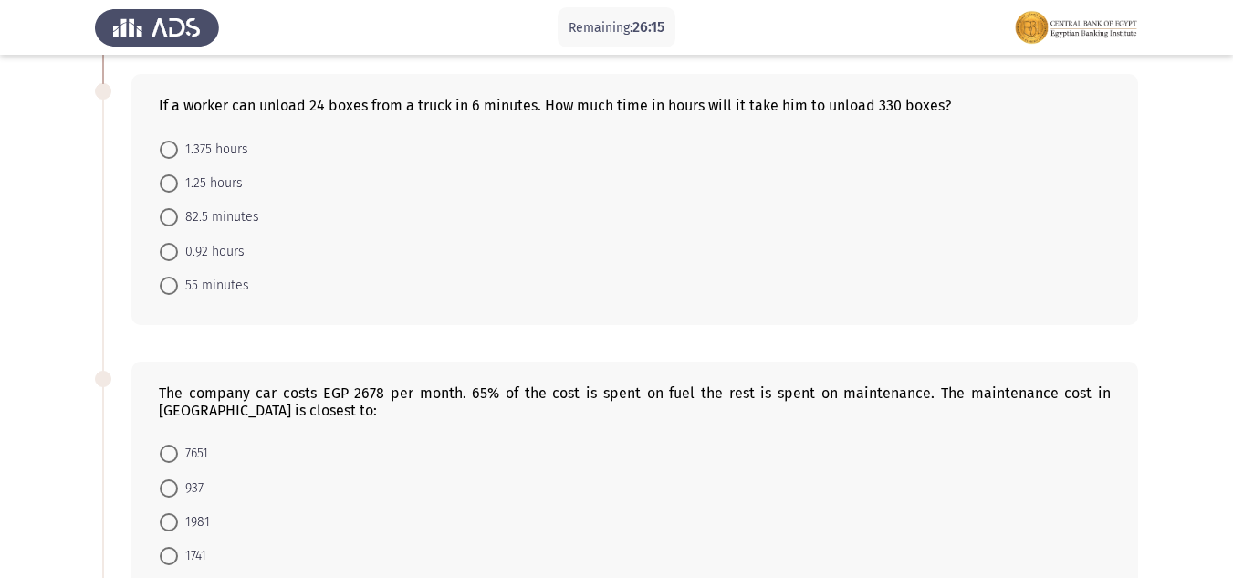
click at [195, 154] on span "1.375 hours" at bounding box center [213, 150] width 70 height 22
click at [178, 154] on input "1.375 hours" at bounding box center [169, 150] width 18 height 18
radio input "true"
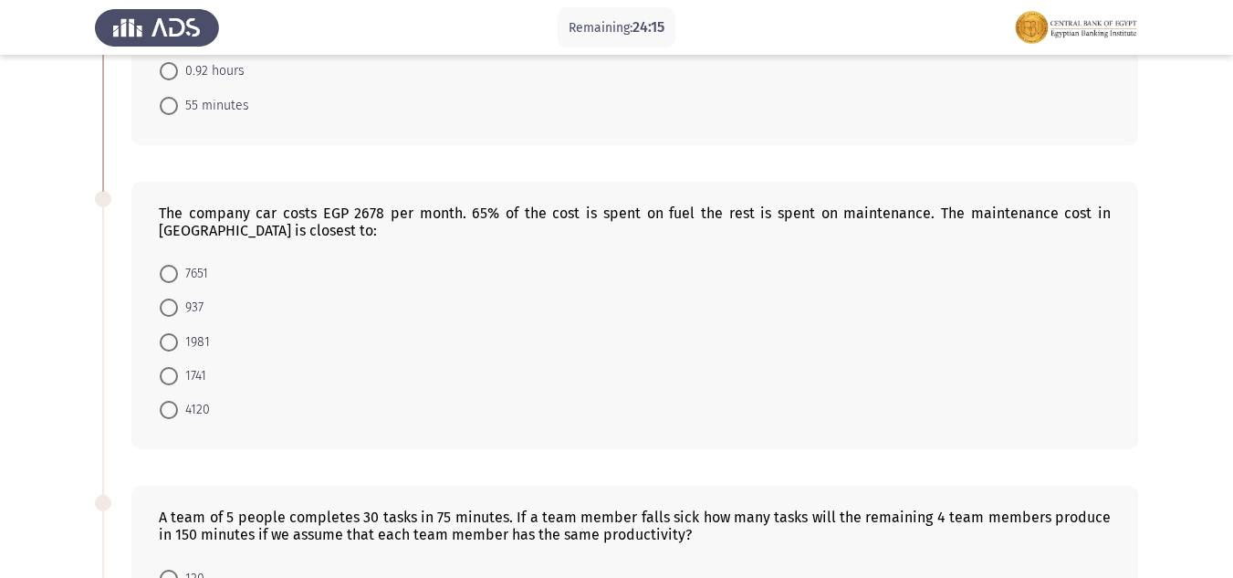
scroll to position [548, 0]
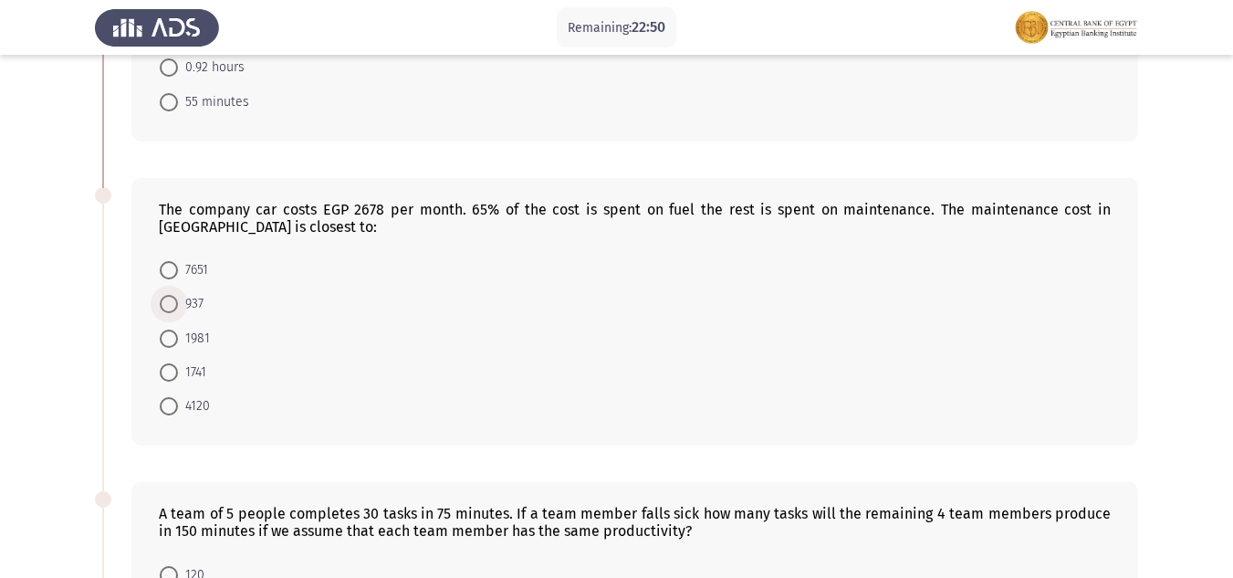
click at [174, 302] on span at bounding box center [169, 304] width 18 height 18
click at [174, 302] on input "937" at bounding box center [169, 304] width 18 height 18
radio input "true"
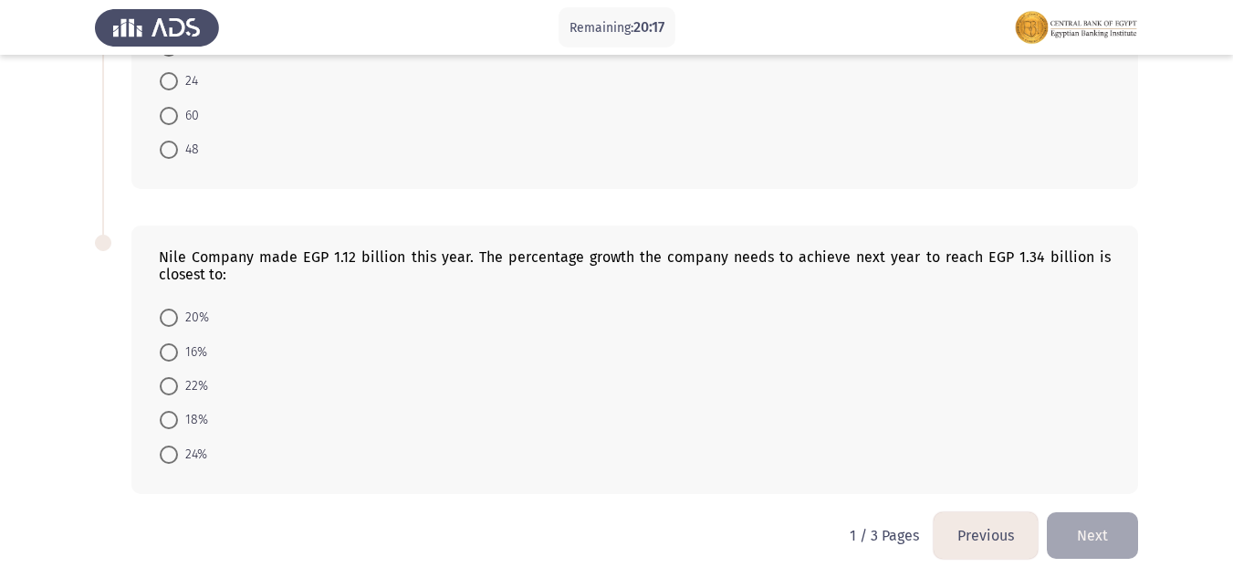
scroll to position [1115, 0]
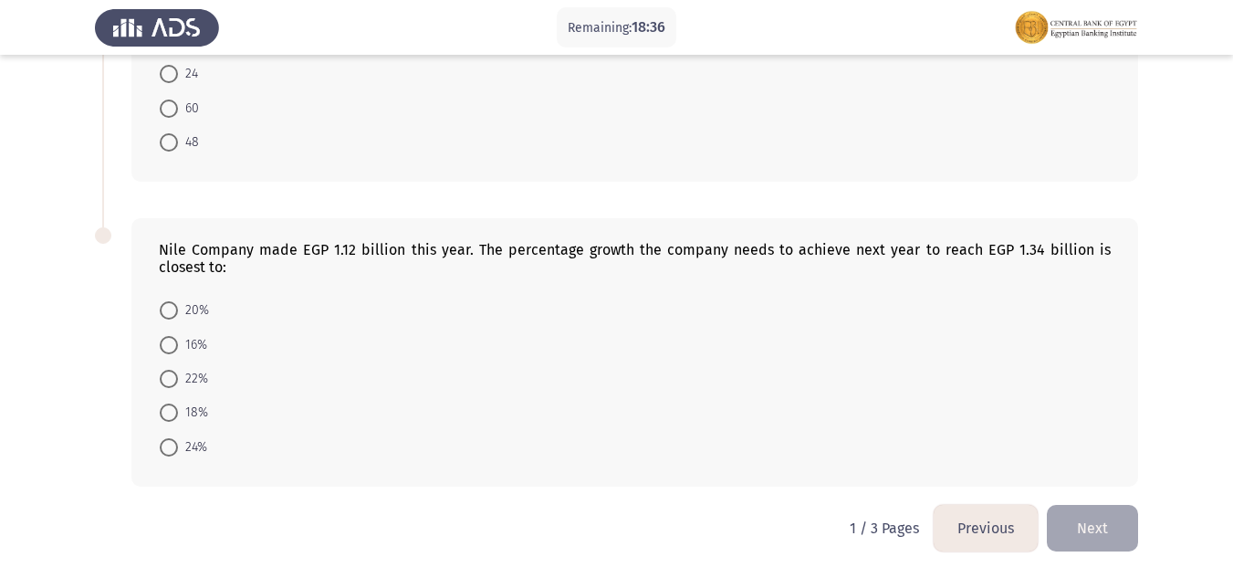
click at [165, 308] on span at bounding box center [169, 310] width 18 height 18
click at [165, 308] on input "20%" at bounding box center [169, 310] width 18 height 18
radio input "true"
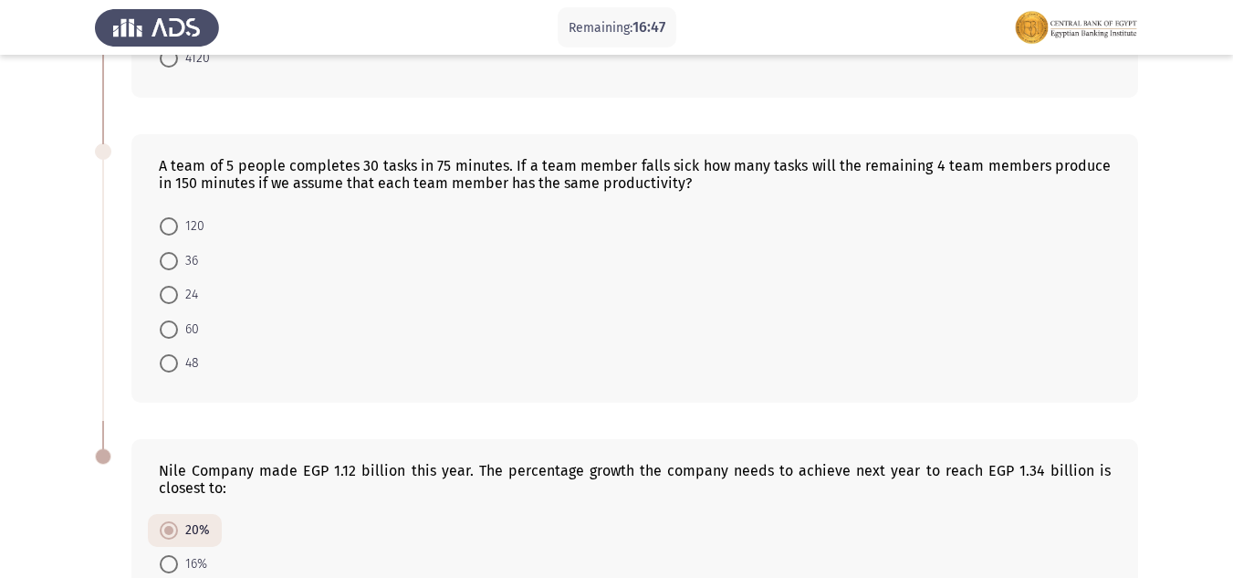
scroll to position [840, 0]
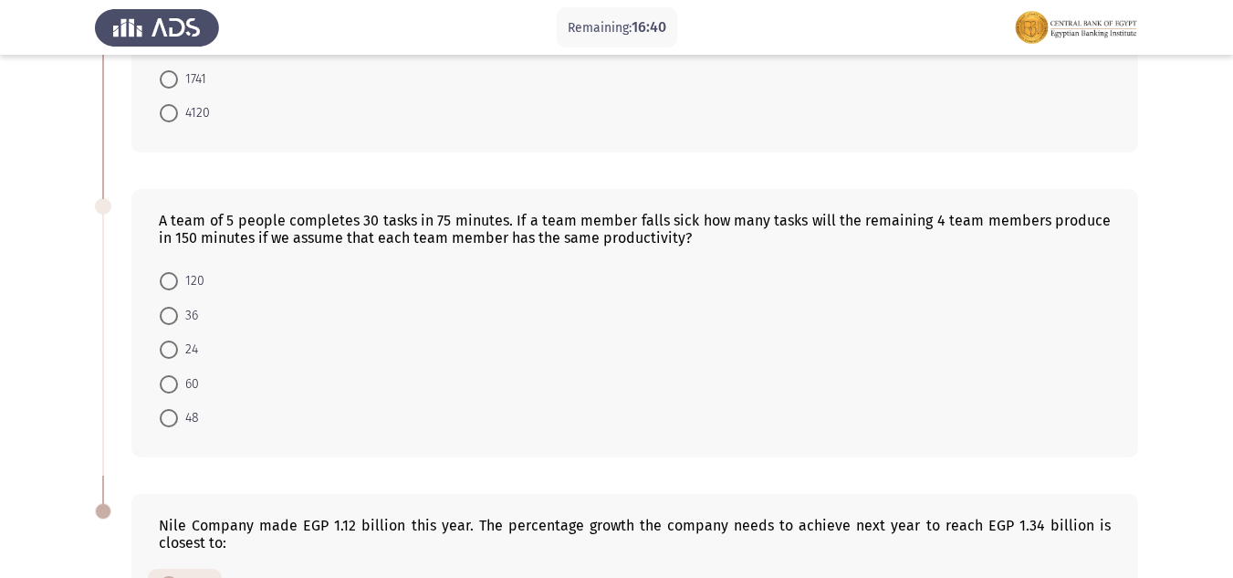
click at [179, 325] on span "36" at bounding box center [188, 316] width 20 height 22
click at [178, 325] on input "36" at bounding box center [169, 316] width 18 height 18
radio input "true"
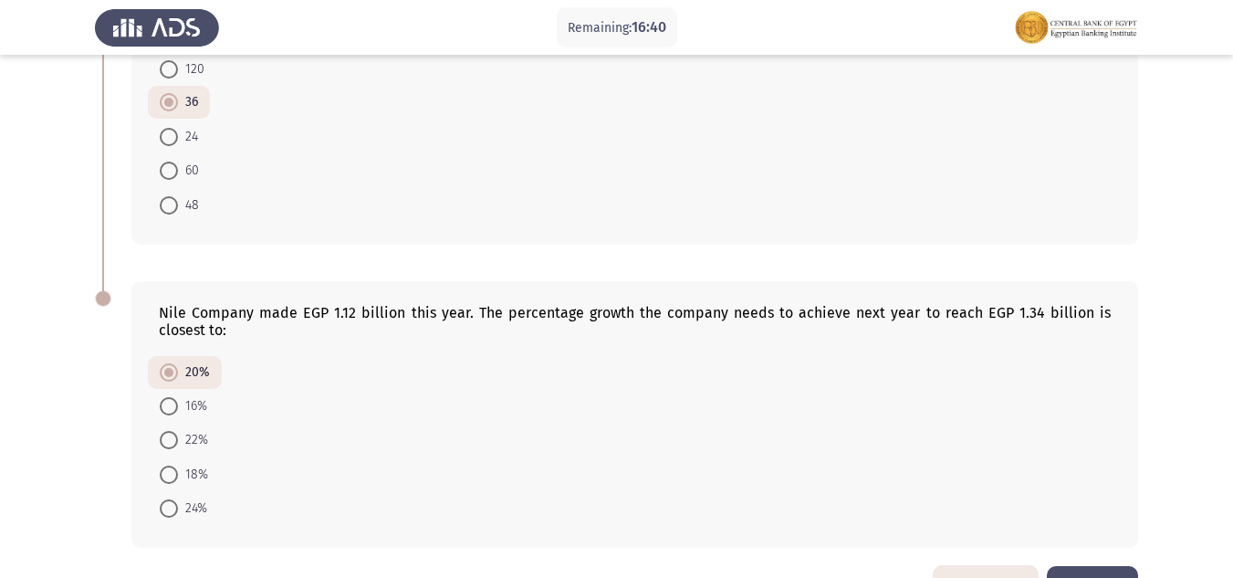
scroll to position [1113, 0]
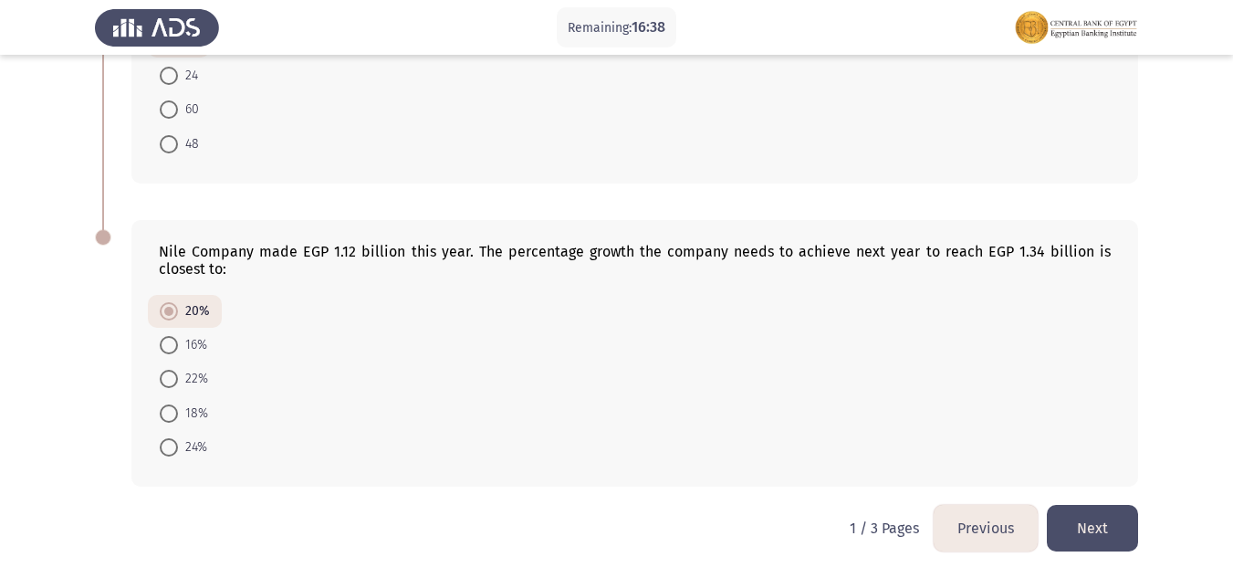
click at [1063, 537] on button "Next" at bounding box center [1092, 528] width 91 height 47
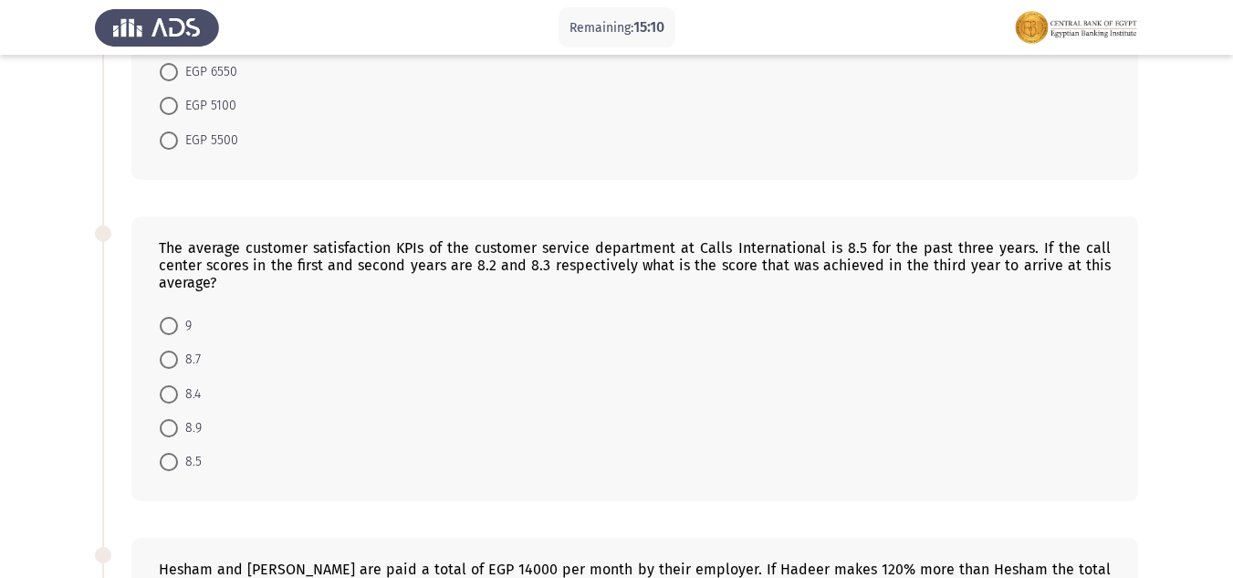
scroll to position [274, 0]
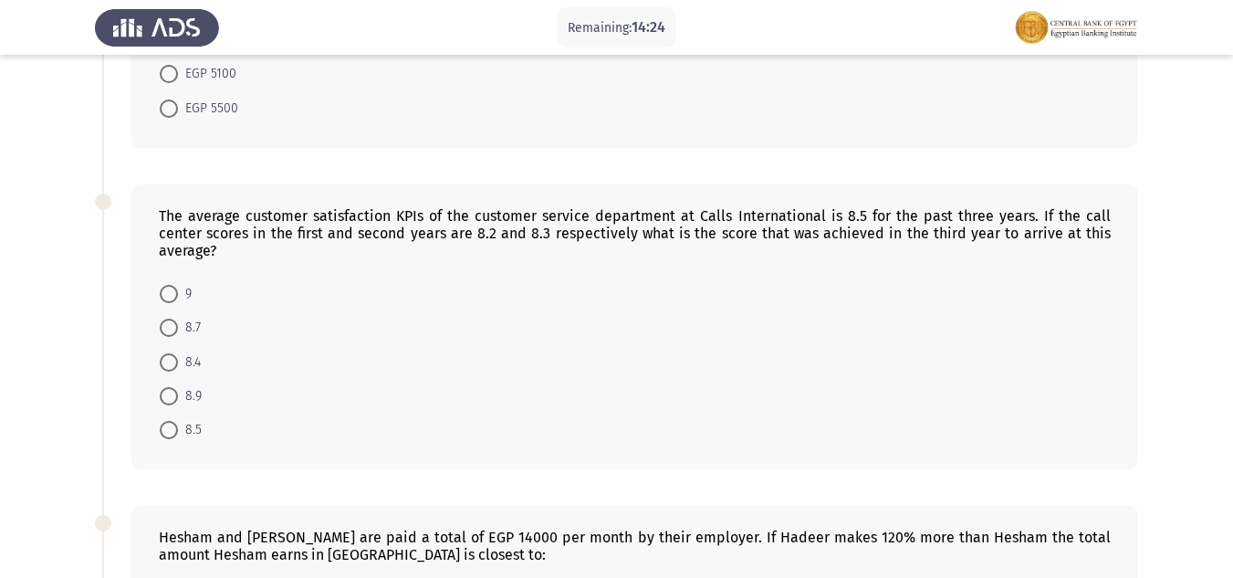
click at [172, 363] on span at bounding box center [169, 362] width 18 height 18
click at [172, 363] on input "8.4" at bounding box center [169, 362] width 18 height 18
radio input "true"
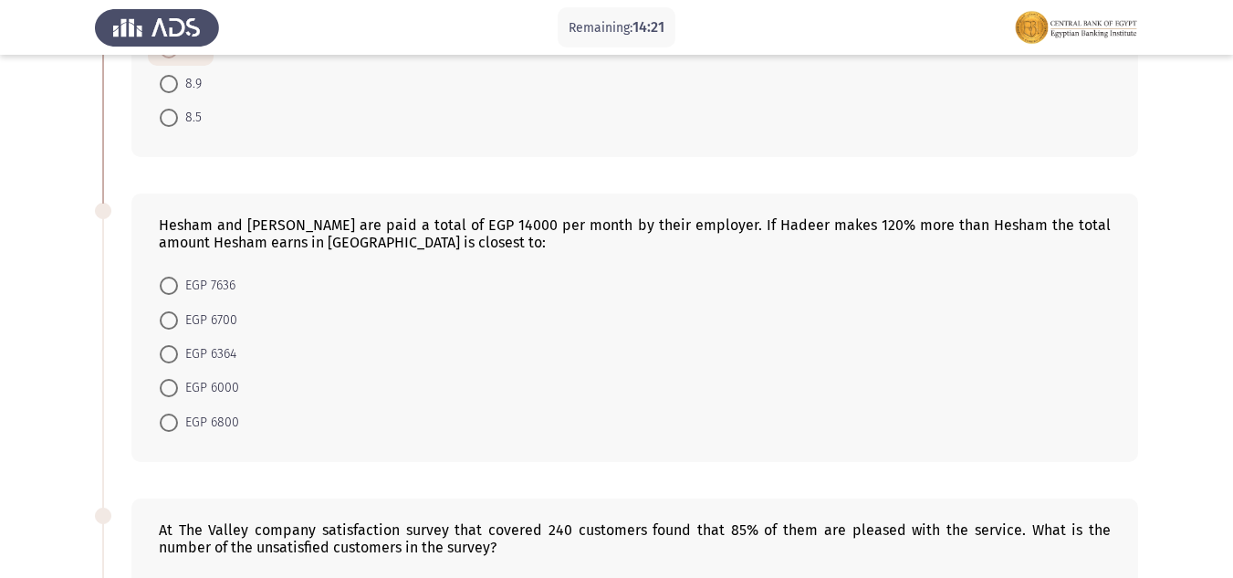
scroll to position [639, 0]
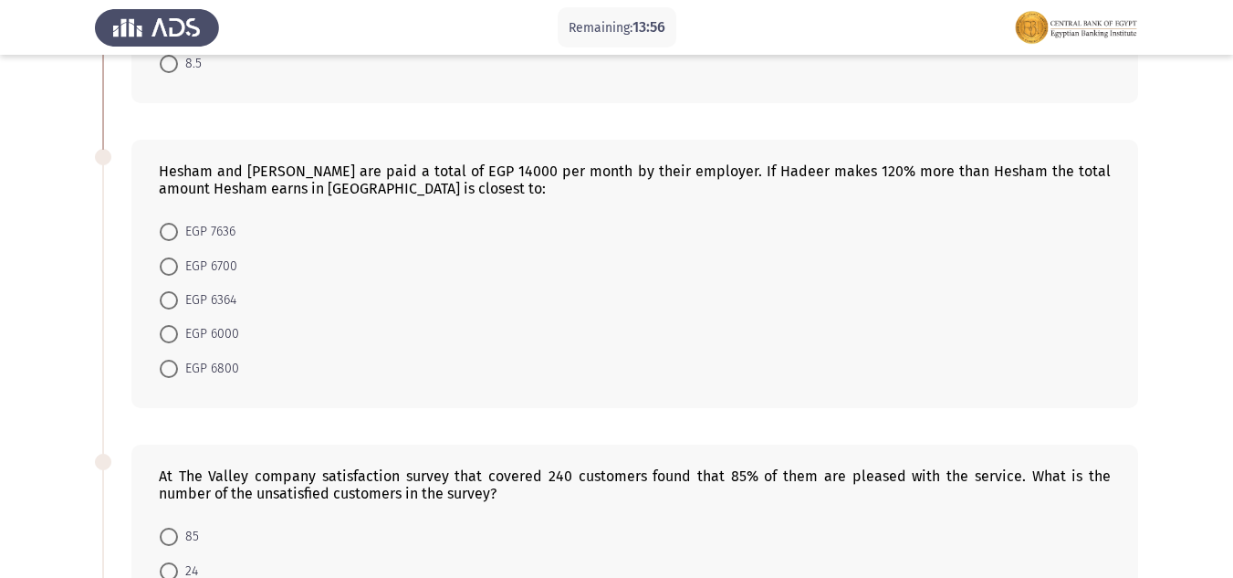
click at [177, 368] on span at bounding box center [169, 369] width 18 height 18
click at [177, 368] on input "EGP 6800" at bounding box center [169, 369] width 18 height 18
radio input "true"
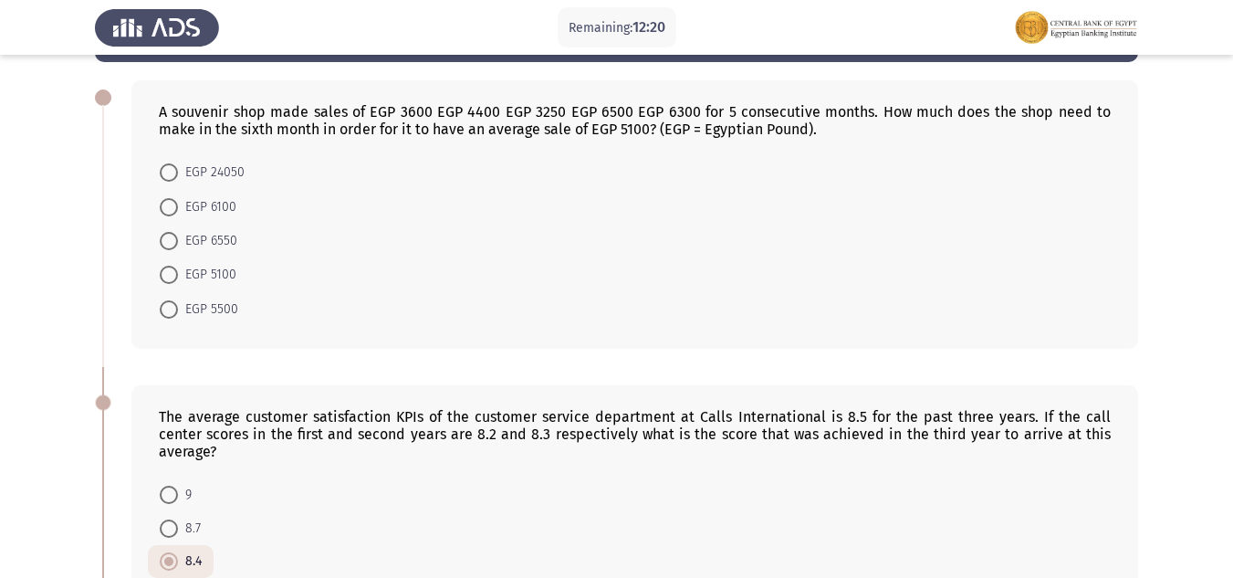
scroll to position [0, 0]
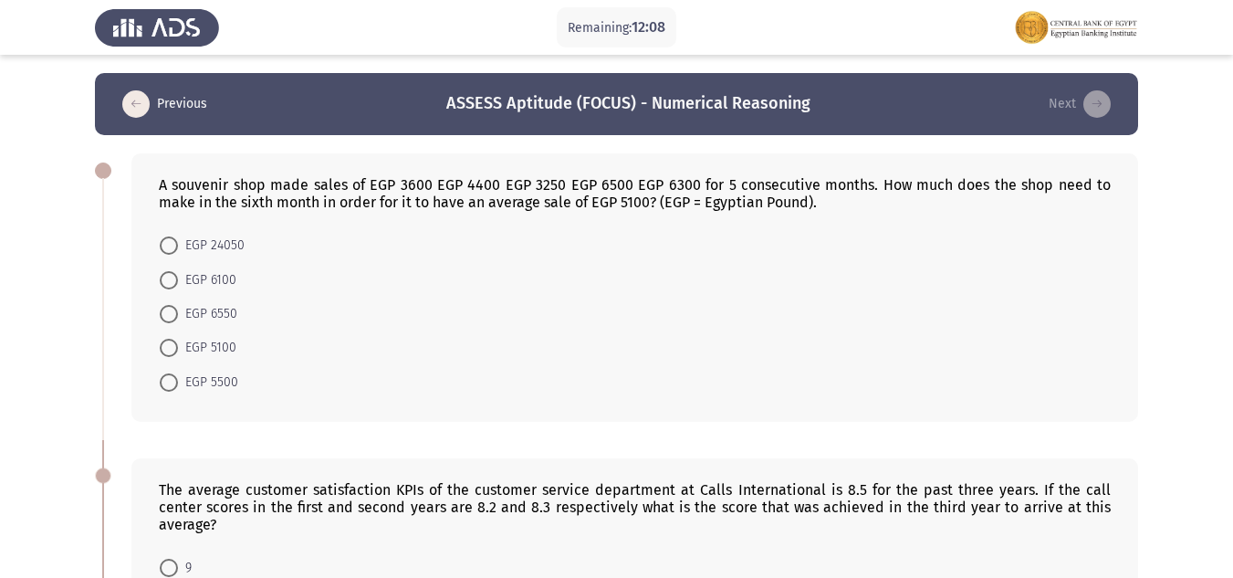
click at [174, 318] on span at bounding box center [169, 314] width 18 height 18
click at [174, 318] on input "EGP 6550" at bounding box center [169, 314] width 18 height 18
radio input "true"
click at [188, 283] on span "EGP 6100" at bounding box center [207, 280] width 58 height 22
click at [178, 283] on input "EGP 6100" at bounding box center [169, 280] width 18 height 18
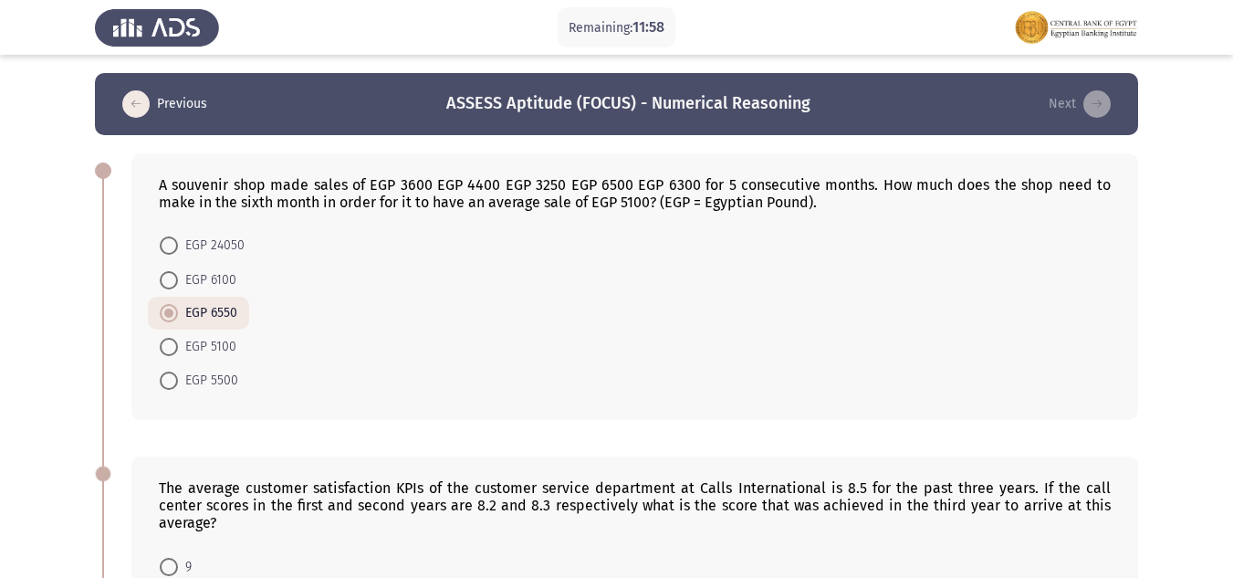
radio input "true"
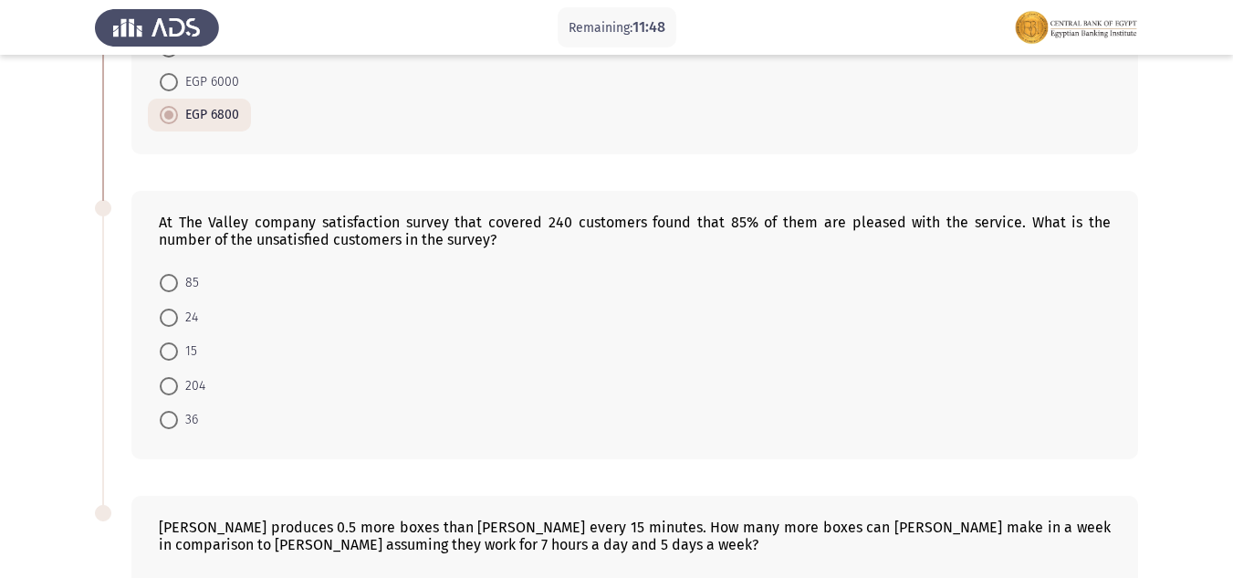
scroll to position [893, 0]
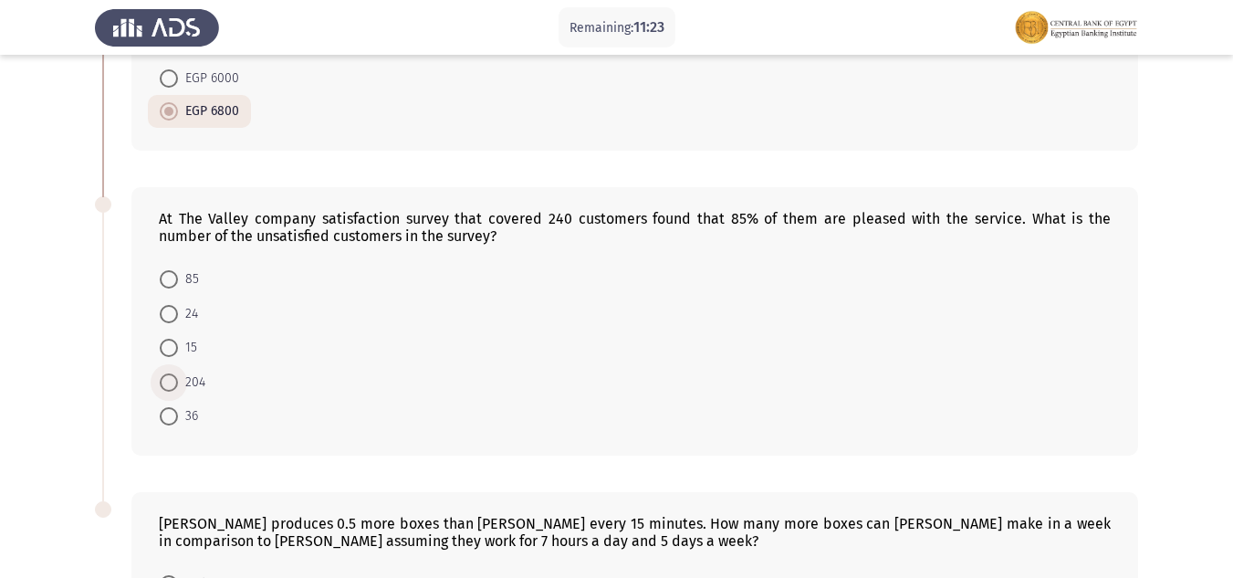
click at [172, 377] on span at bounding box center [169, 382] width 18 height 18
click at [172, 377] on input "204" at bounding box center [169, 382] width 18 height 18
radio input "true"
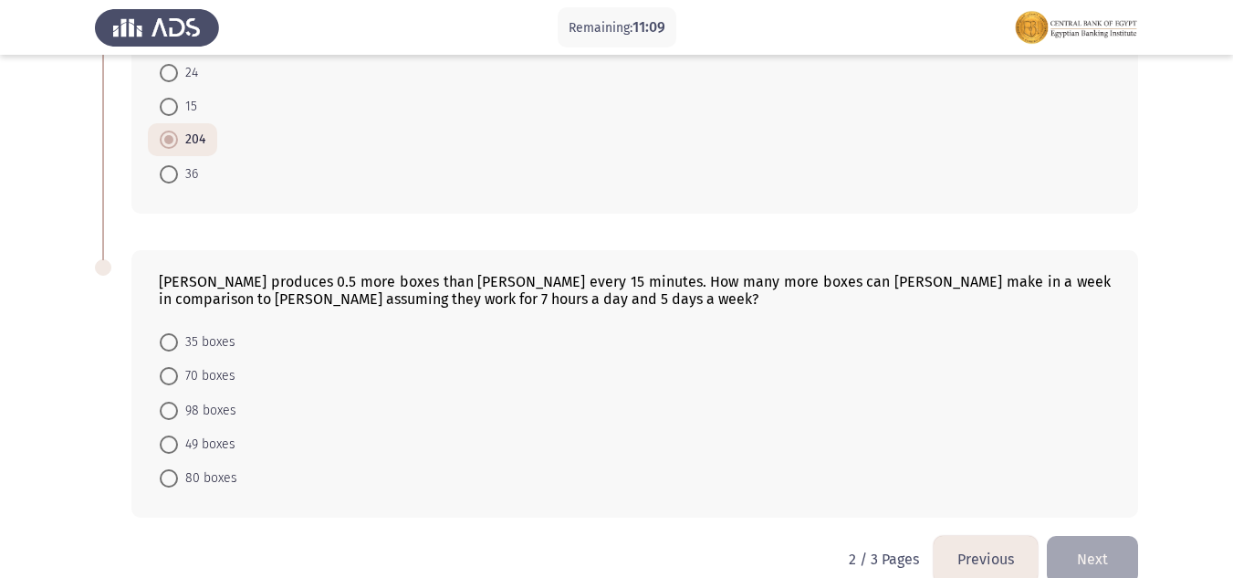
scroll to position [1165, 0]
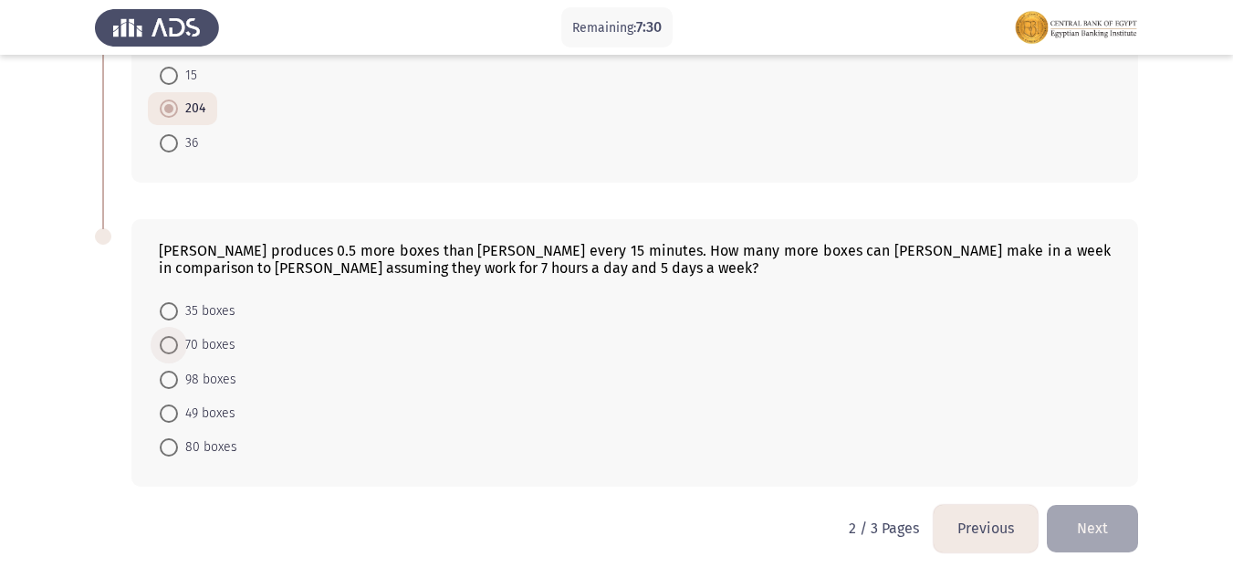
click at [193, 344] on span "70 boxes" at bounding box center [206, 345] width 57 height 22
click at [178, 344] on input "70 boxes" at bounding box center [169, 345] width 18 height 18
radio input "true"
click at [1092, 535] on button "Next" at bounding box center [1092, 528] width 91 height 47
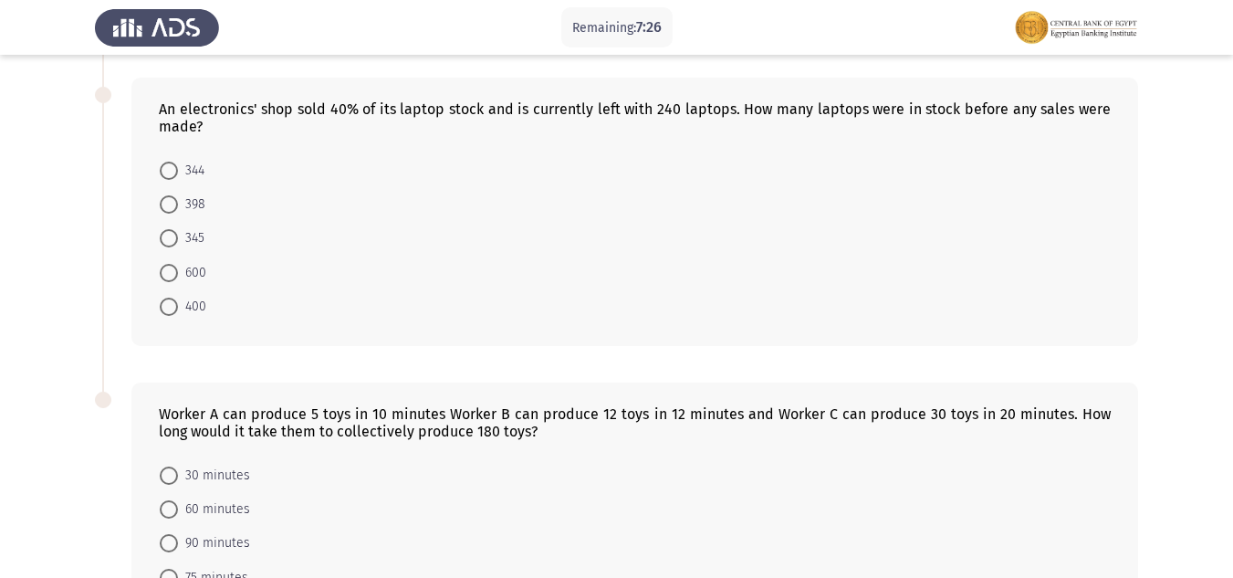
scroll to position [831, 0]
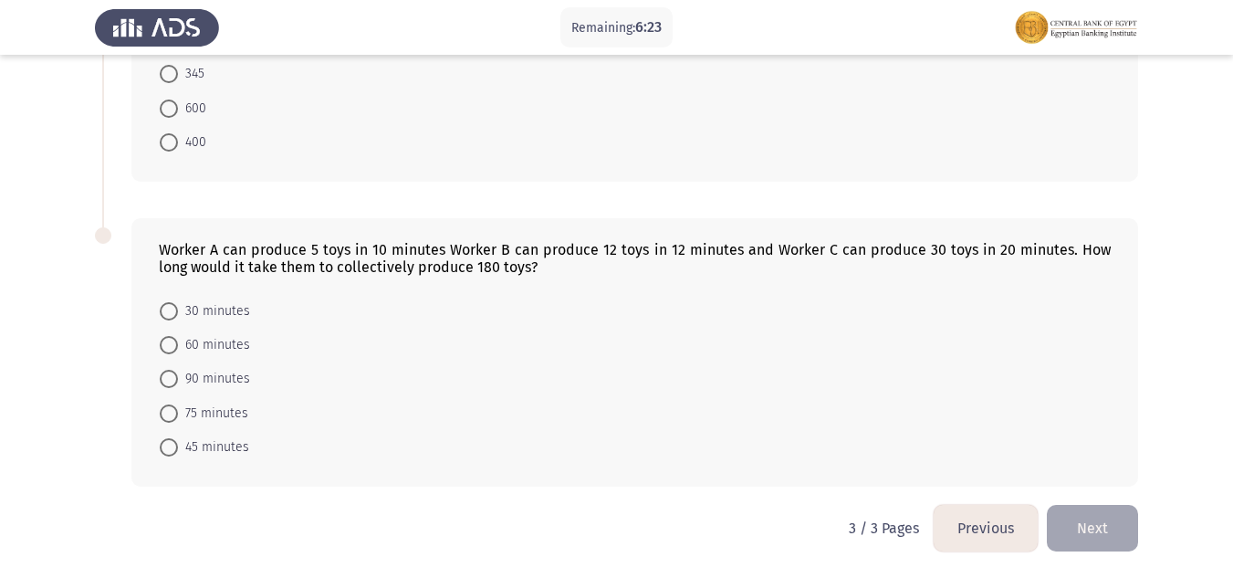
click at [185, 308] on span "30 minutes" at bounding box center [214, 311] width 72 height 22
click at [178, 308] on input "30 minutes" at bounding box center [169, 311] width 18 height 18
radio input "true"
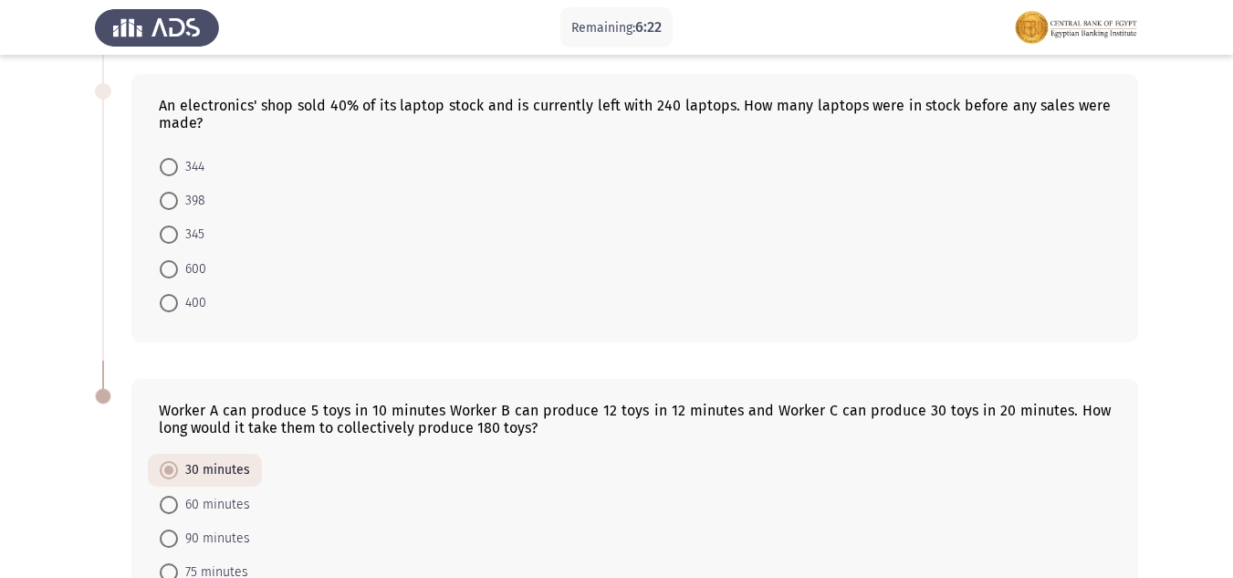
scroll to position [557, 0]
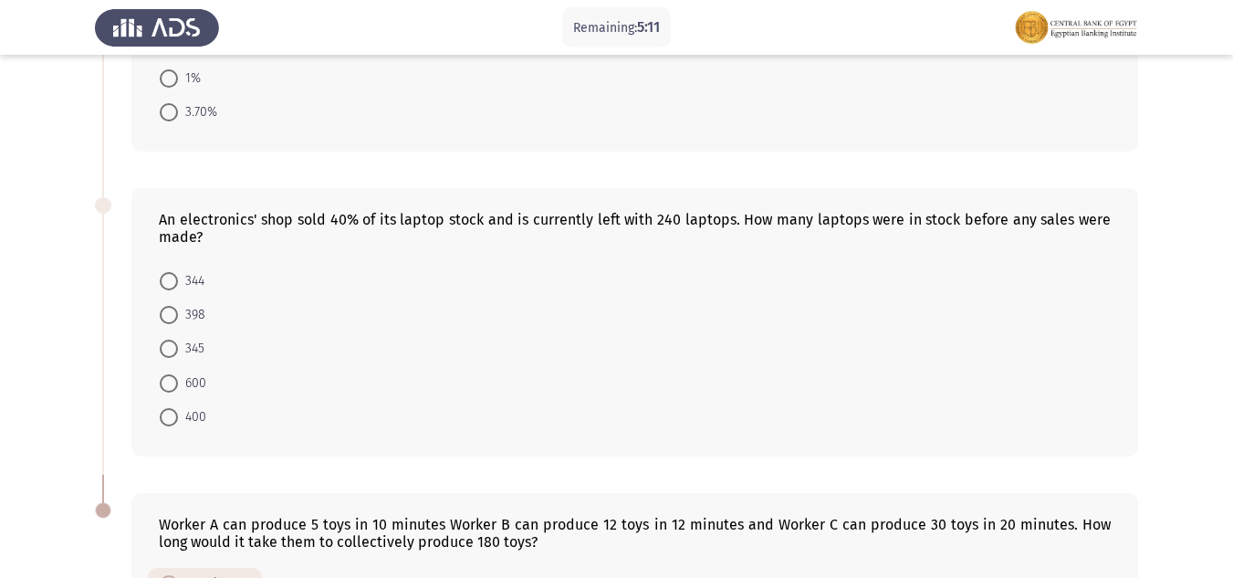
click at [165, 384] on span at bounding box center [169, 383] width 18 height 18
click at [165, 384] on input "600" at bounding box center [169, 383] width 18 height 18
radio input "true"
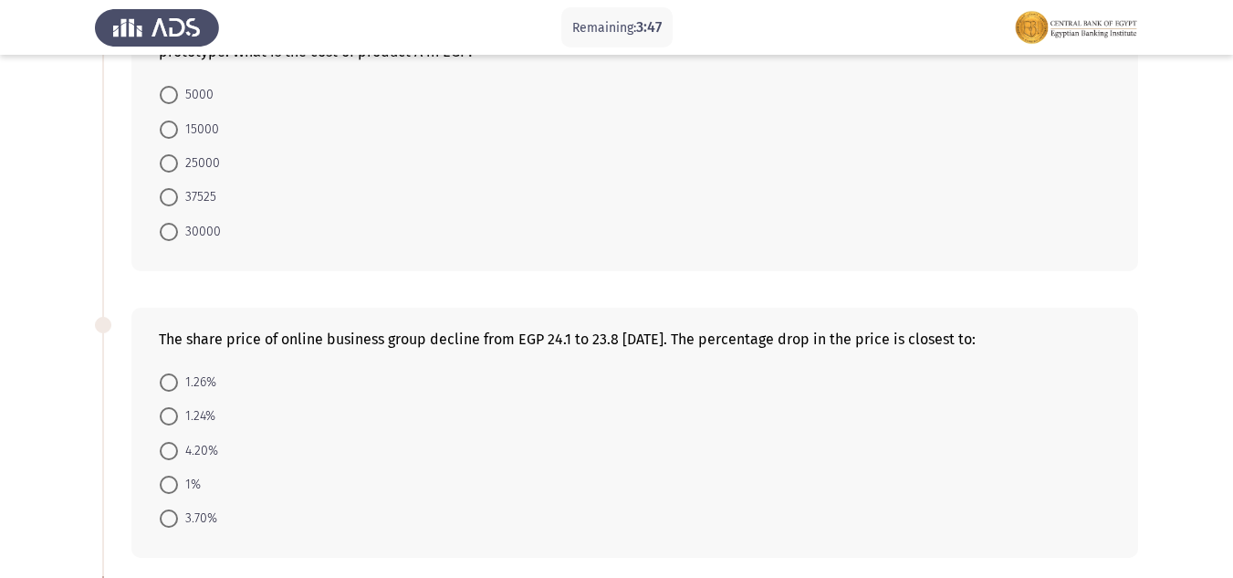
scroll to position [183, 0]
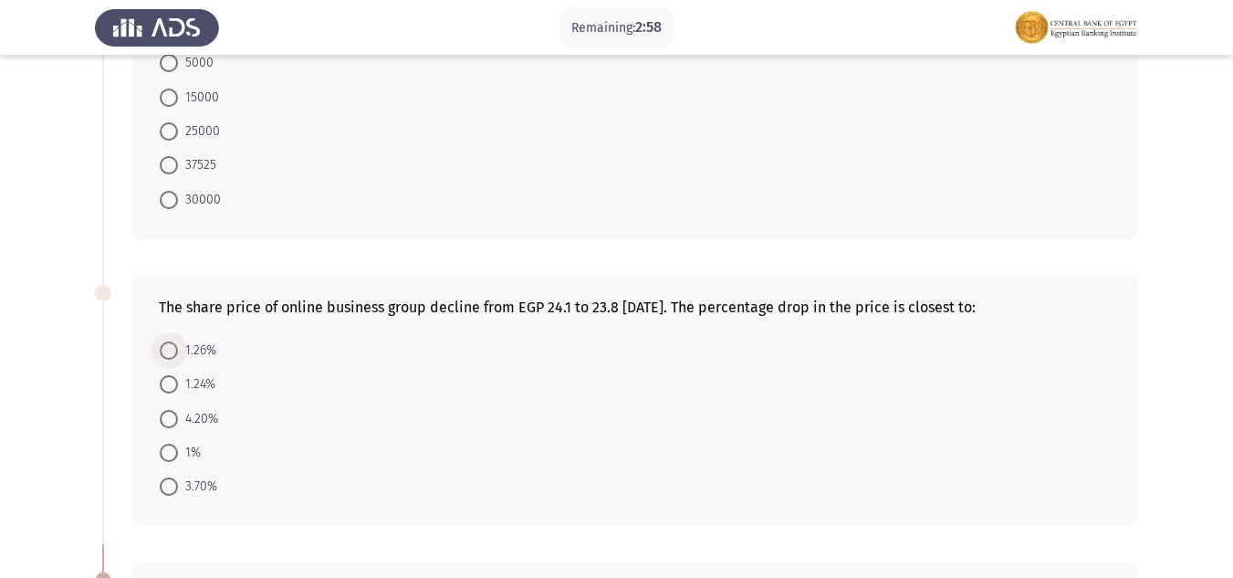
click at [165, 352] on span at bounding box center [169, 350] width 18 height 18
click at [165, 352] on input "1.26%" at bounding box center [169, 350] width 18 height 18
radio input "true"
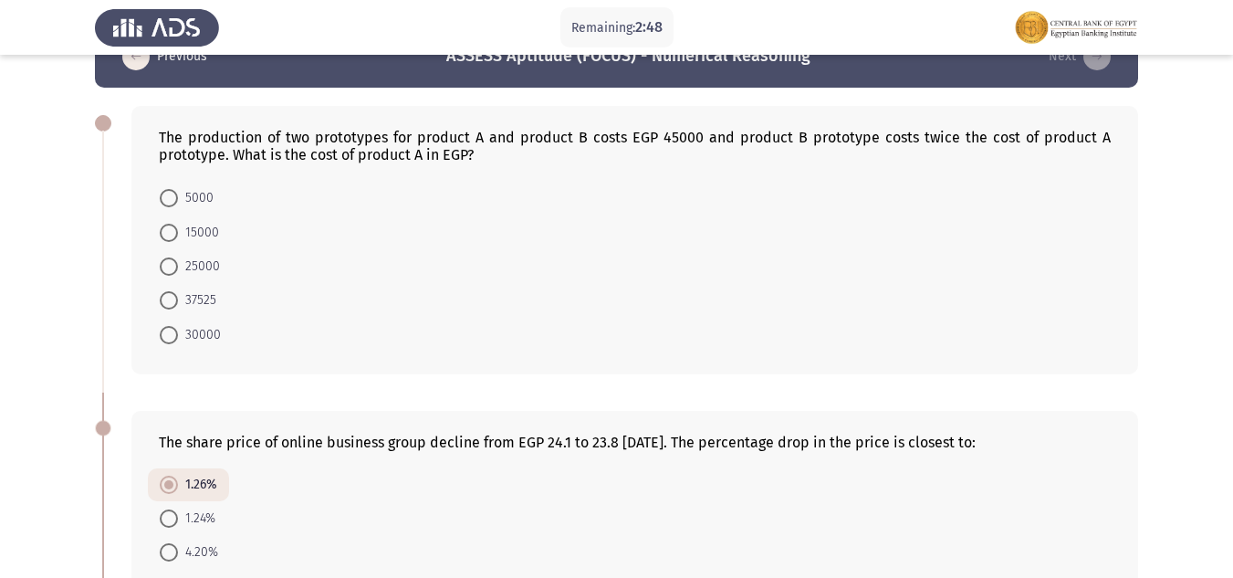
scroll to position [0, 0]
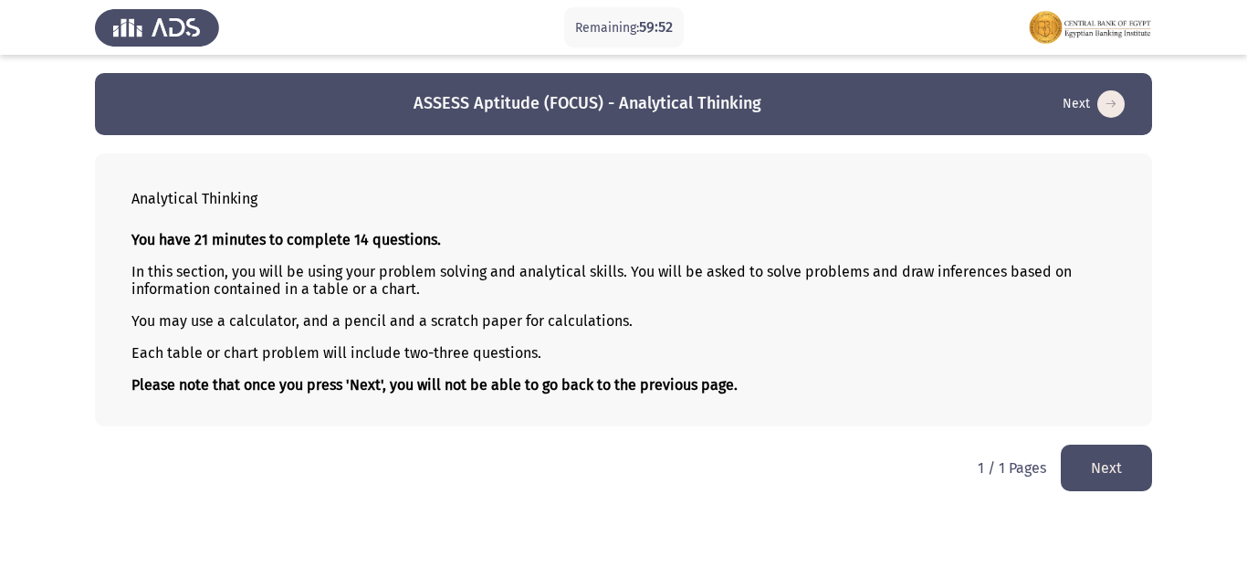
click at [1103, 467] on button "Next" at bounding box center [1105, 467] width 91 height 47
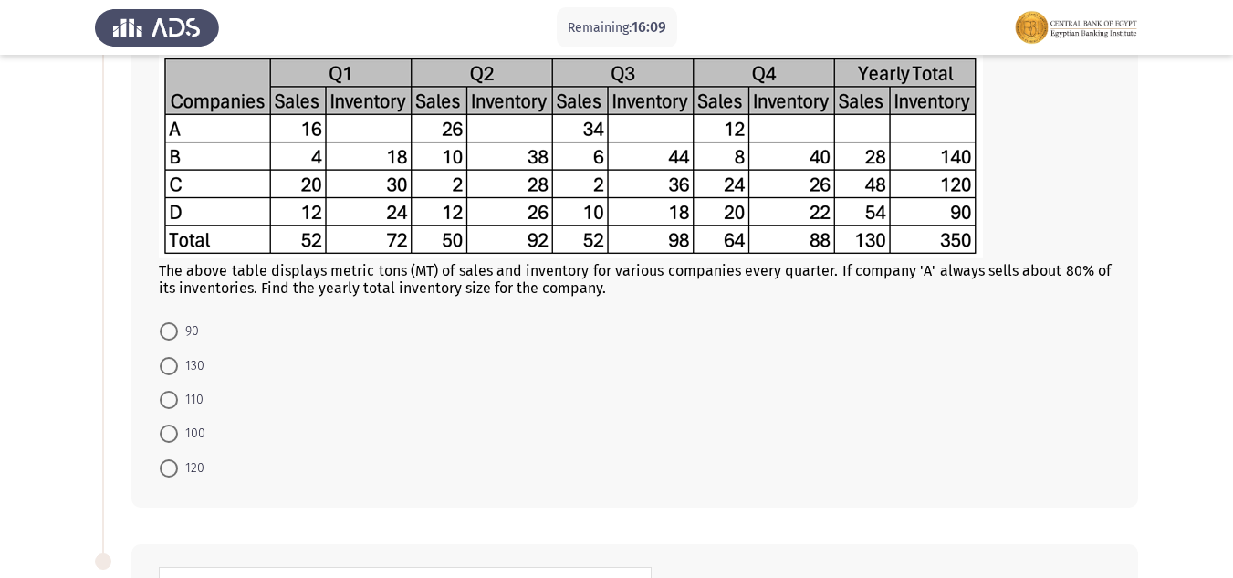
scroll to position [91, 0]
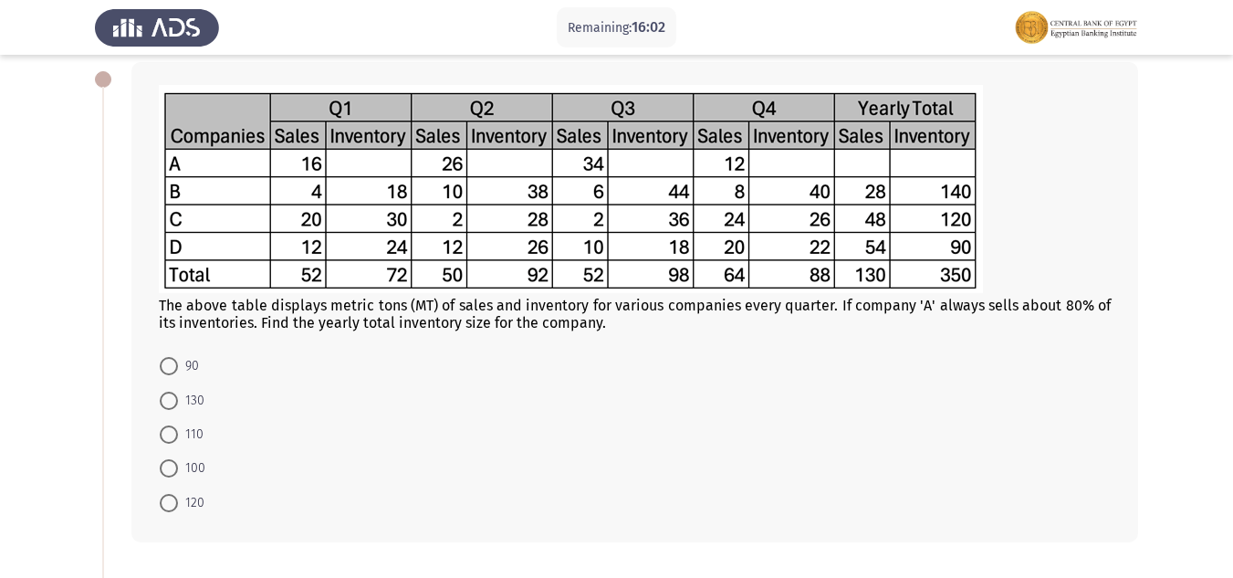
click at [174, 393] on span at bounding box center [169, 401] width 18 height 18
click at [174, 393] on input "130" at bounding box center [169, 401] width 18 height 18
radio input "true"
click at [179, 469] on span "100" at bounding box center [191, 467] width 27 height 22
click at [178, 469] on input "100" at bounding box center [169, 467] width 18 height 18
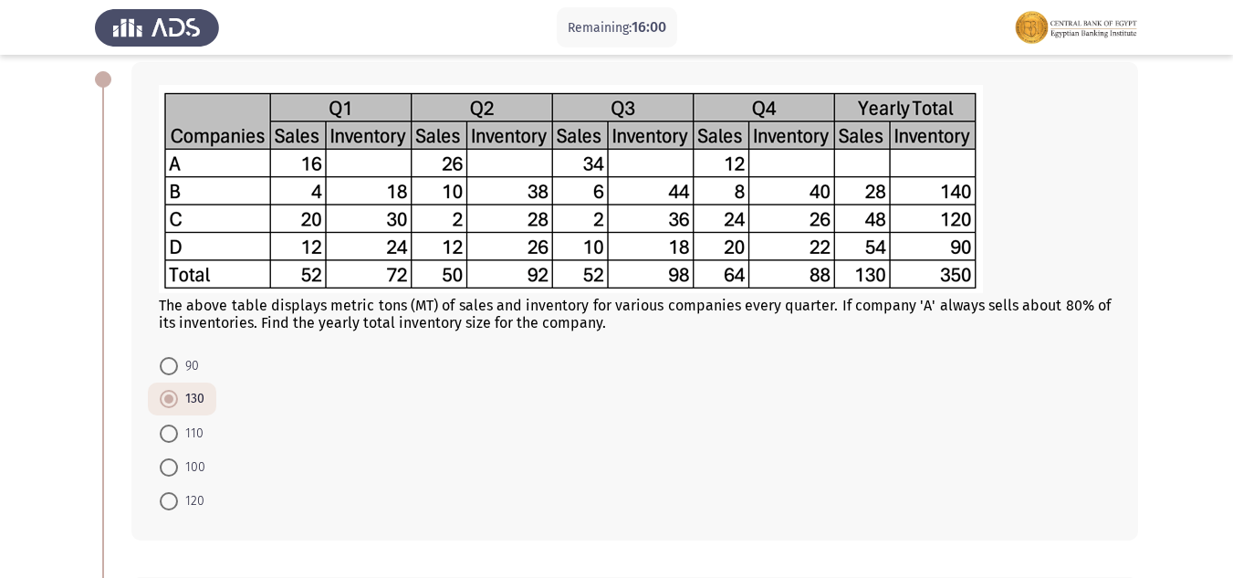
radio input "true"
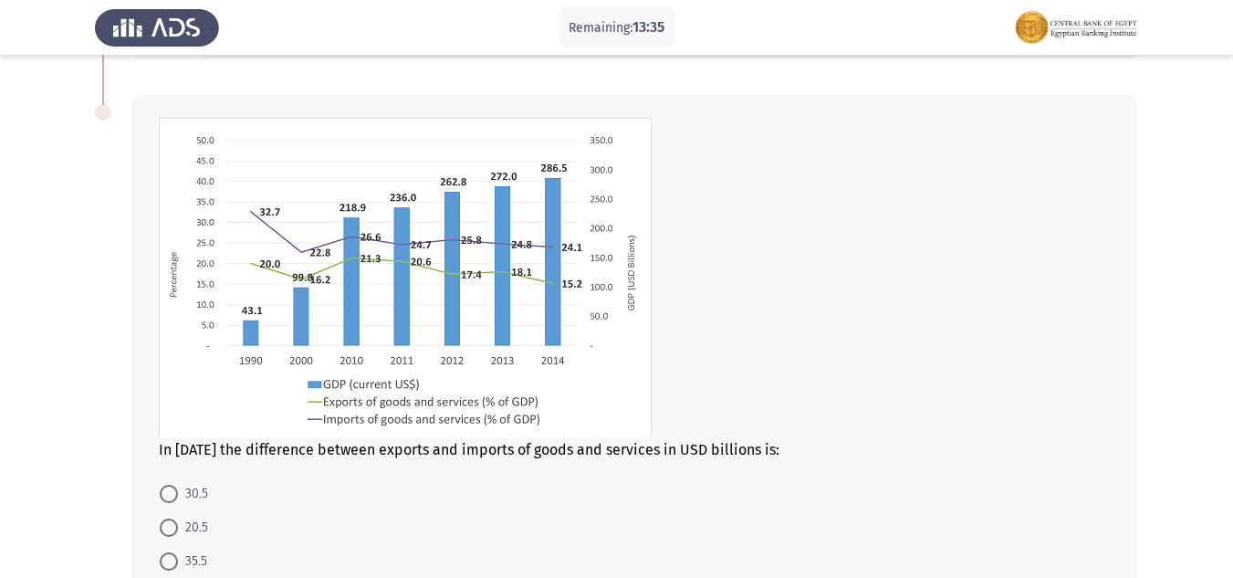
scroll to position [664, 0]
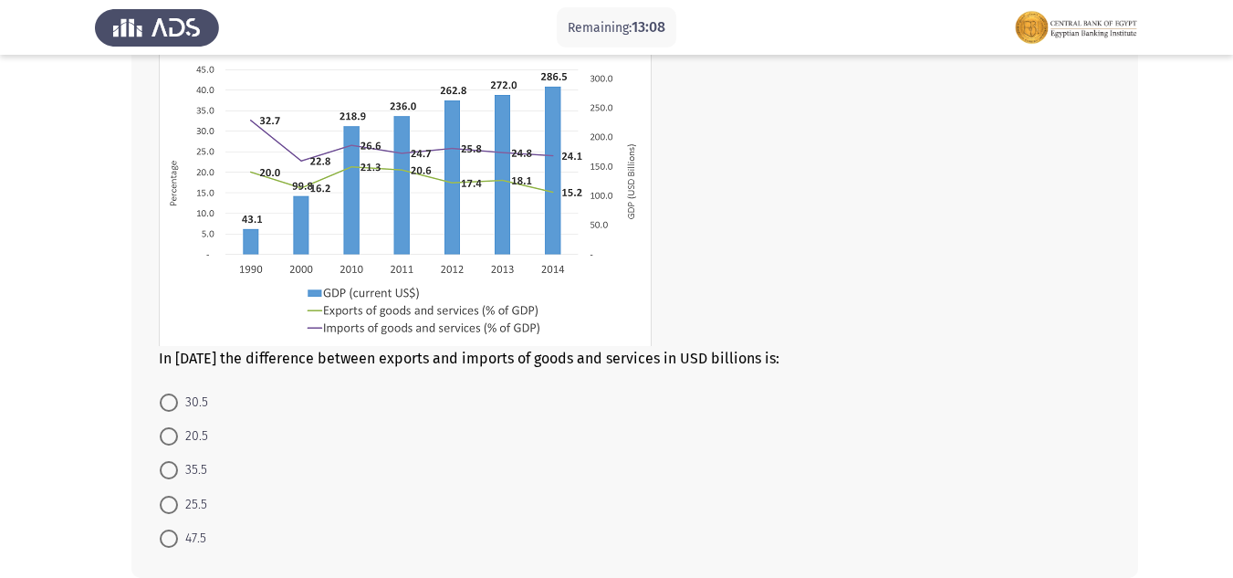
click at [180, 537] on span "47.5" at bounding box center [192, 539] width 28 height 22
click at [178, 537] on input "47.5" at bounding box center [169, 538] width 18 height 18
radio input "true"
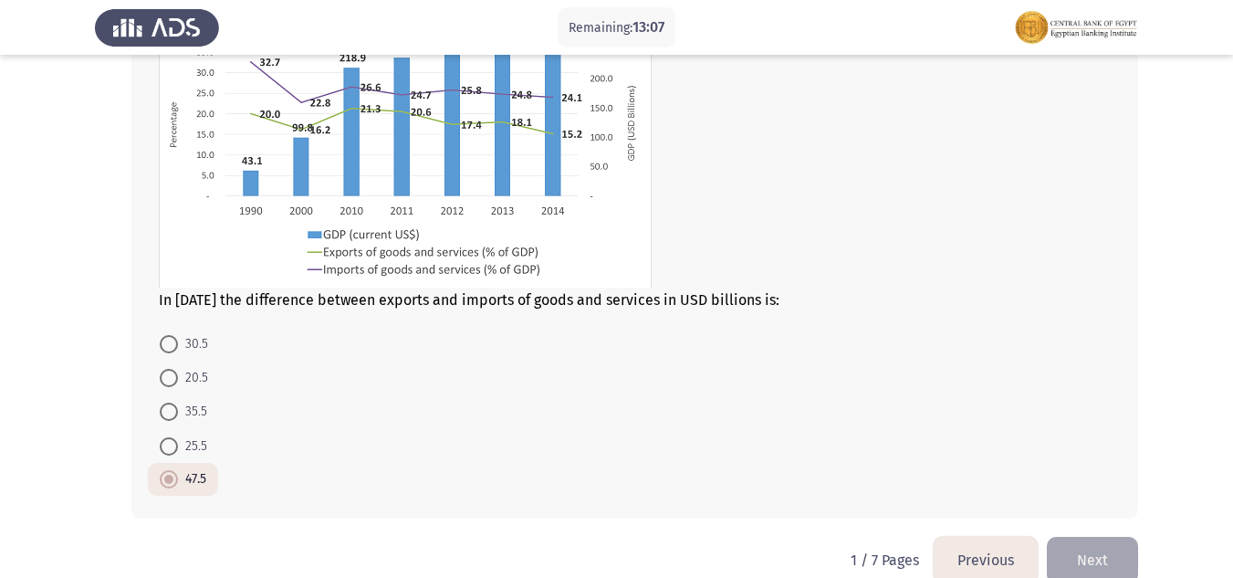
scroll to position [755, 0]
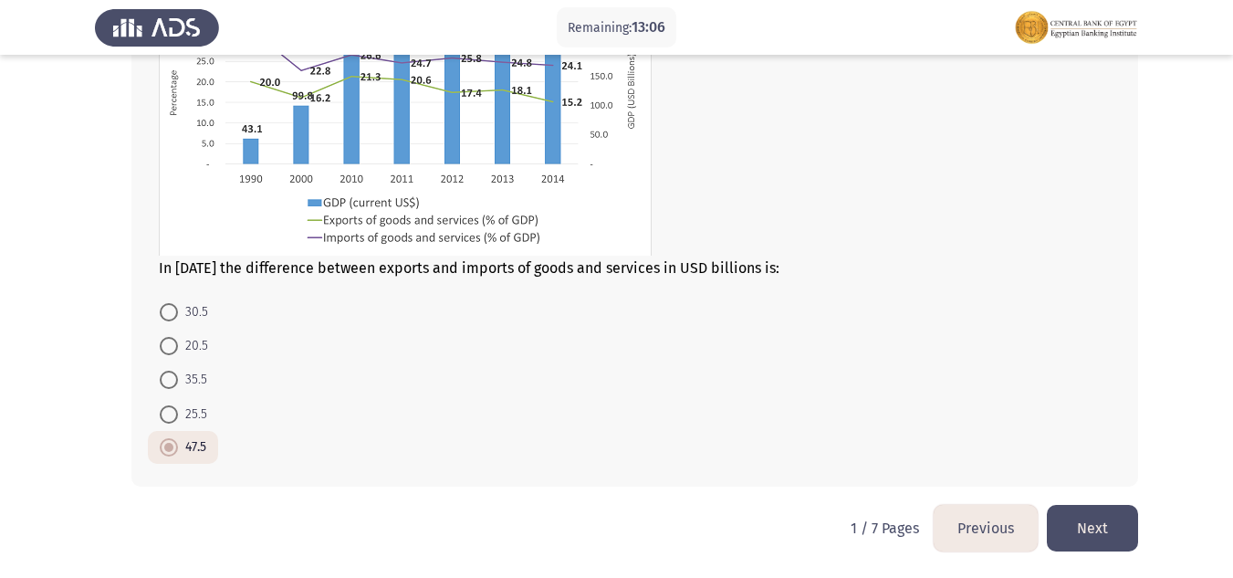
click at [1104, 509] on button "Next" at bounding box center [1092, 528] width 91 height 47
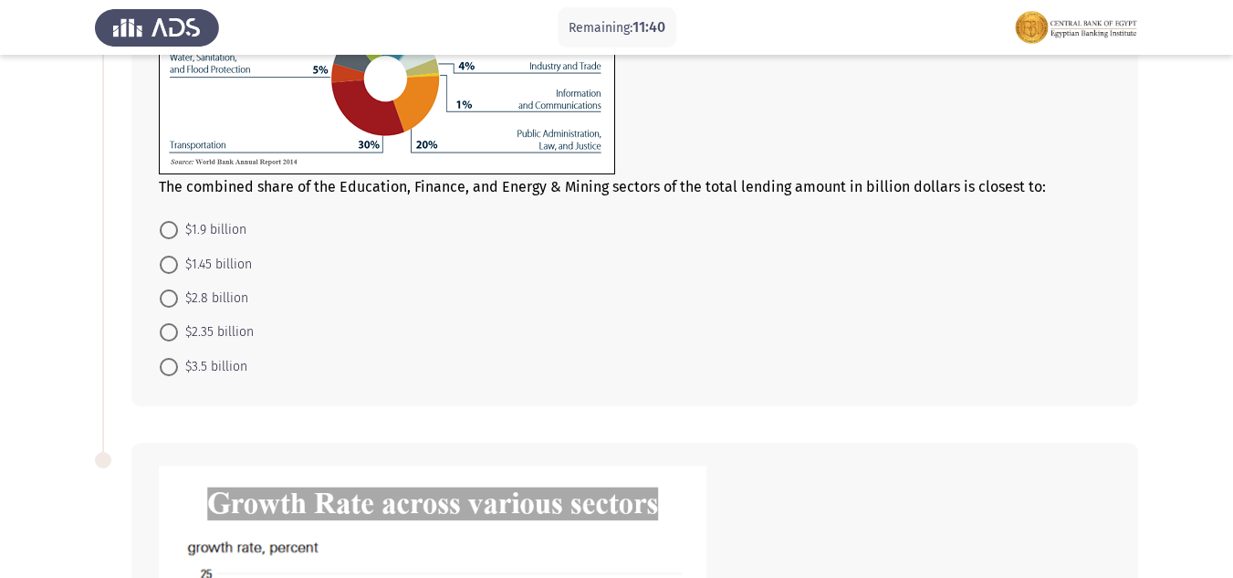
scroll to position [274, 0]
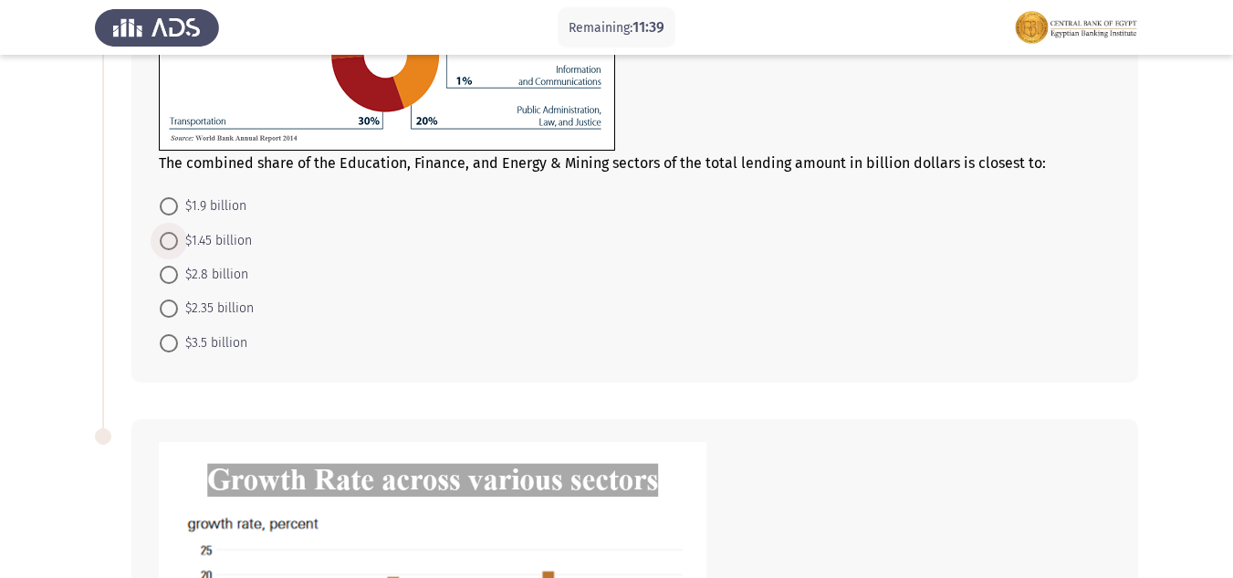
click at [204, 250] on span "$1.45 billion" at bounding box center [215, 241] width 74 height 22
click at [178, 250] on input "$1.45 billion" at bounding box center [169, 241] width 18 height 18
radio input "true"
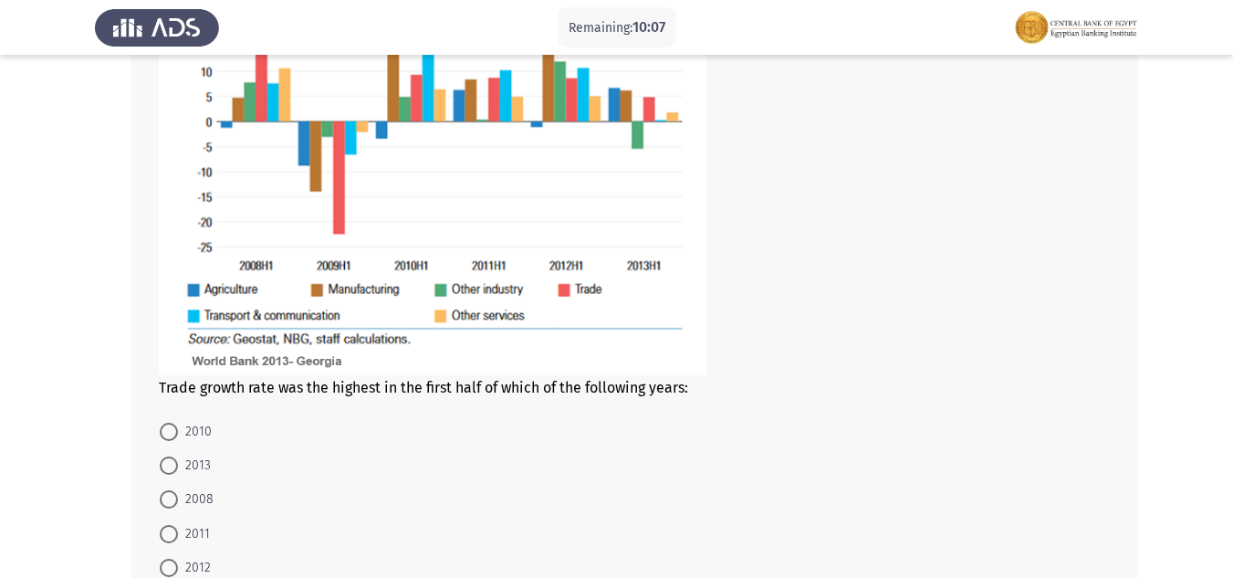
scroll to position [854, 0]
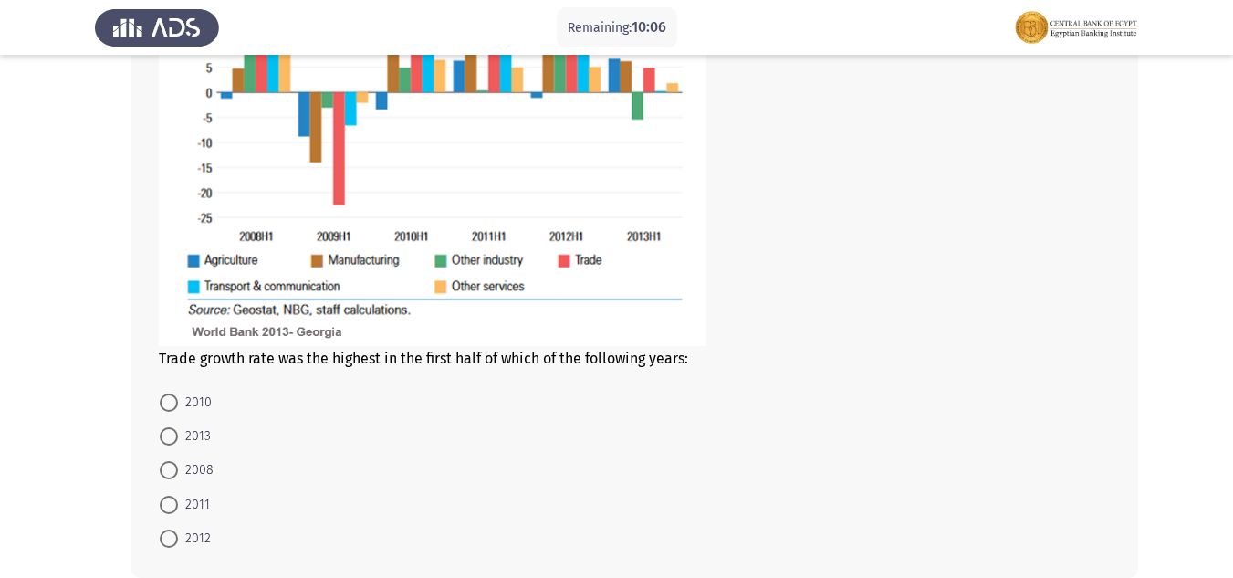
click at [196, 399] on span "2010" at bounding box center [195, 403] width 34 height 22
click at [178, 399] on input "2010" at bounding box center [169, 402] width 18 height 18
radio input "true"
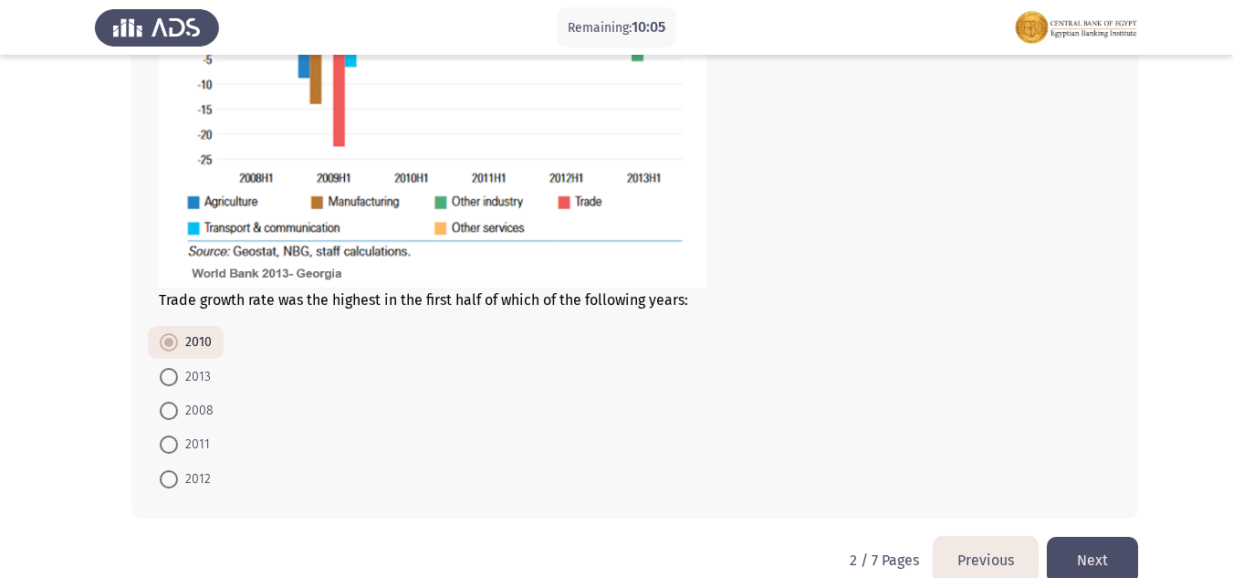
scroll to position [945, 0]
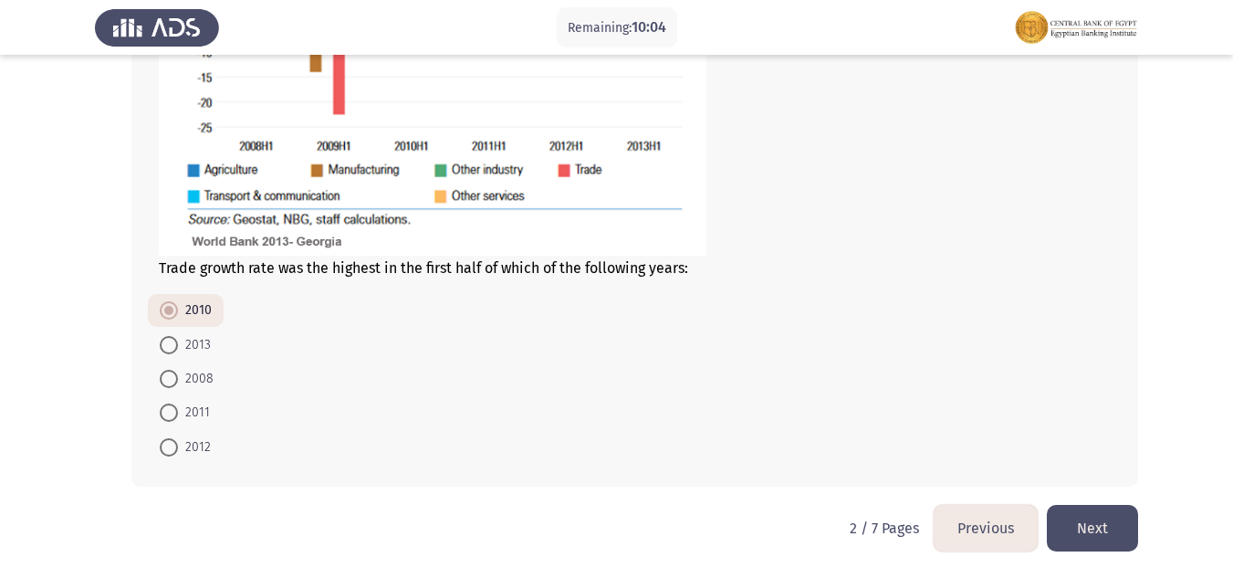
click at [1103, 530] on button "Next" at bounding box center [1092, 528] width 91 height 47
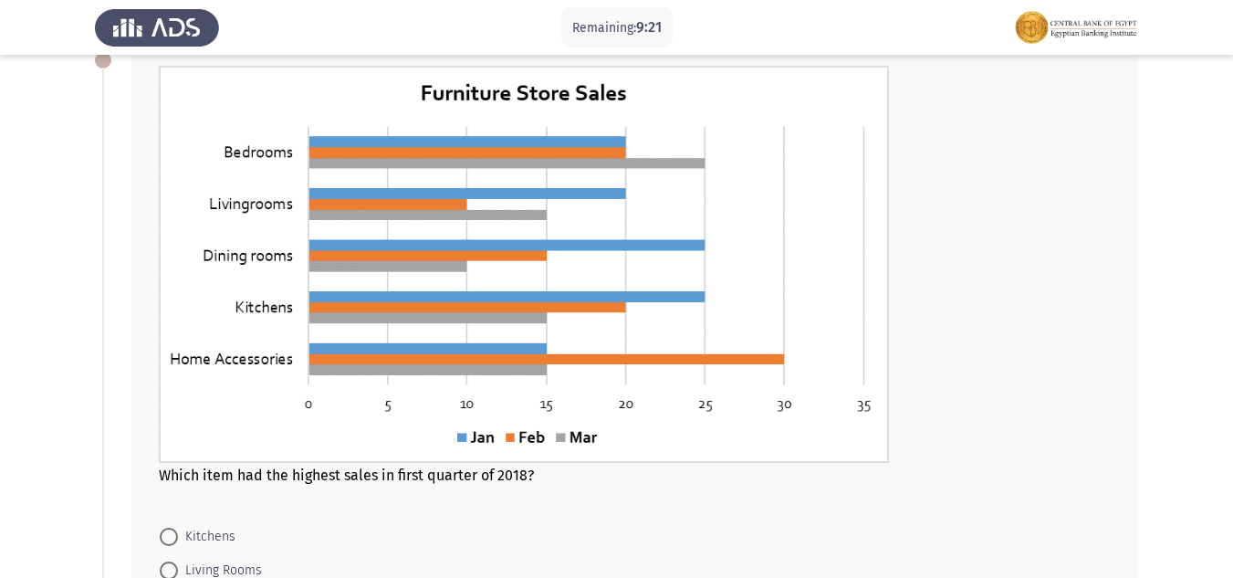
scroll to position [293, 0]
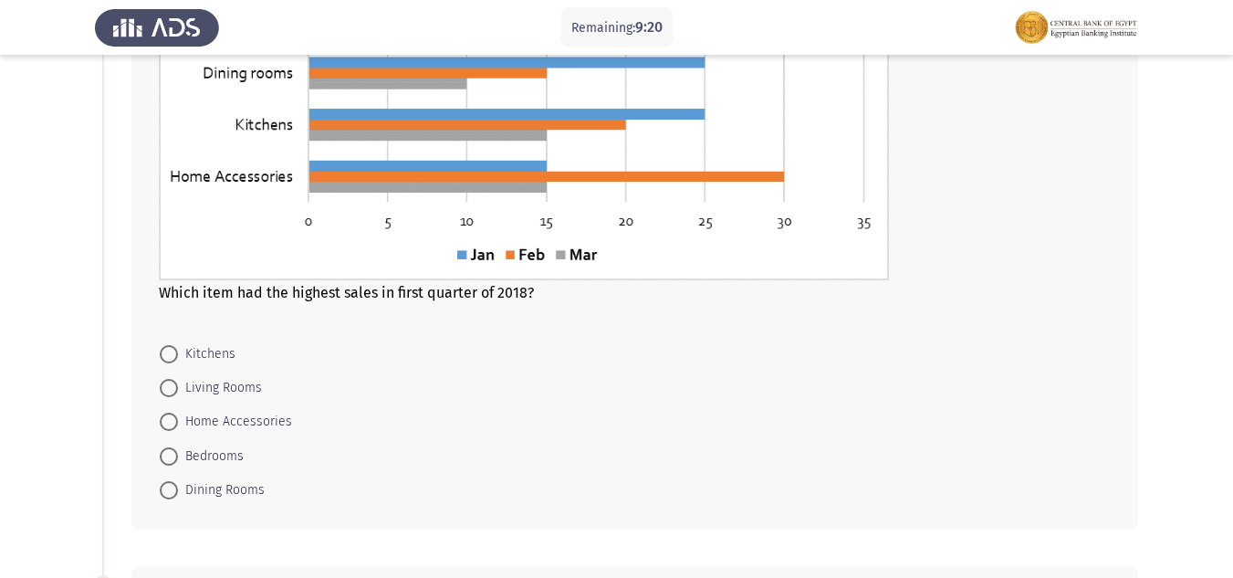
click at [199, 447] on span "Bedrooms" at bounding box center [211, 456] width 66 height 22
click at [178, 447] on input "Bedrooms" at bounding box center [169, 456] width 18 height 18
radio input "true"
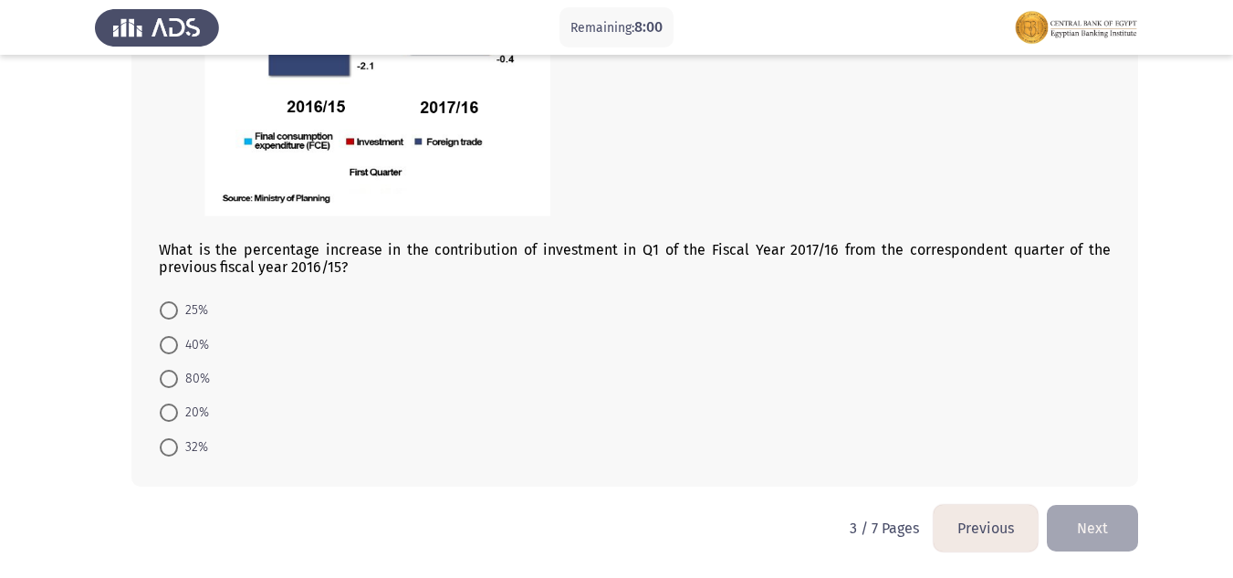
scroll to position [958, 0]
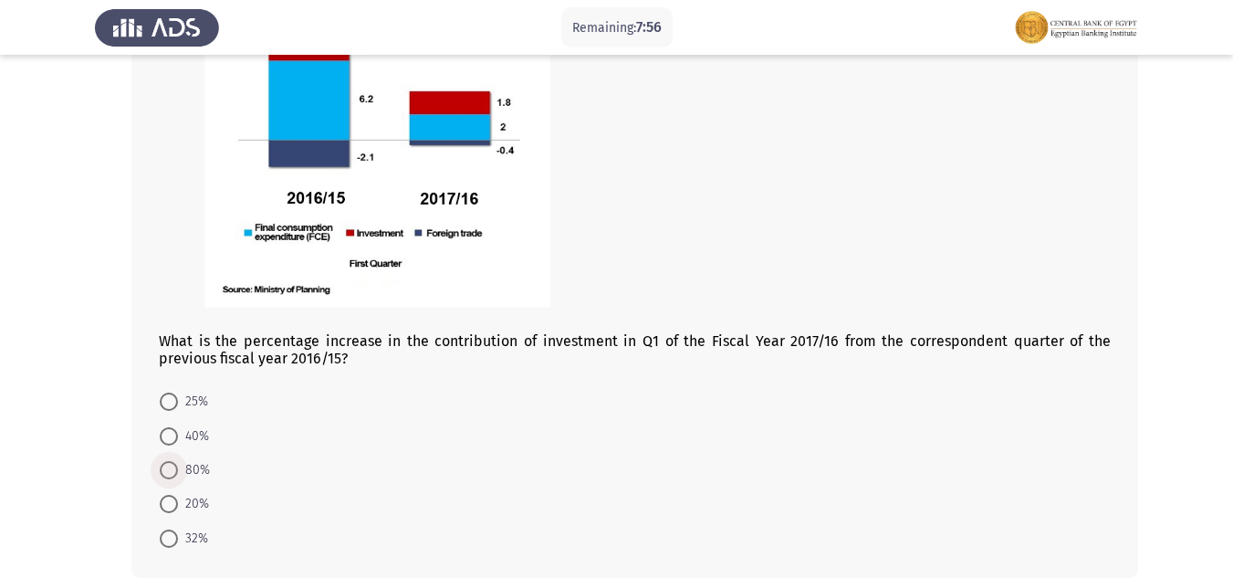
click at [174, 470] on span at bounding box center [169, 470] width 18 height 18
click at [174, 470] on input "80%" at bounding box center [169, 470] width 18 height 18
radio input "true"
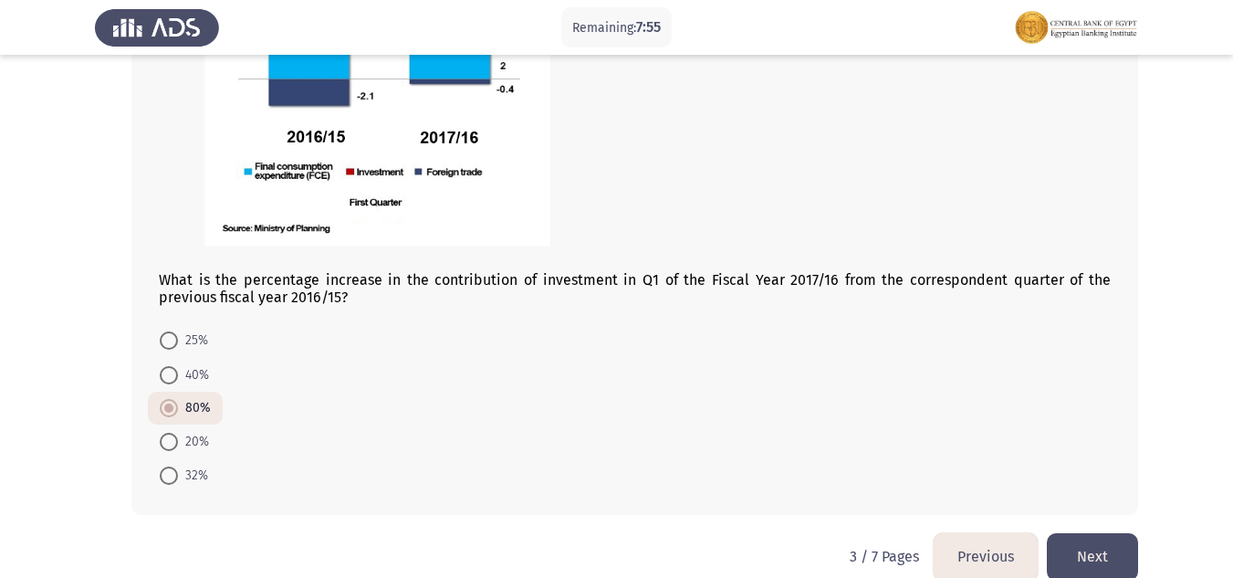
scroll to position [1048, 0]
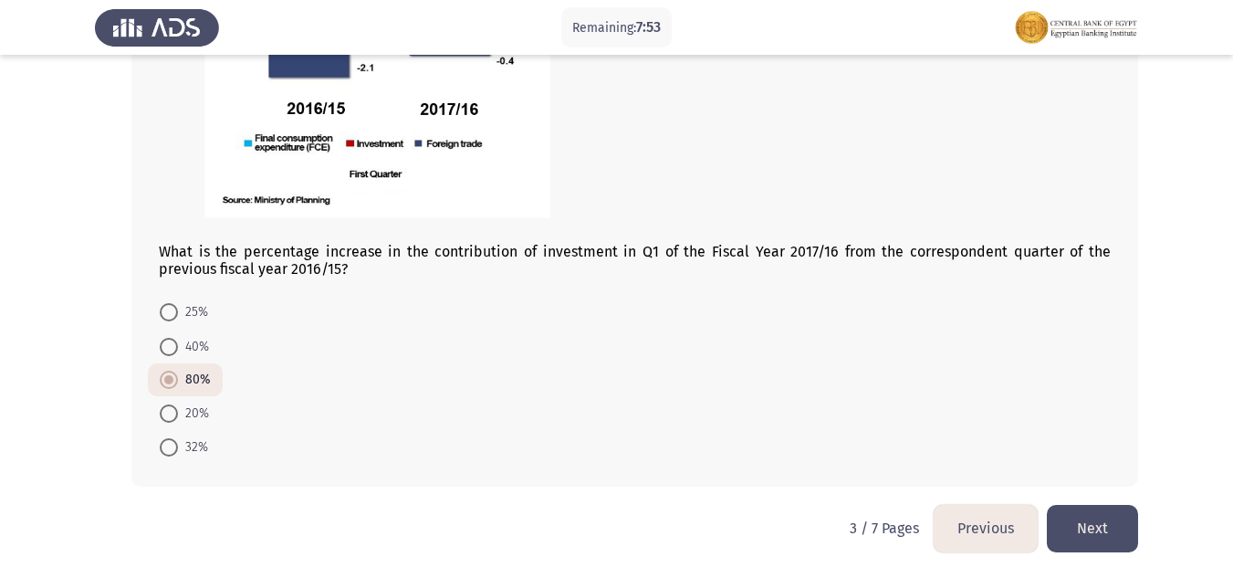
click at [1105, 509] on button "Next" at bounding box center [1092, 528] width 91 height 47
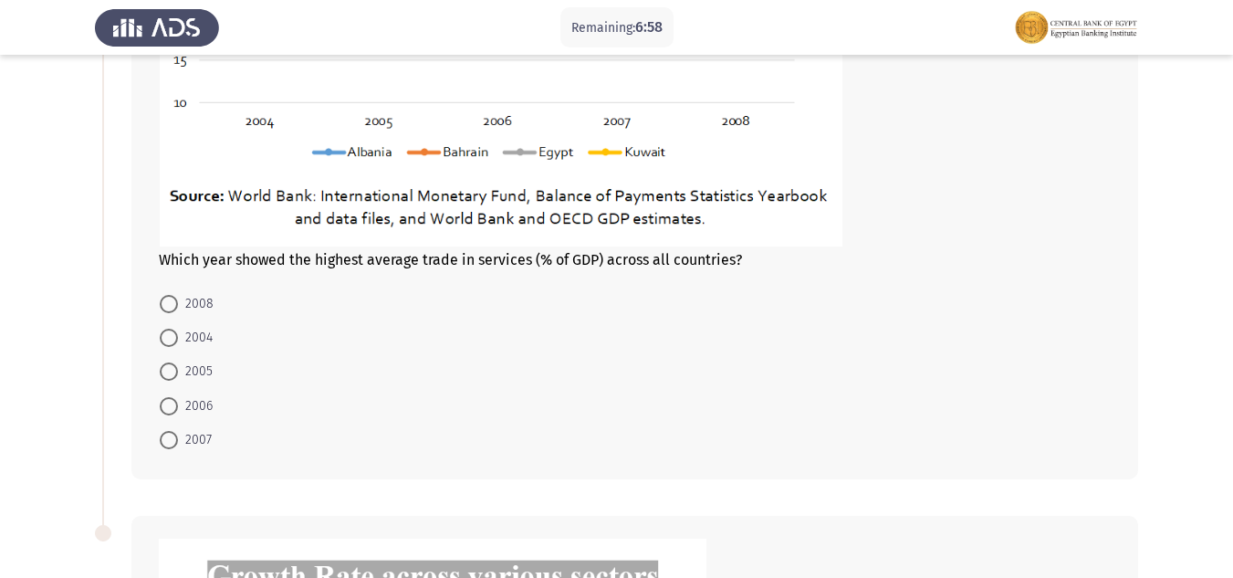
scroll to position [488, 0]
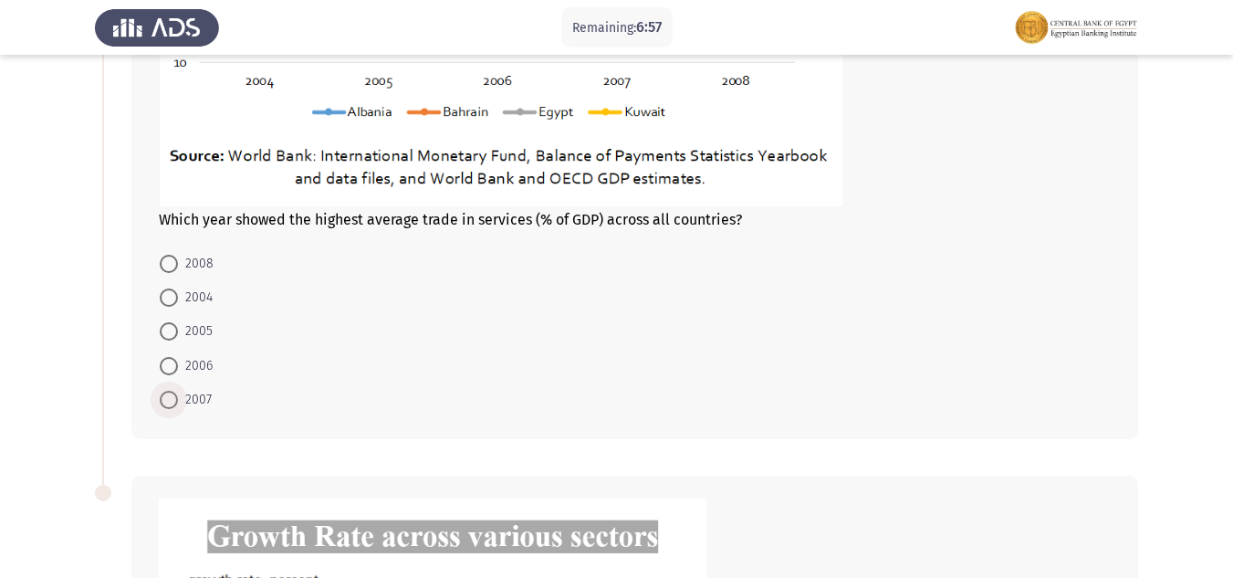
click at [189, 391] on span "2007" at bounding box center [195, 400] width 34 height 22
click at [178, 391] on input "2007" at bounding box center [169, 400] width 18 height 18
radio input "true"
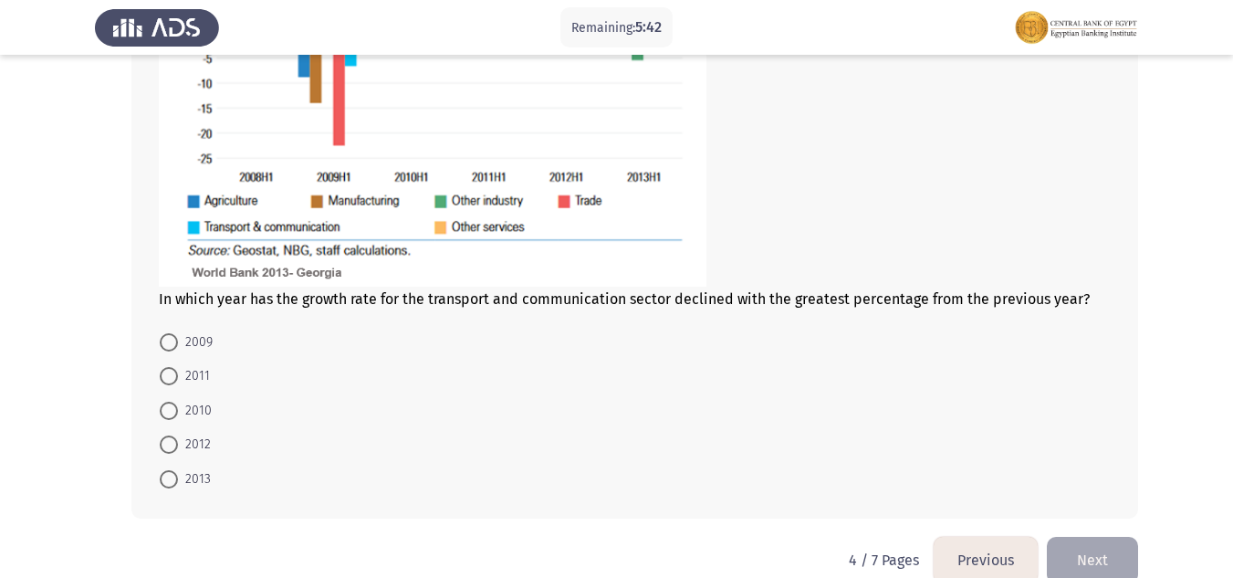
scroll to position [1217, 0]
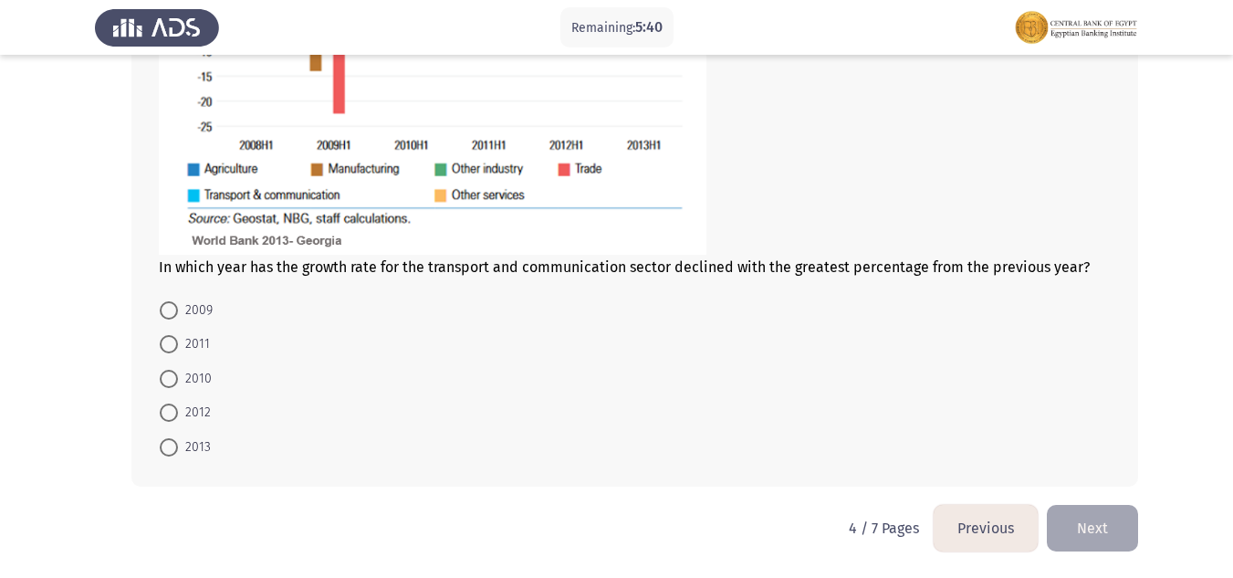
click at [196, 386] on span "2010" at bounding box center [195, 379] width 34 height 22
click at [178, 386] on input "2010" at bounding box center [169, 379] width 18 height 18
radio input "true"
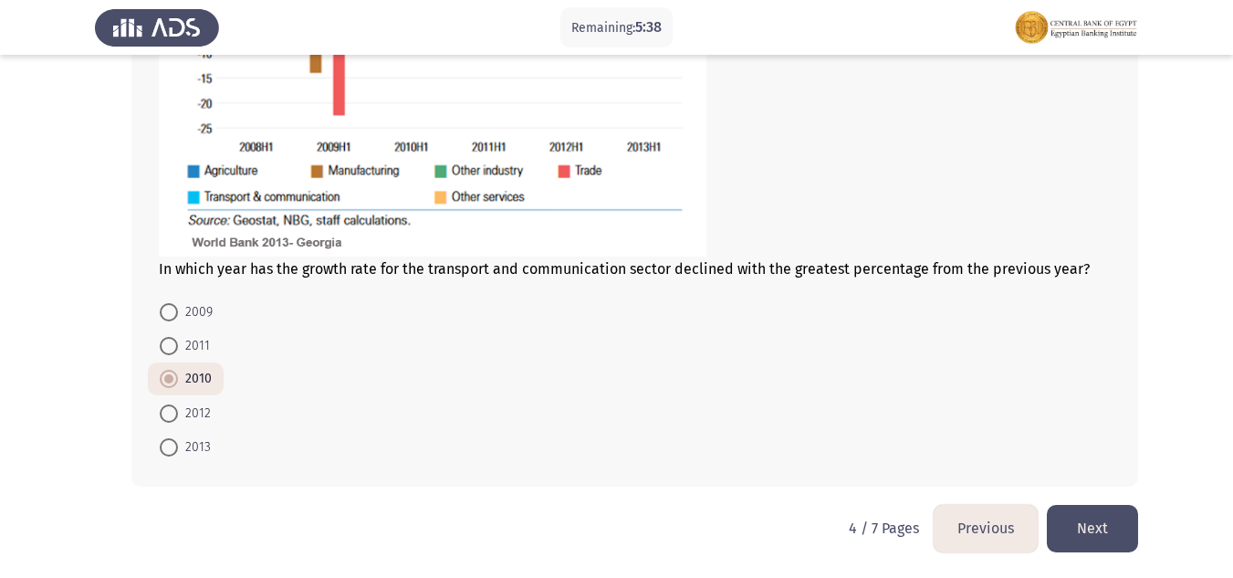
click at [1113, 515] on button "Next" at bounding box center [1092, 528] width 91 height 47
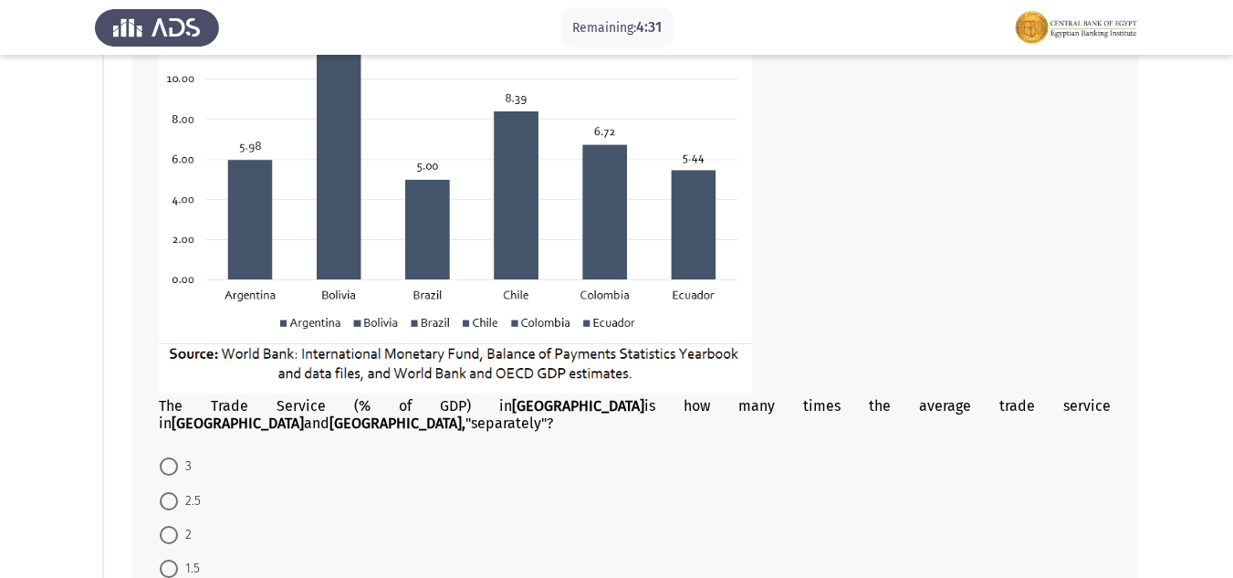
scroll to position [298, 0]
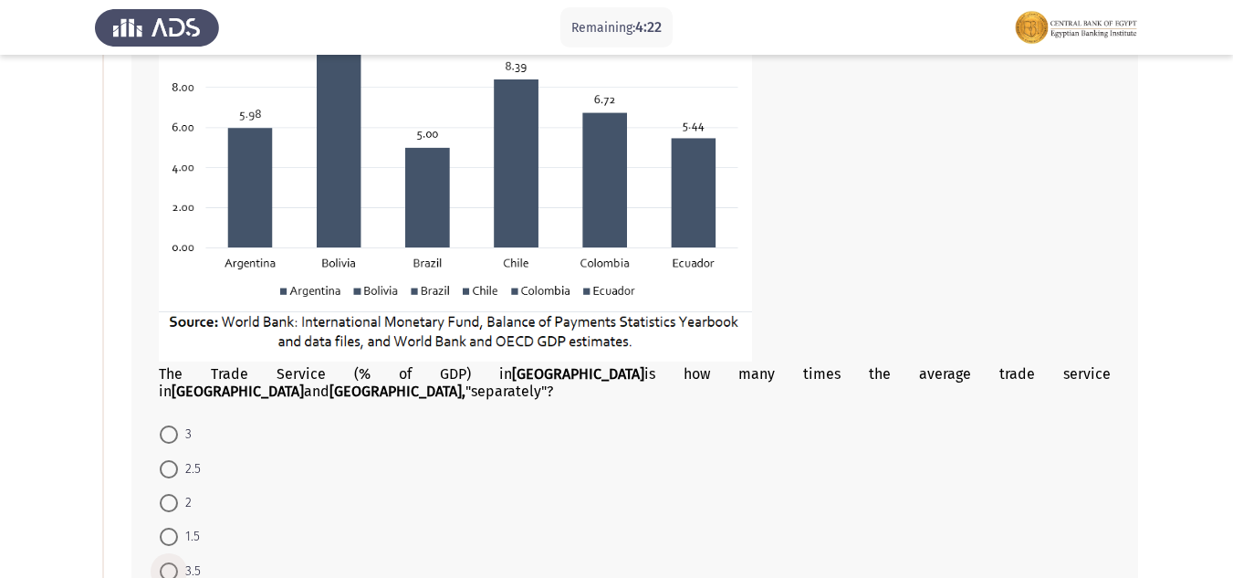
click at [172, 562] on span at bounding box center [169, 571] width 18 height 18
click at [172, 562] on input "3.5" at bounding box center [169, 571] width 18 height 18
radio input "true"
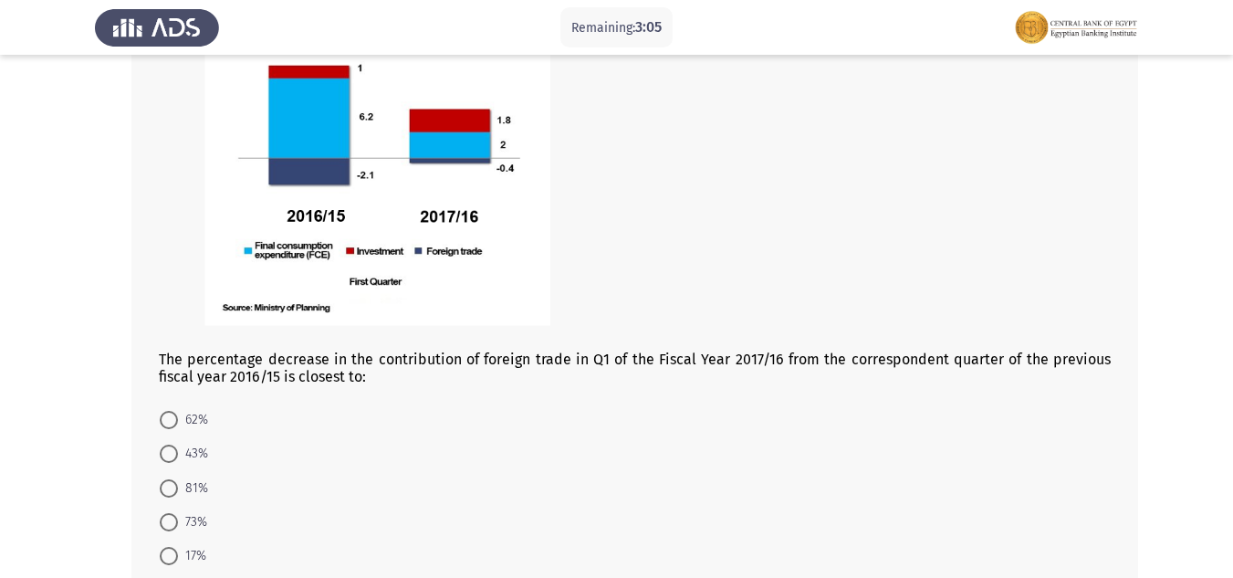
scroll to position [1117, 0]
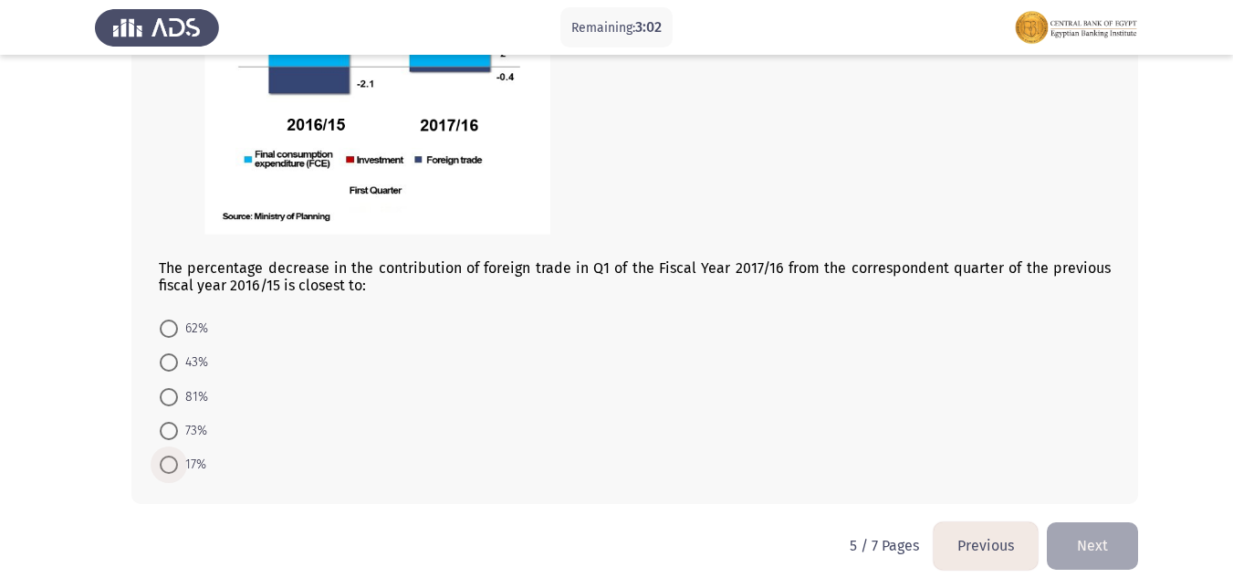
click at [183, 454] on span "17%" at bounding box center [192, 465] width 28 height 22
click at [178, 455] on input "17%" at bounding box center [169, 464] width 18 height 18
radio input "true"
click at [1096, 535] on button "Next" at bounding box center [1092, 545] width 91 height 47
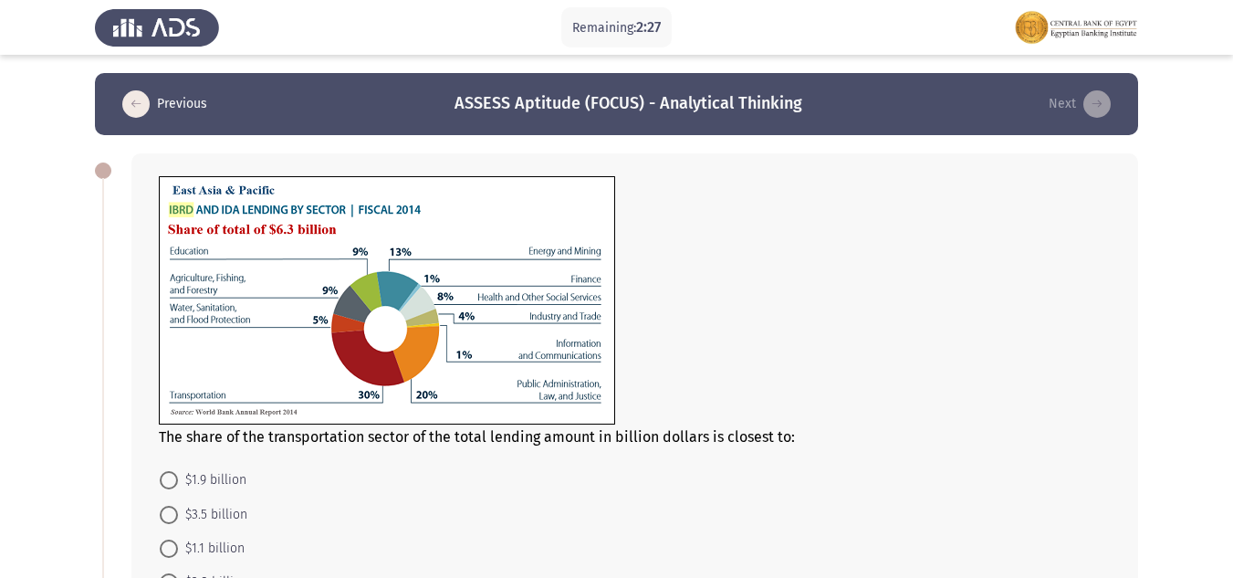
scroll to position [91, 0]
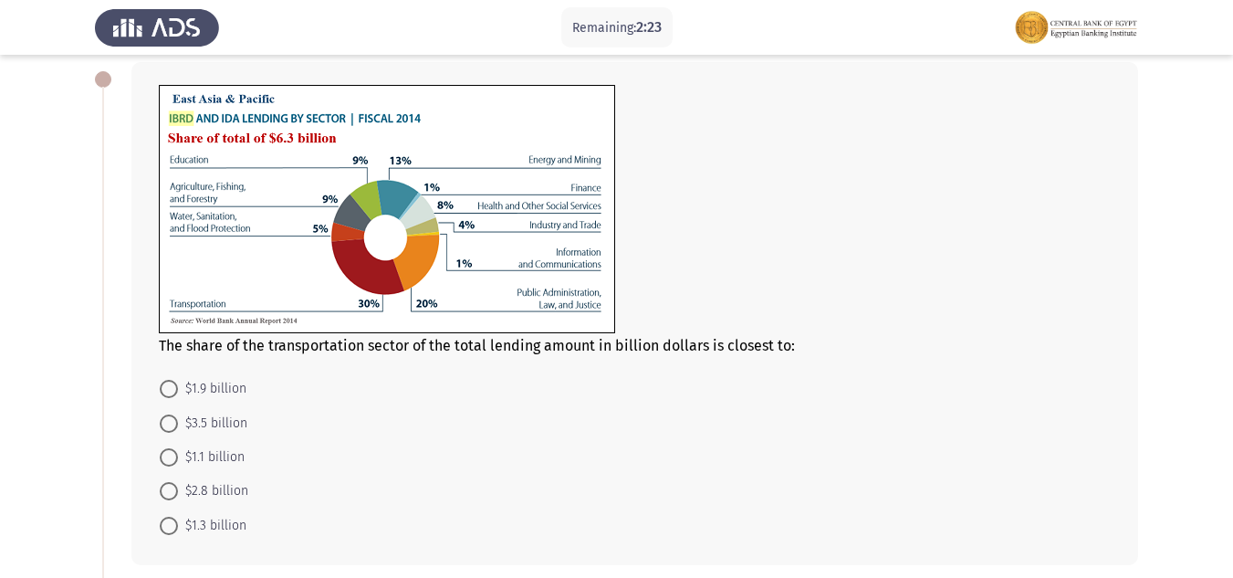
click at [190, 385] on span "$1.9 billion" at bounding box center [212, 389] width 68 height 22
click at [178, 385] on input "$1.9 billion" at bounding box center [169, 389] width 18 height 18
radio input "true"
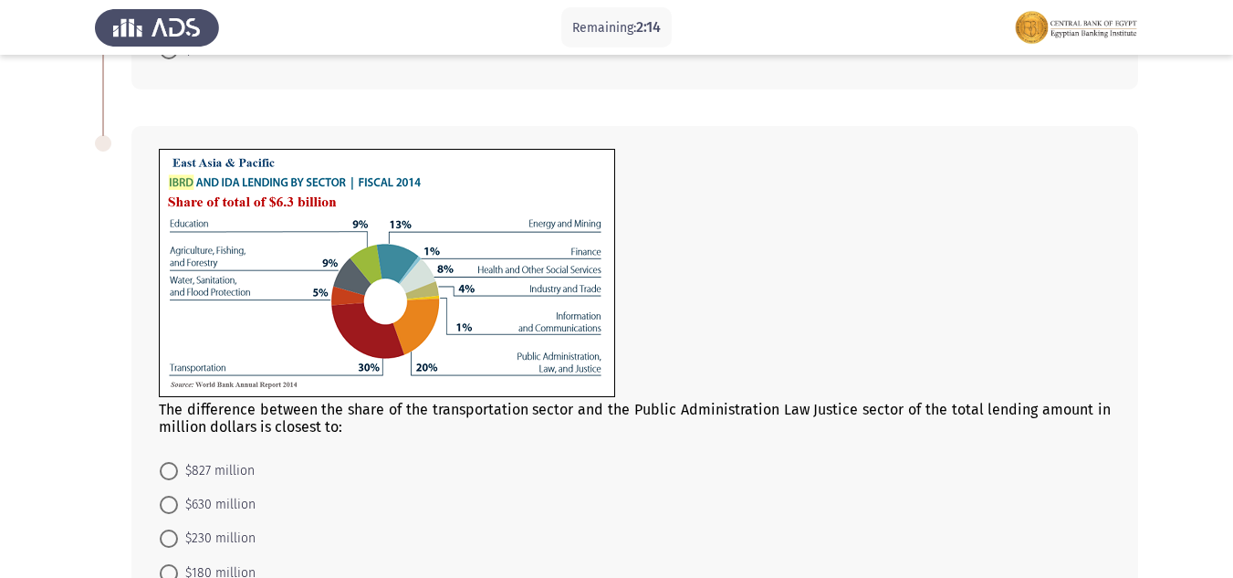
scroll to position [633, 0]
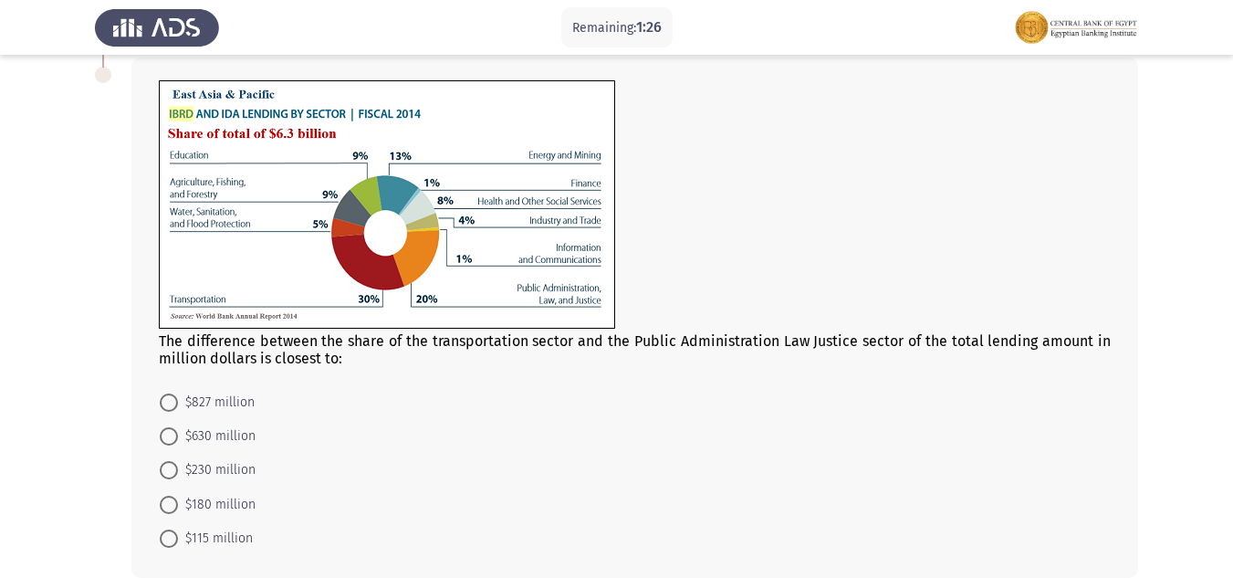
click at [209, 438] on span "$630 million" at bounding box center [217, 436] width 78 height 22
click at [178, 438] on input "$630 million" at bounding box center [169, 436] width 18 height 18
radio input "true"
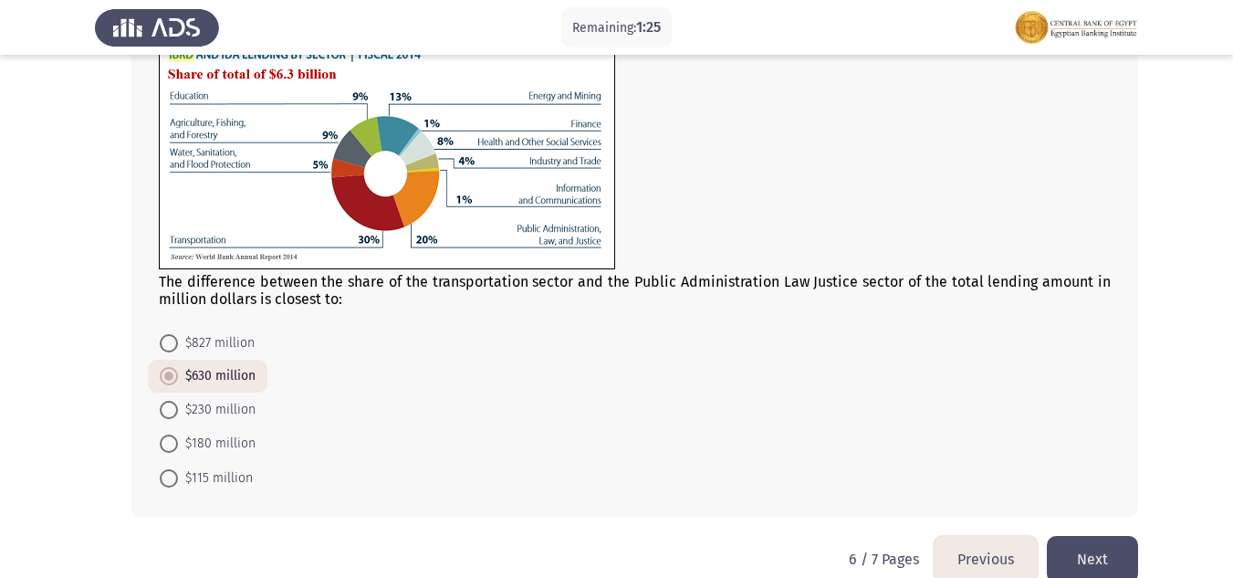
scroll to position [724, 0]
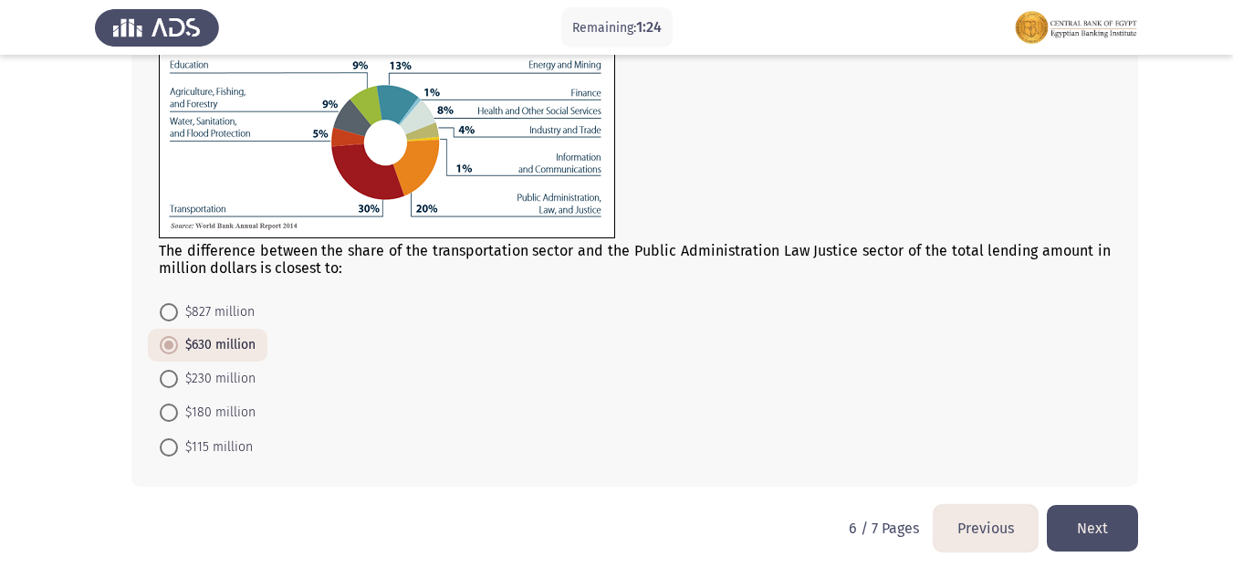
click at [1075, 528] on button "Next" at bounding box center [1092, 528] width 91 height 47
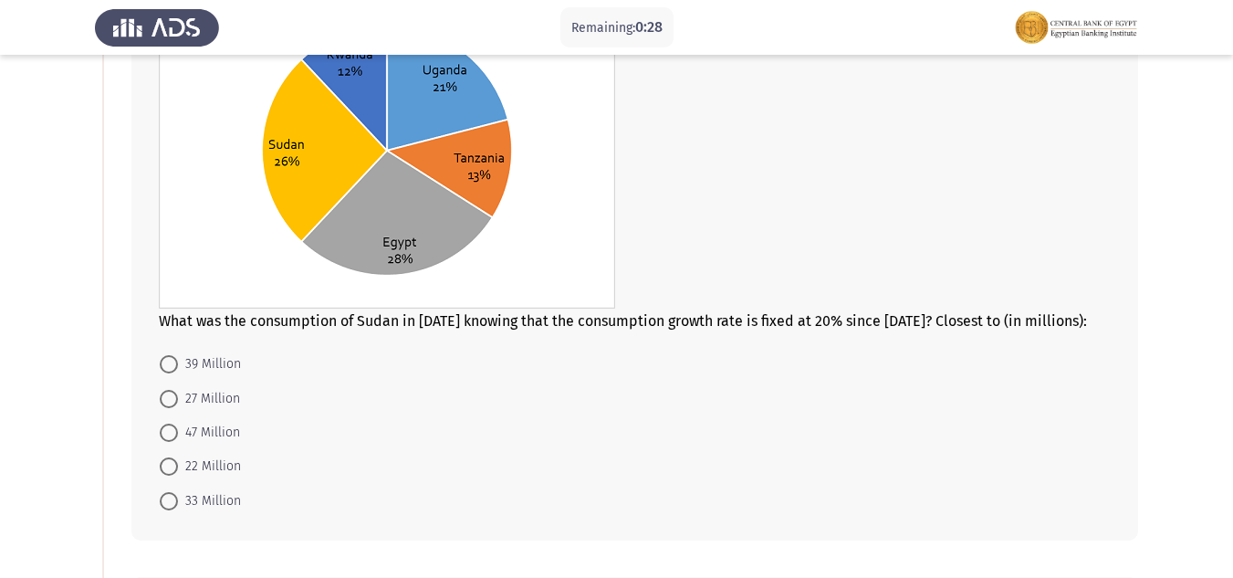
scroll to position [252, 0]
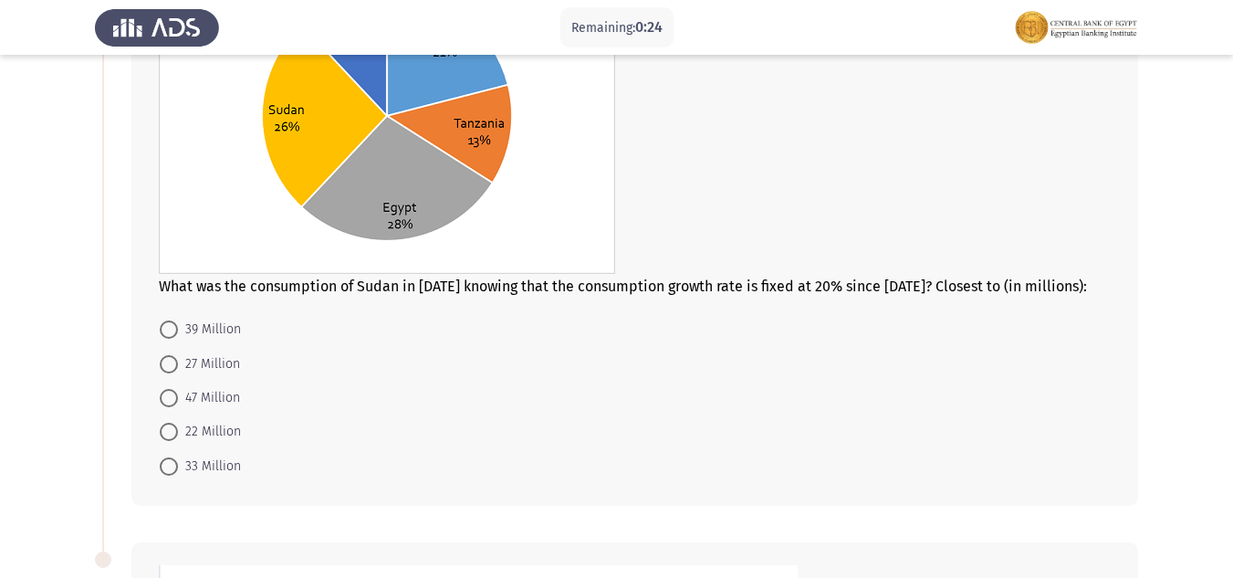
click at [223, 463] on span "33 Million" at bounding box center [209, 466] width 63 height 22
click at [178, 463] on input "33 Million" at bounding box center [169, 466] width 18 height 18
radio input "true"
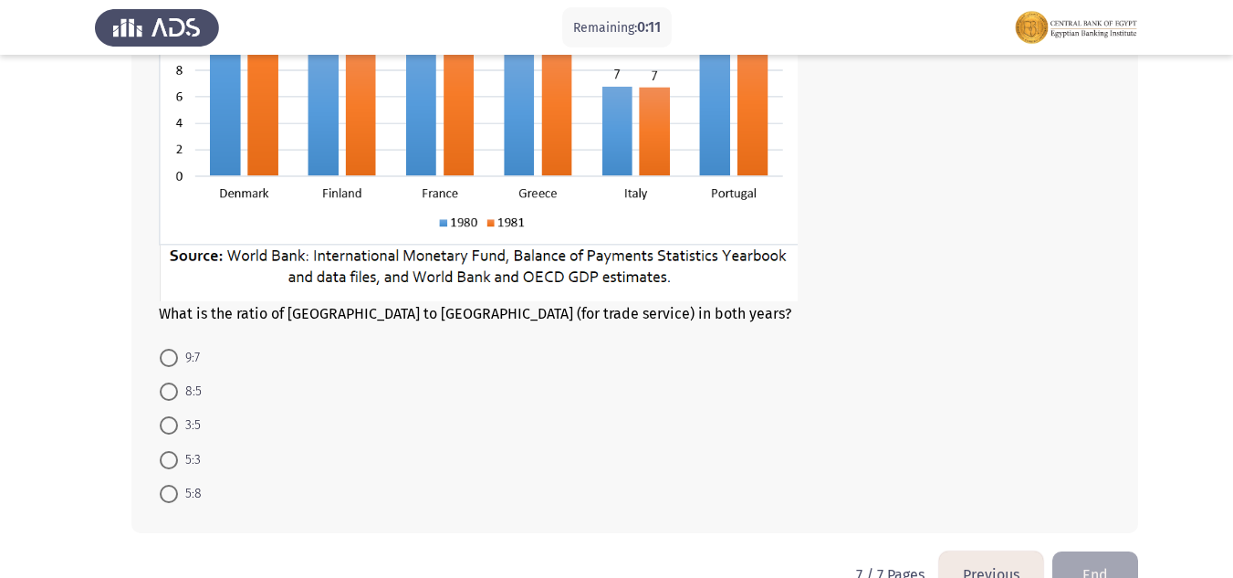
scroll to position [981, 0]
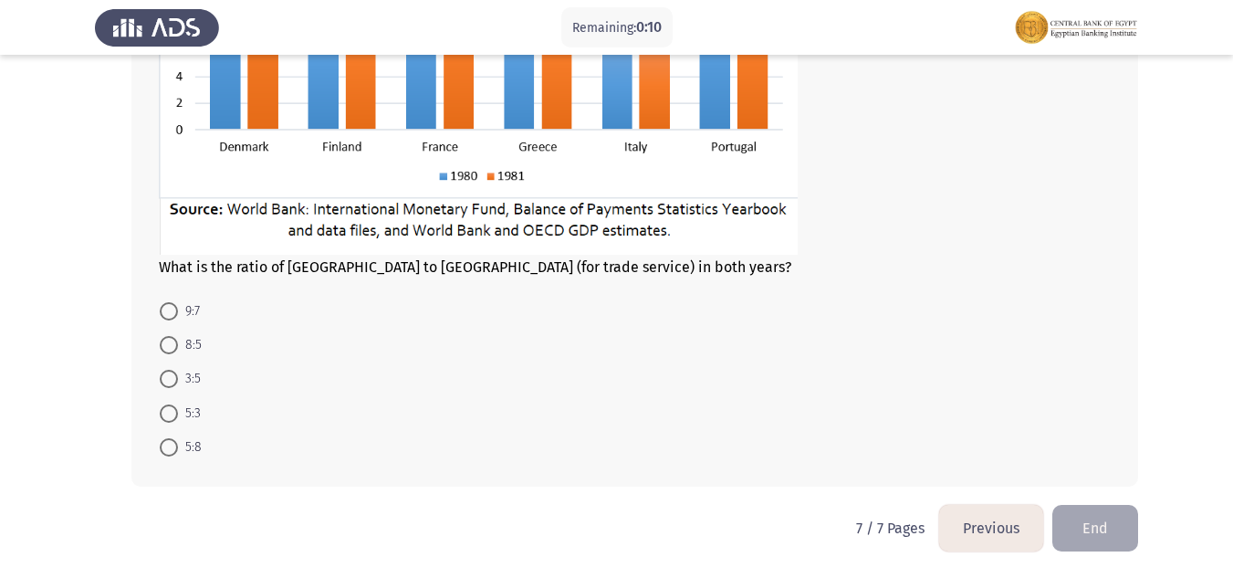
click at [179, 373] on span "3:5" at bounding box center [189, 379] width 23 height 22
click at [178, 373] on input "3:5" at bounding box center [169, 379] width 18 height 18
radio input "true"
click at [1108, 521] on button "End" at bounding box center [1095, 528] width 86 height 47
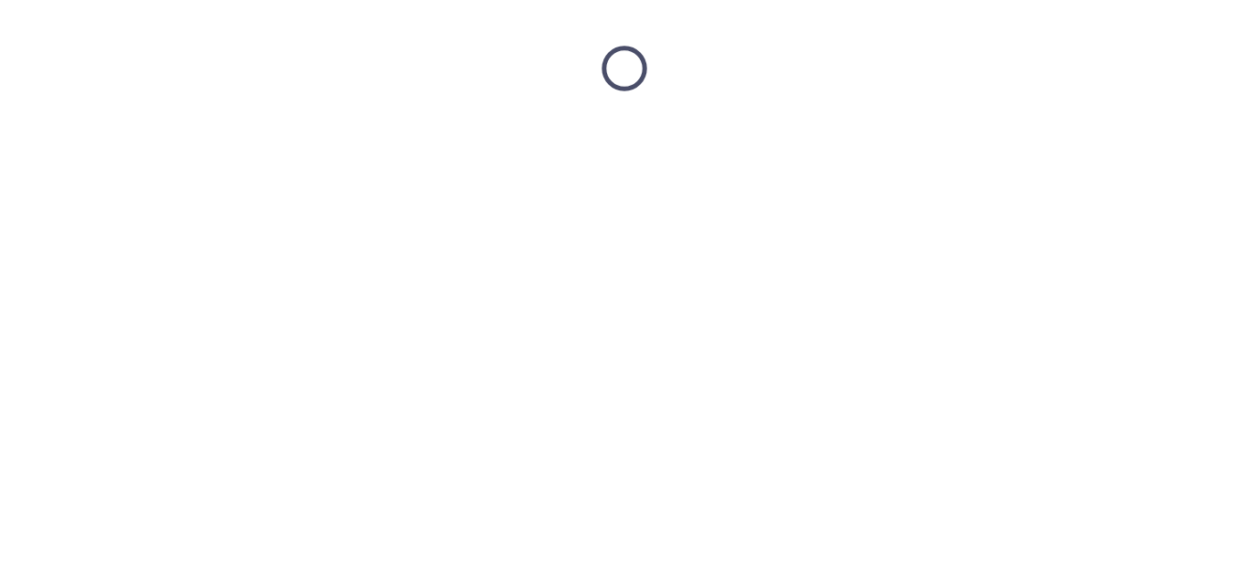
scroll to position [0, 0]
